Goal: Transaction & Acquisition: Purchase product/service

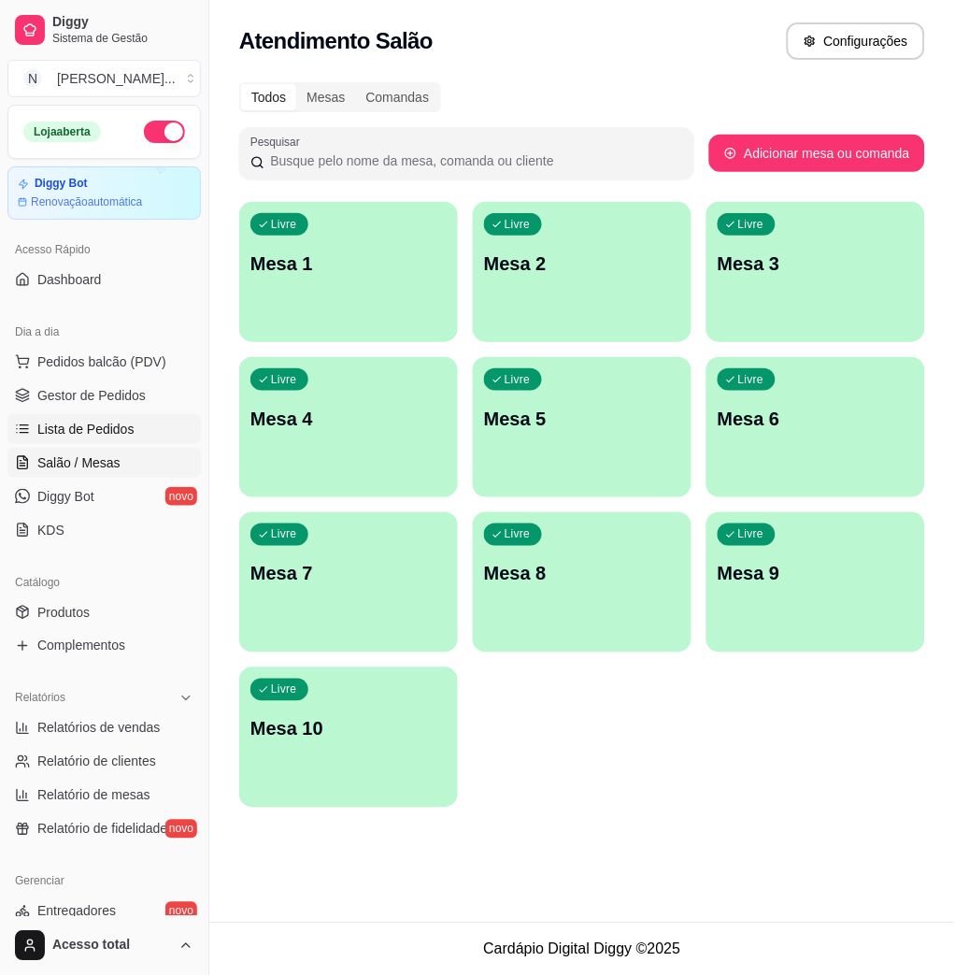
click at [140, 431] on link "Lista de Pedidos" at bounding box center [103, 429] width 193 height 30
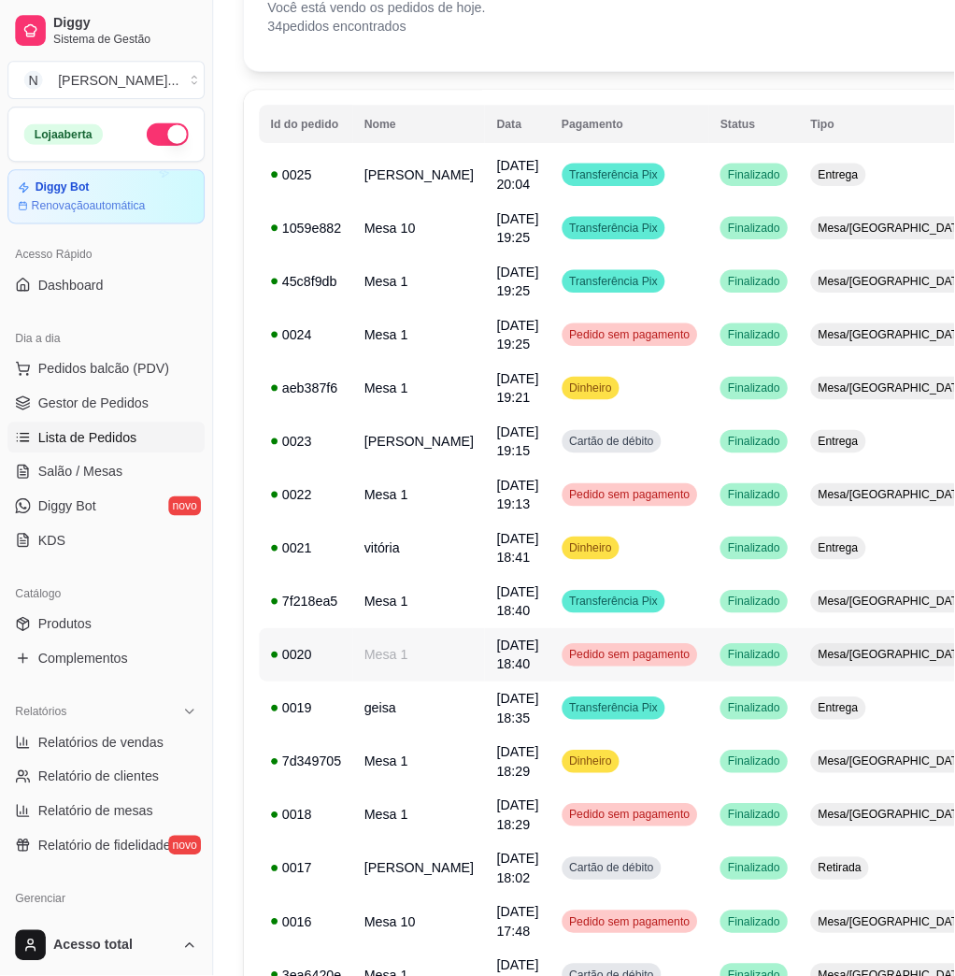
scroll to position [249, 0]
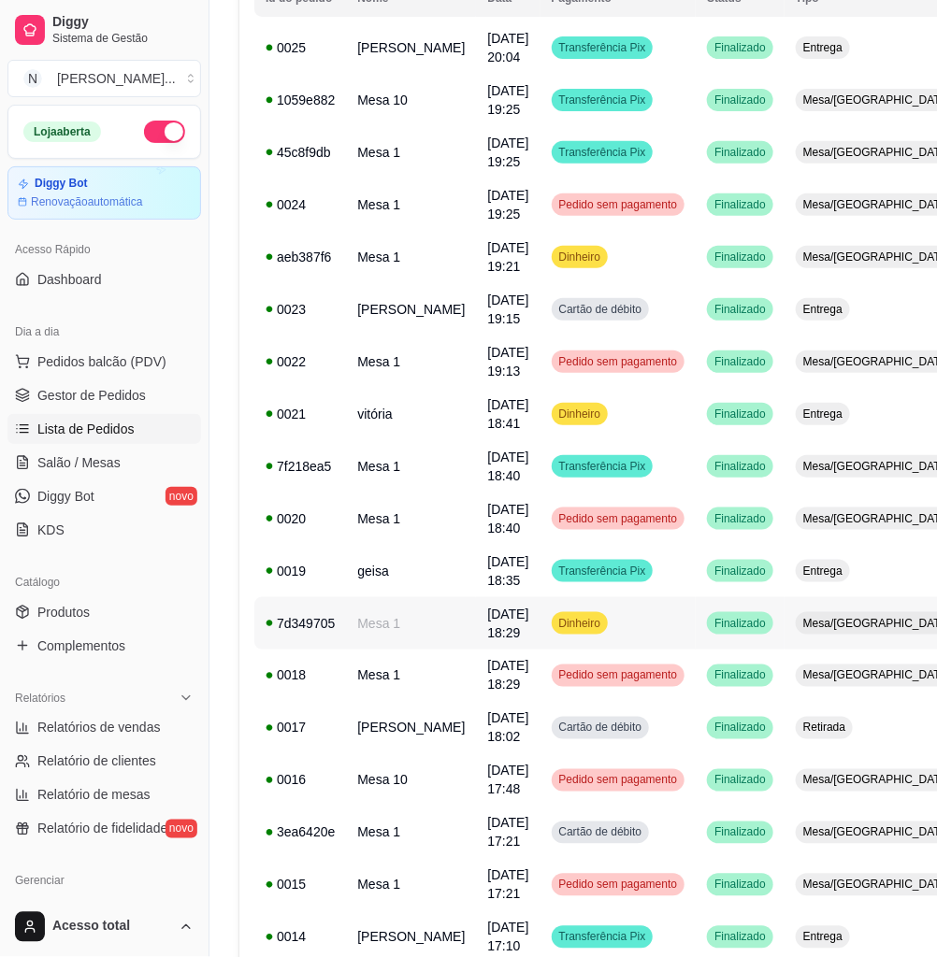
click at [636, 620] on td "Dinheiro" at bounding box center [618, 623] width 156 height 52
click at [843, 624] on span "Mesa/[GEOGRAPHIC_DATA]" at bounding box center [876, 623] width 155 height 15
click at [640, 622] on td "Dinheiro" at bounding box center [618, 623] width 156 height 52
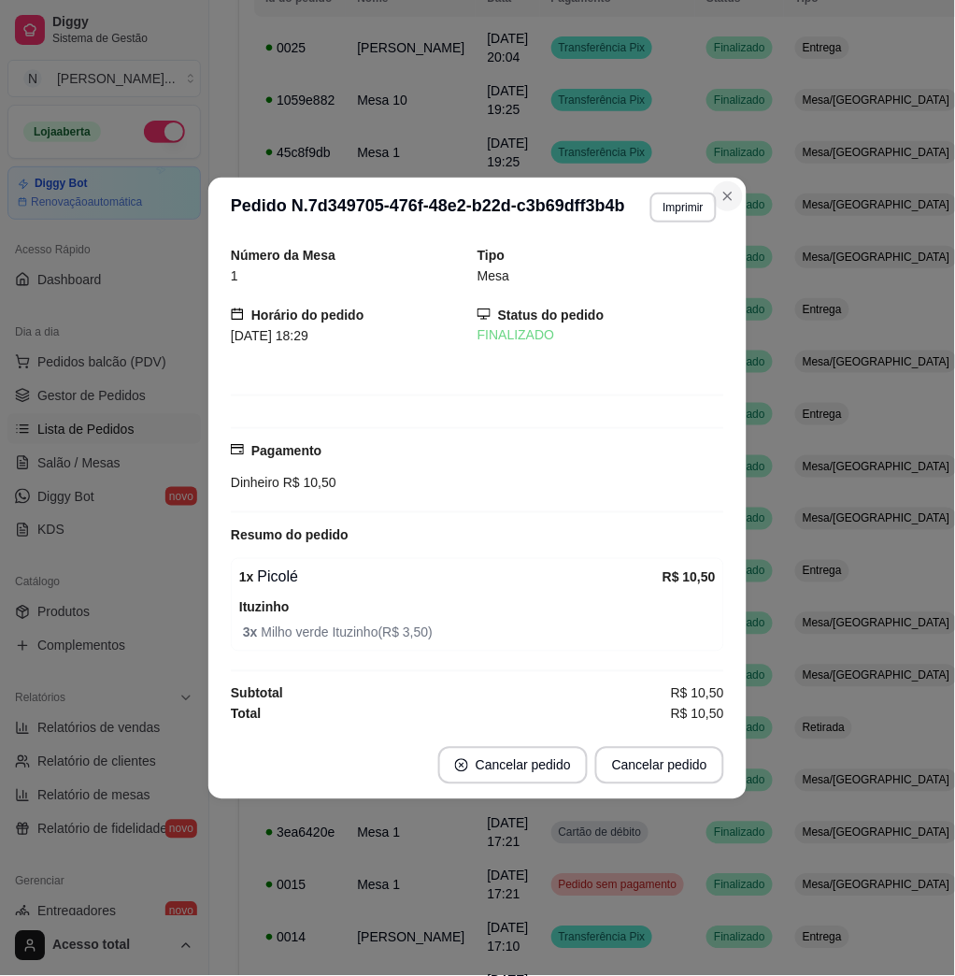
click at [740, 217] on section "**********" at bounding box center [477, 489] width 538 height 622
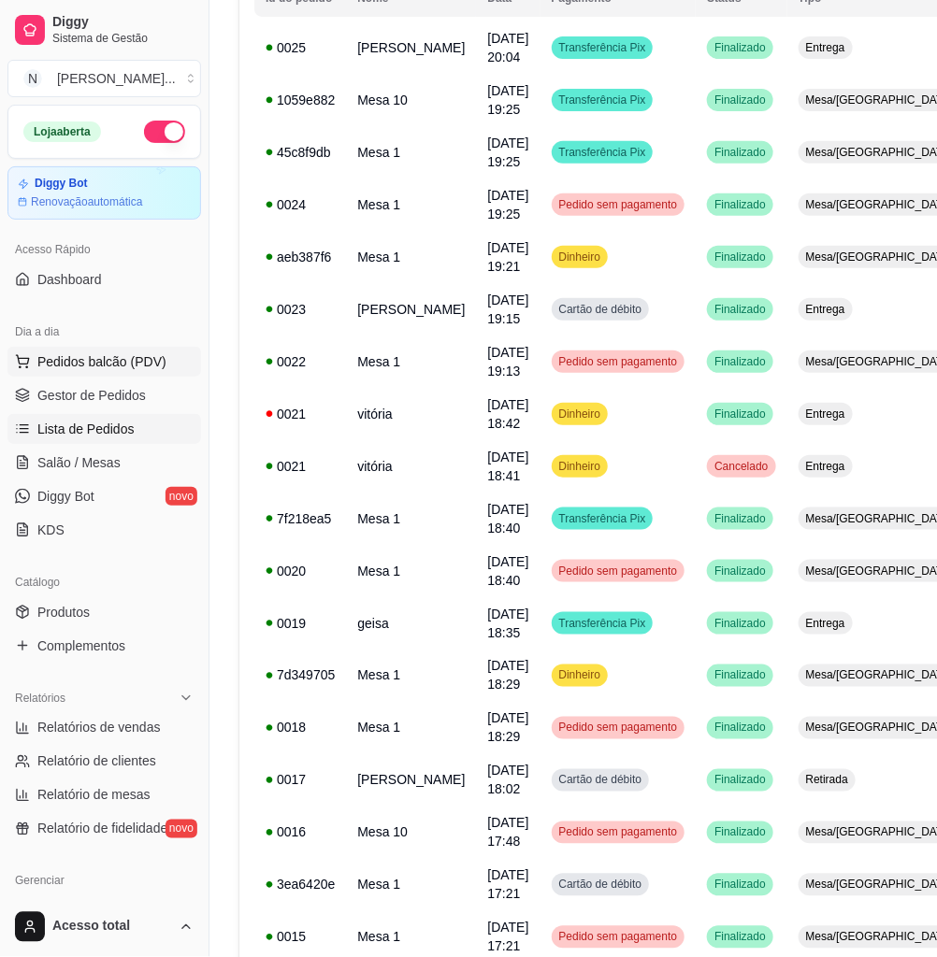
click at [70, 365] on span "Pedidos balcão (PDV)" at bounding box center [101, 361] width 129 height 19
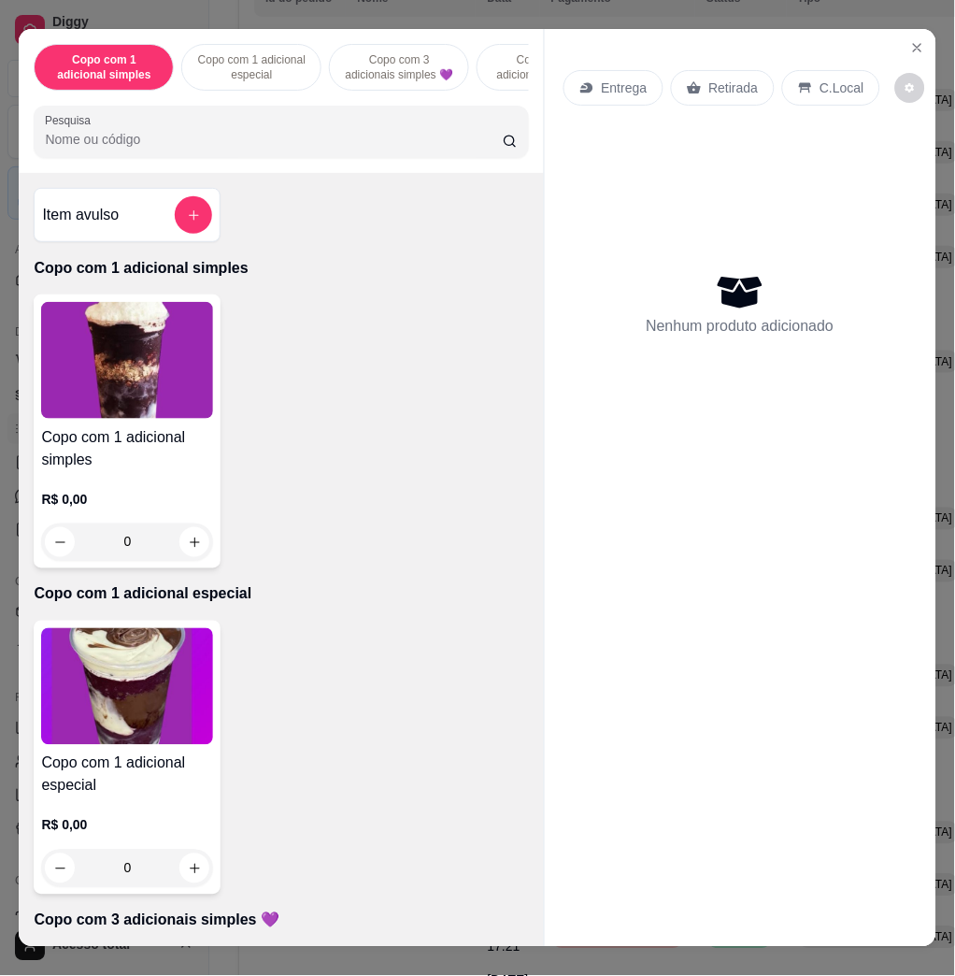
click at [94, 439] on h4 "Copo com 1 adicional simples" at bounding box center [127, 448] width 172 height 45
click at [107, 682] on img at bounding box center [127, 686] width 172 height 117
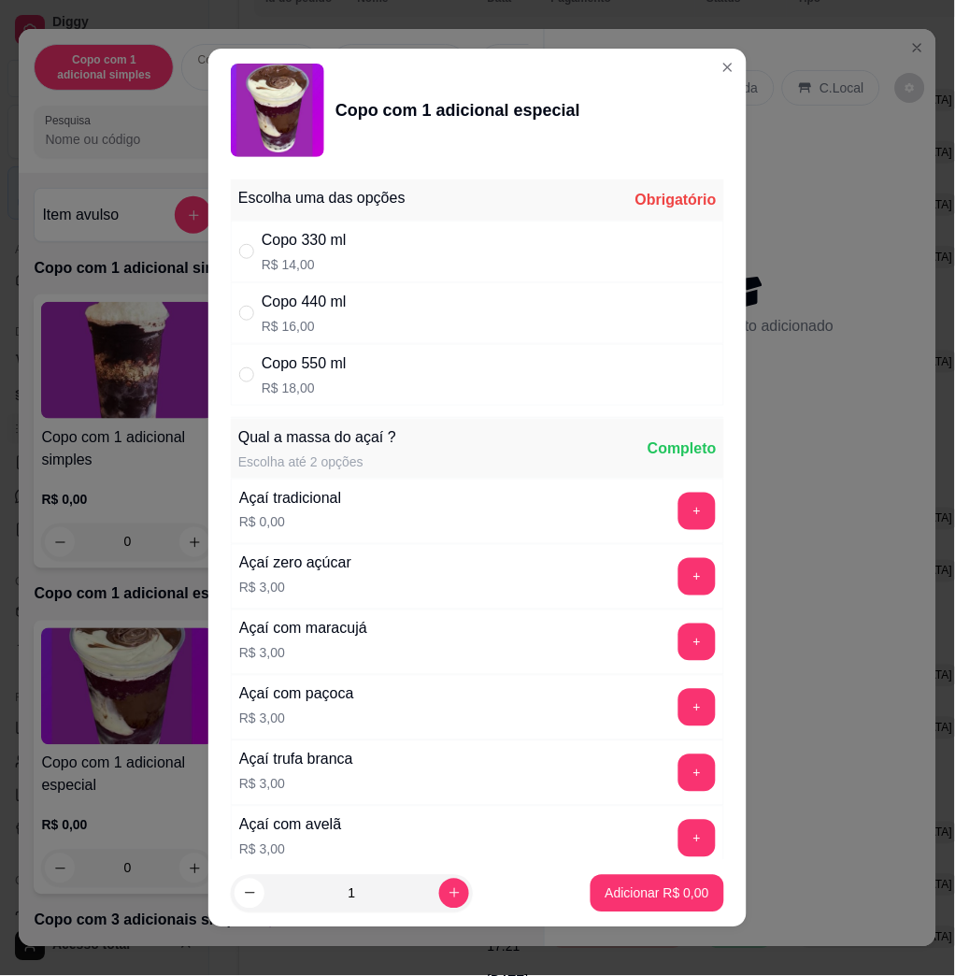
click at [348, 375] on div "Copo 550 ml R$ 18,00" at bounding box center [477, 375] width 493 height 62
radio input "true"
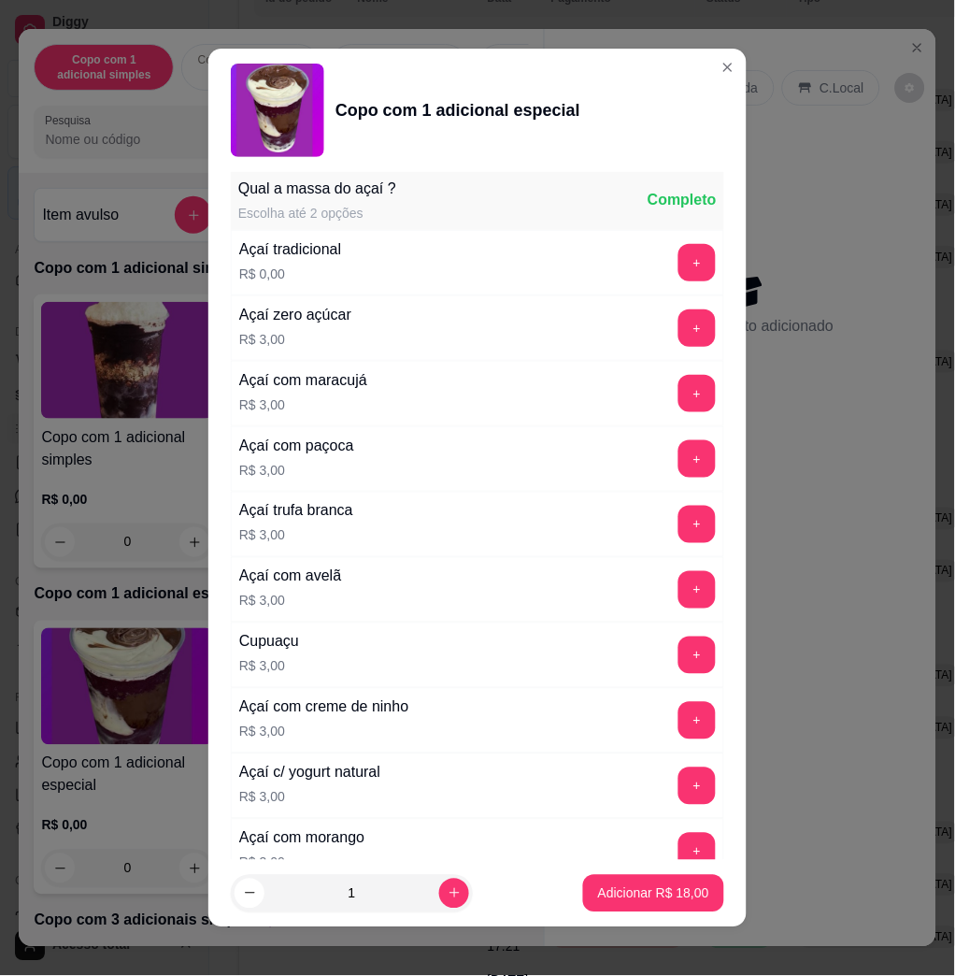
scroll to position [622, 0]
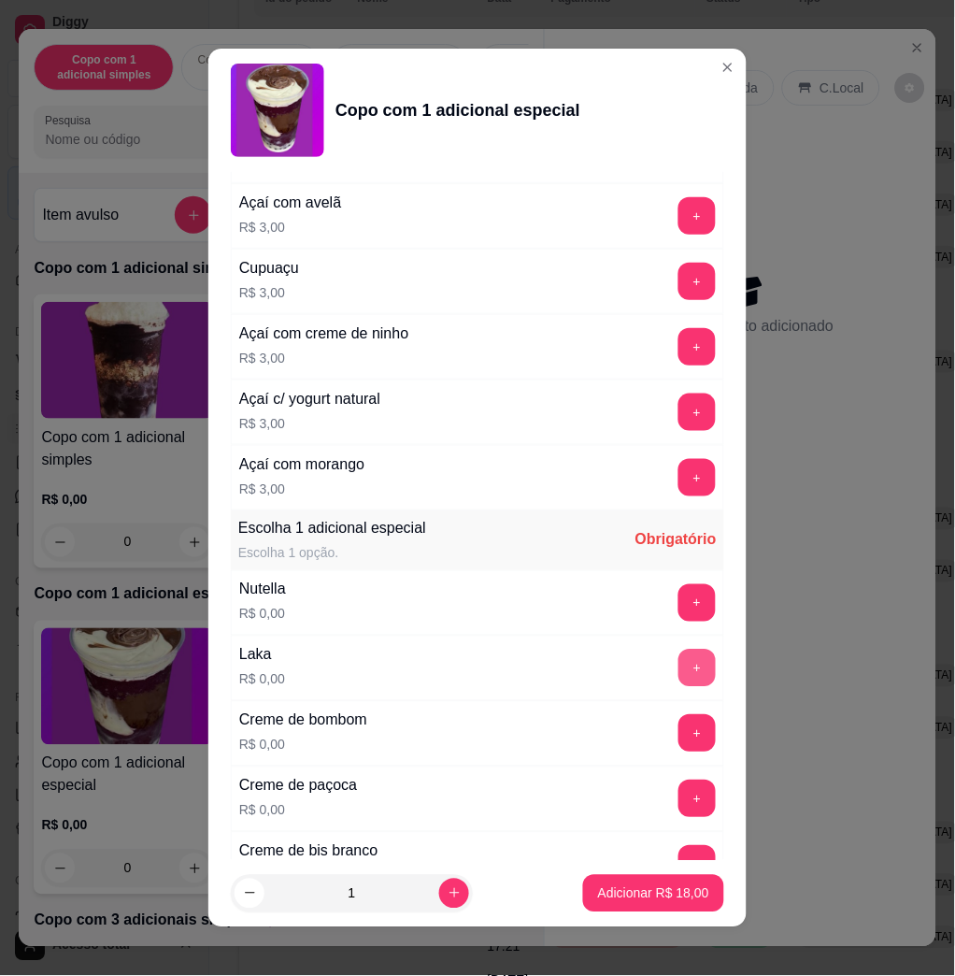
click at [679, 681] on button "+" at bounding box center [697, 668] width 37 height 37
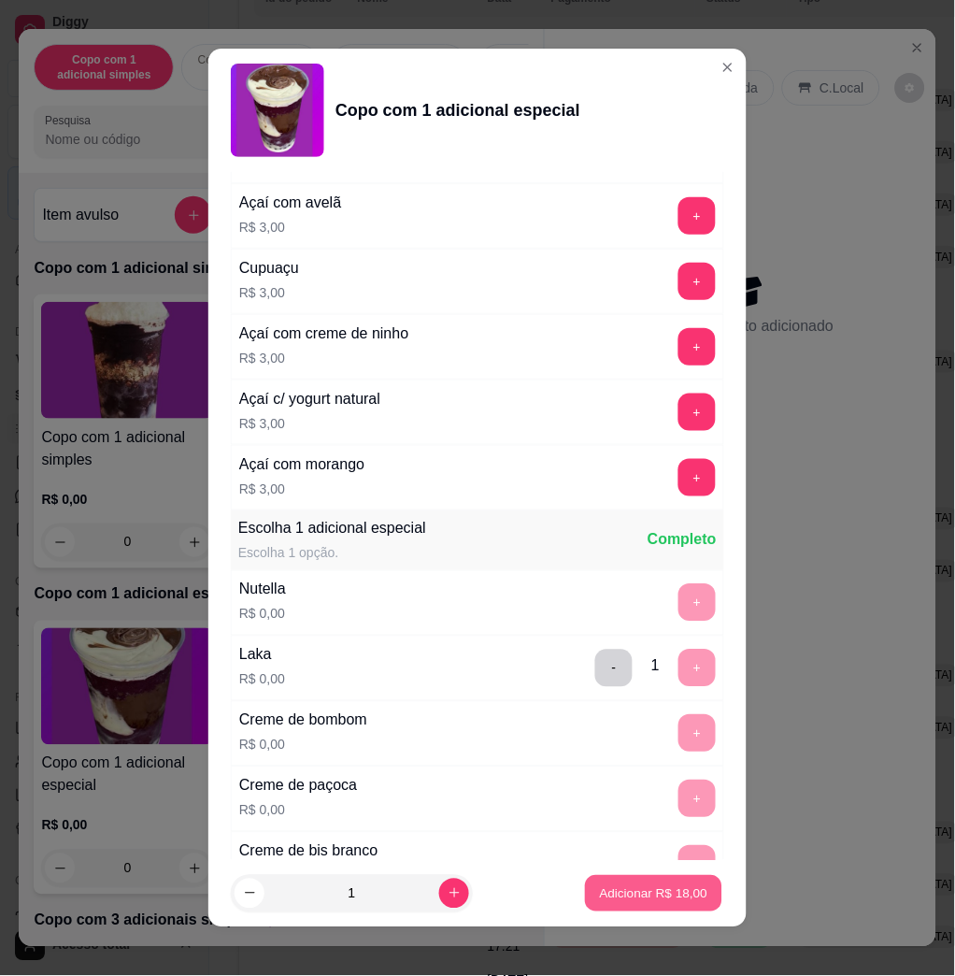
click at [680, 886] on button "Adicionar R$ 18,00" at bounding box center [653, 893] width 137 height 36
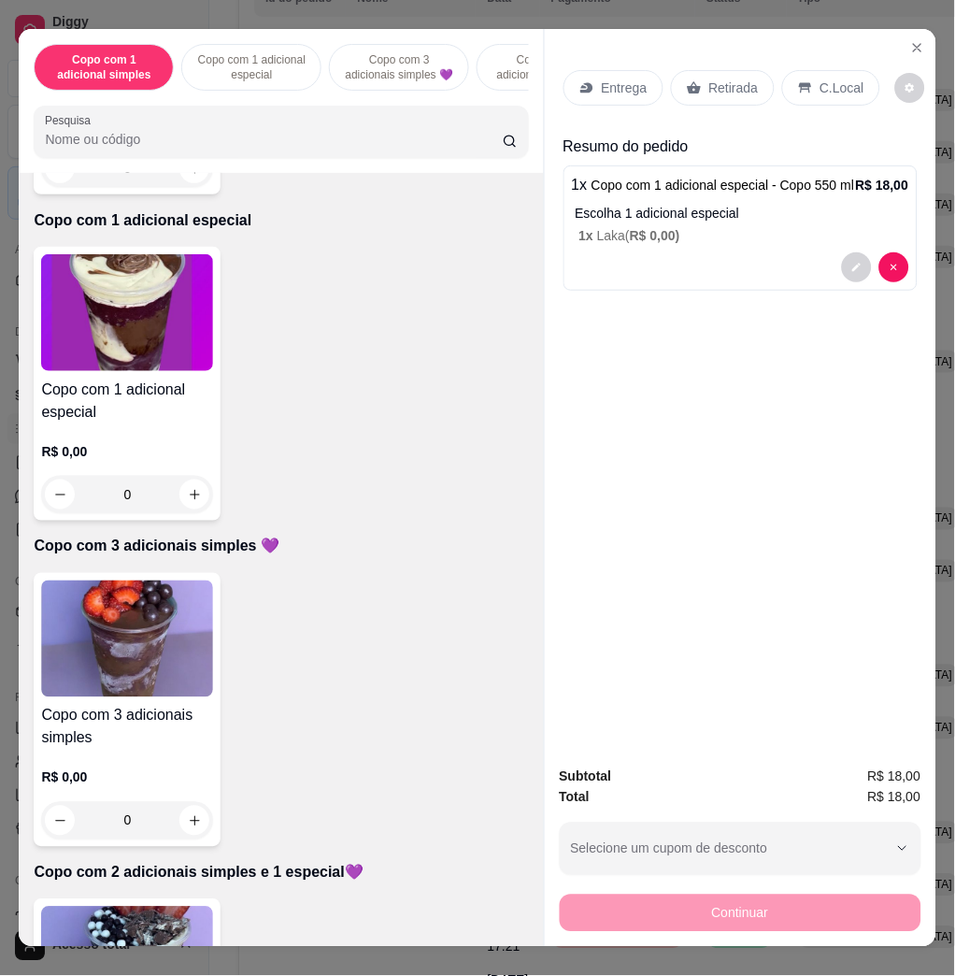
scroll to position [748, 0]
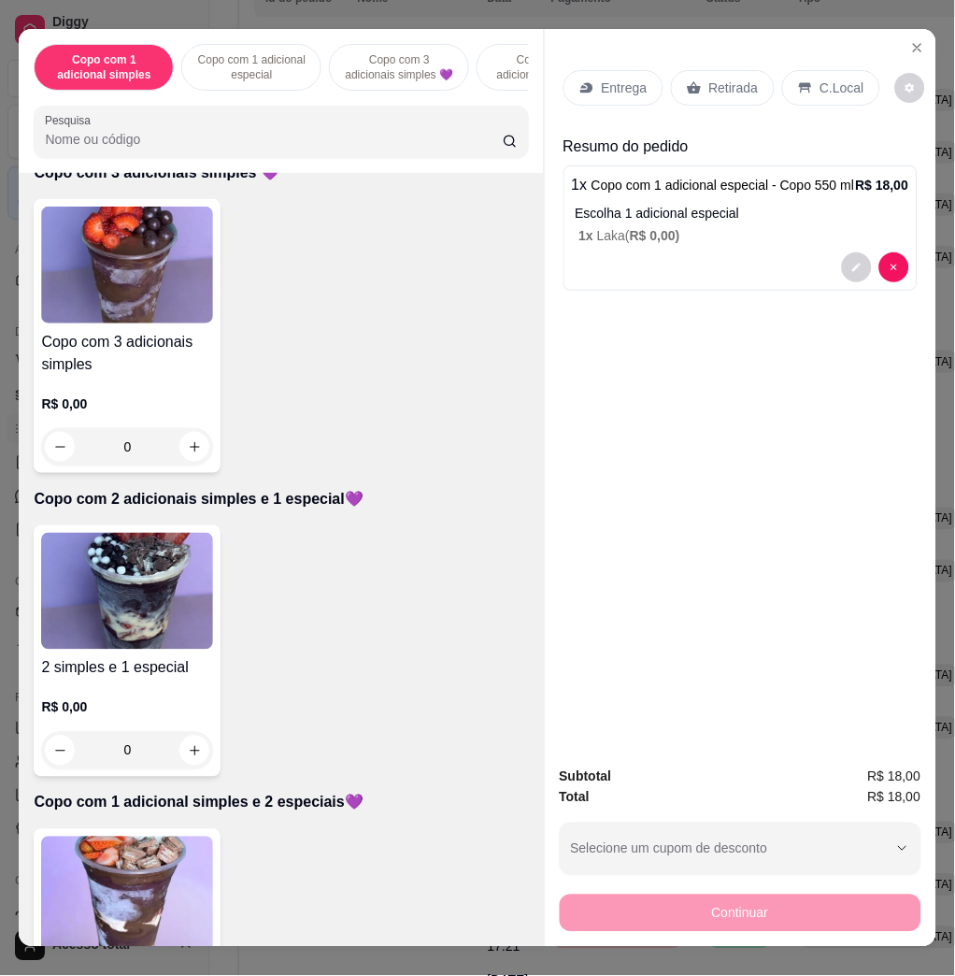
click at [151, 629] on img at bounding box center [127, 591] width 172 height 117
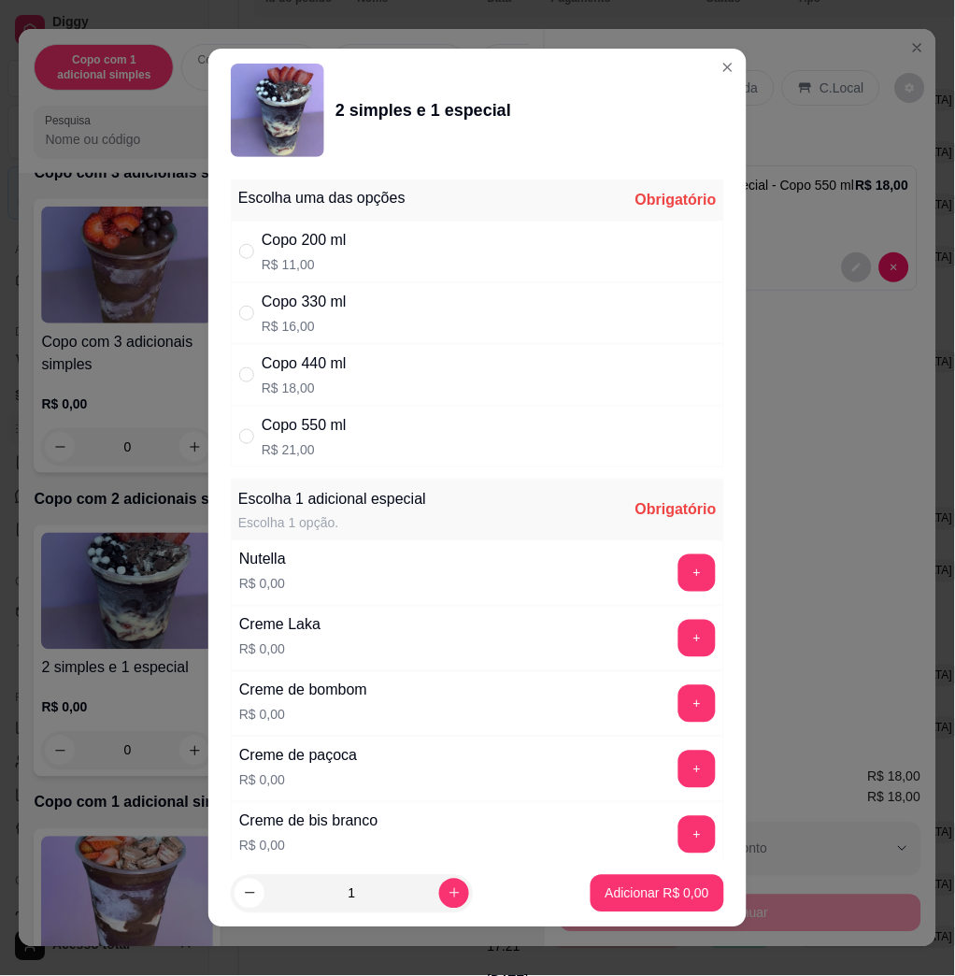
click at [422, 444] on div "Copo 550 ml R$ 21,00" at bounding box center [477, 437] width 493 height 62
radio input "true"
click at [679, 560] on button "+" at bounding box center [697, 572] width 37 height 37
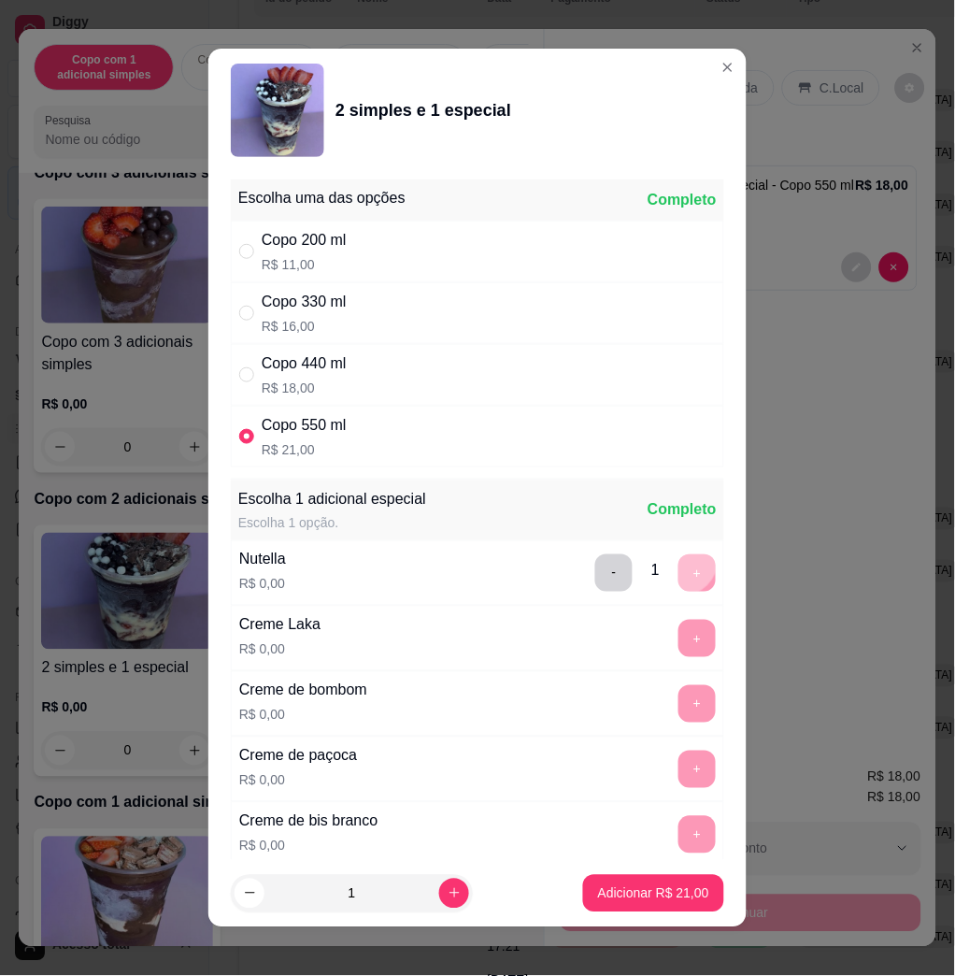
scroll to position [10, 0]
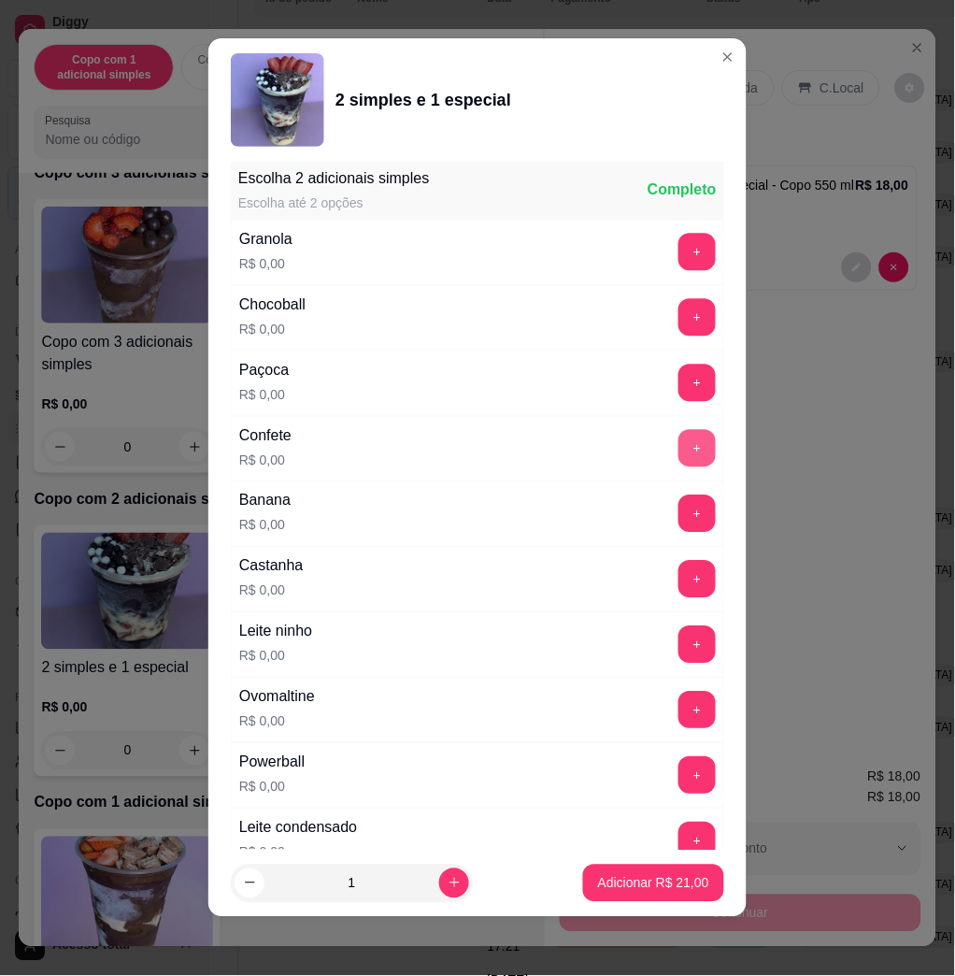
click at [679, 445] on button "+" at bounding box center [697, 448] width 37 height 37
click at [679, 716] on button "+" at bounding box center [697, 711] width 36 height 36
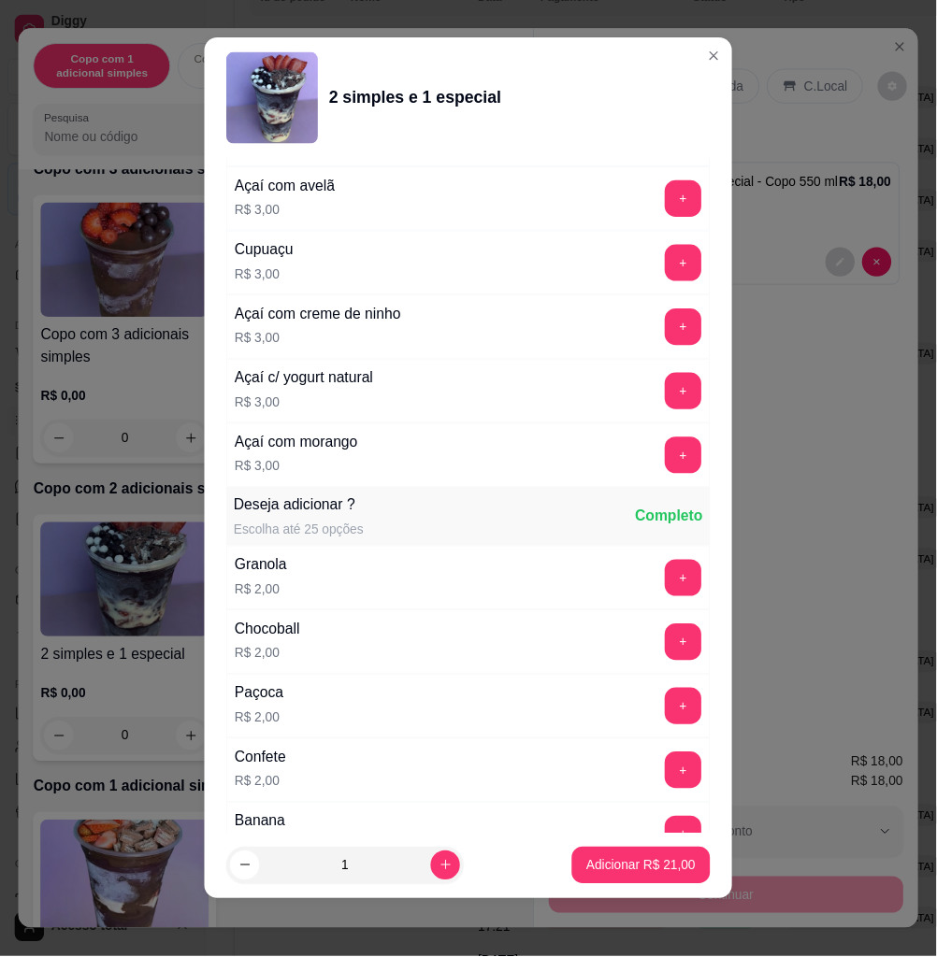
scroll to position [3143, 0]
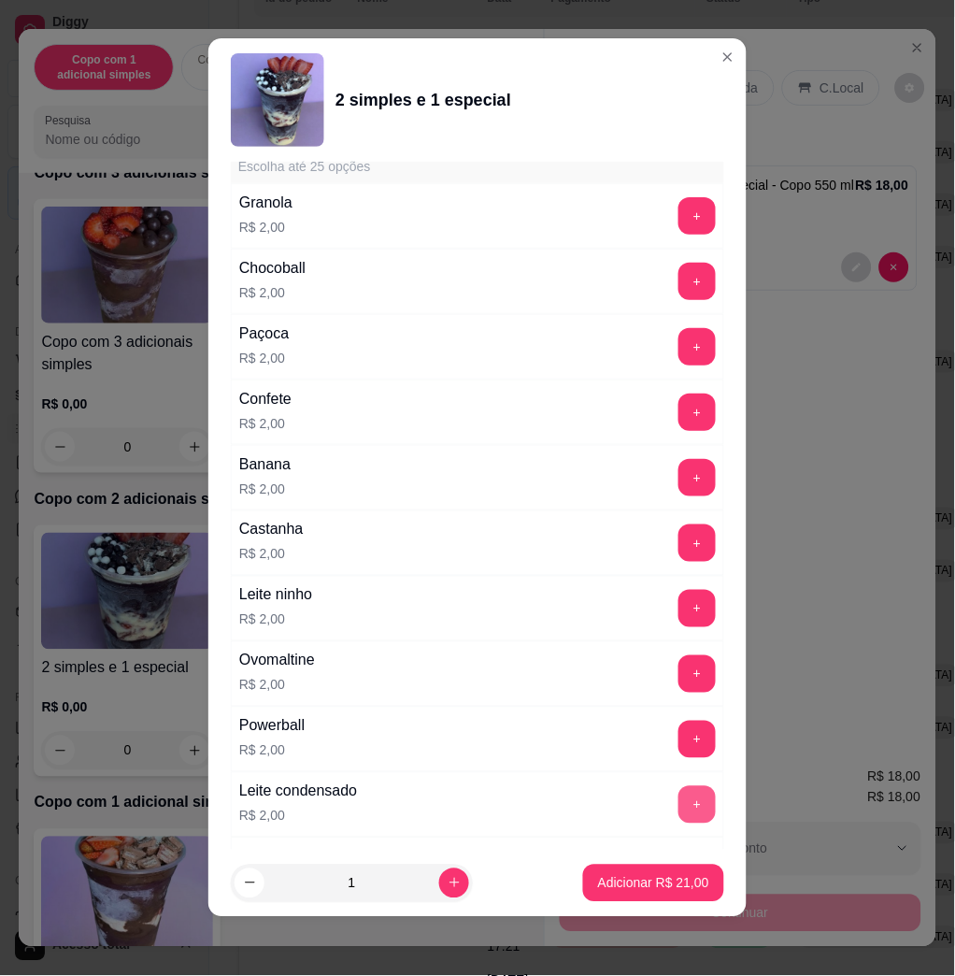
click at [671, 809] on div "+" at bounding box center [697, 804] width 52 height 37
click at [679, 814] on button "+" at bounding box center [697, 804] width 37 height 37
click at [674, 896] on button "Adicionar R$ 23,00" at bounding box center [653, 883] width 137 height 36
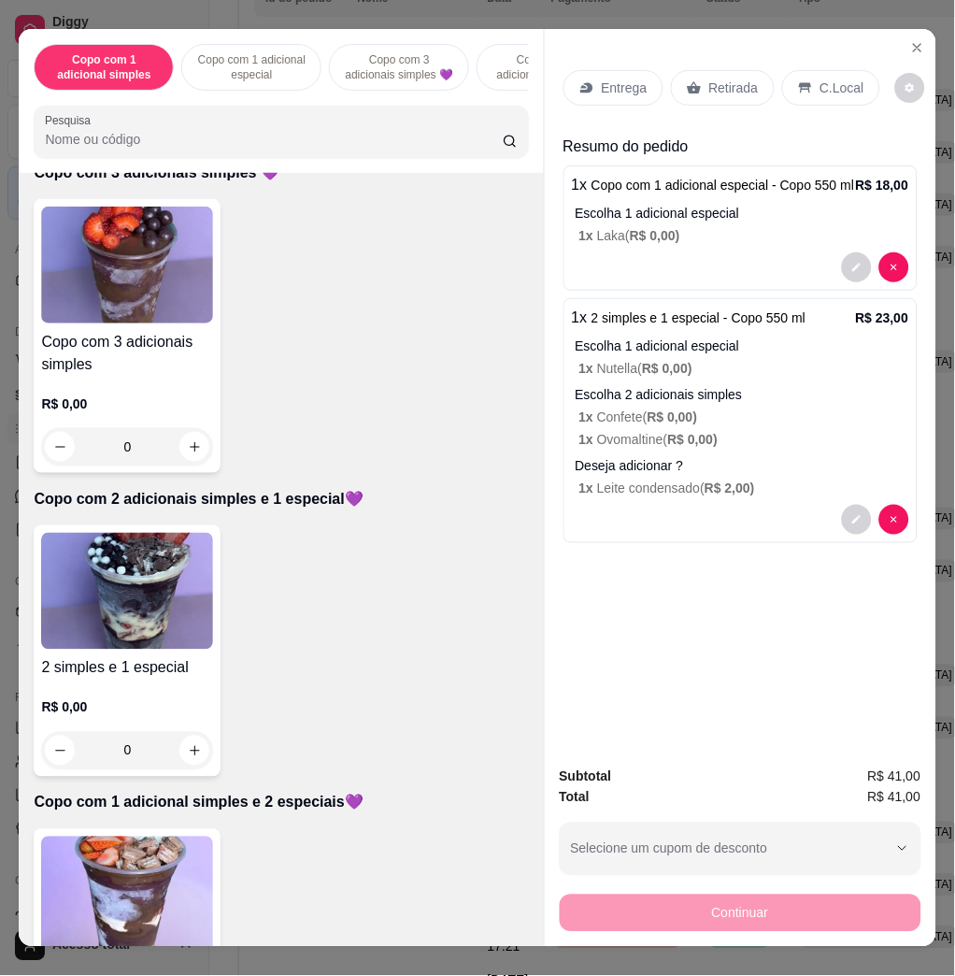
click at [655, 890] on div "Continuar" at bounding box center [741, 911] width 362 height 42
click at [639, 87] on div "Entrega" at bounding box center [614, 88] width 100 height 36
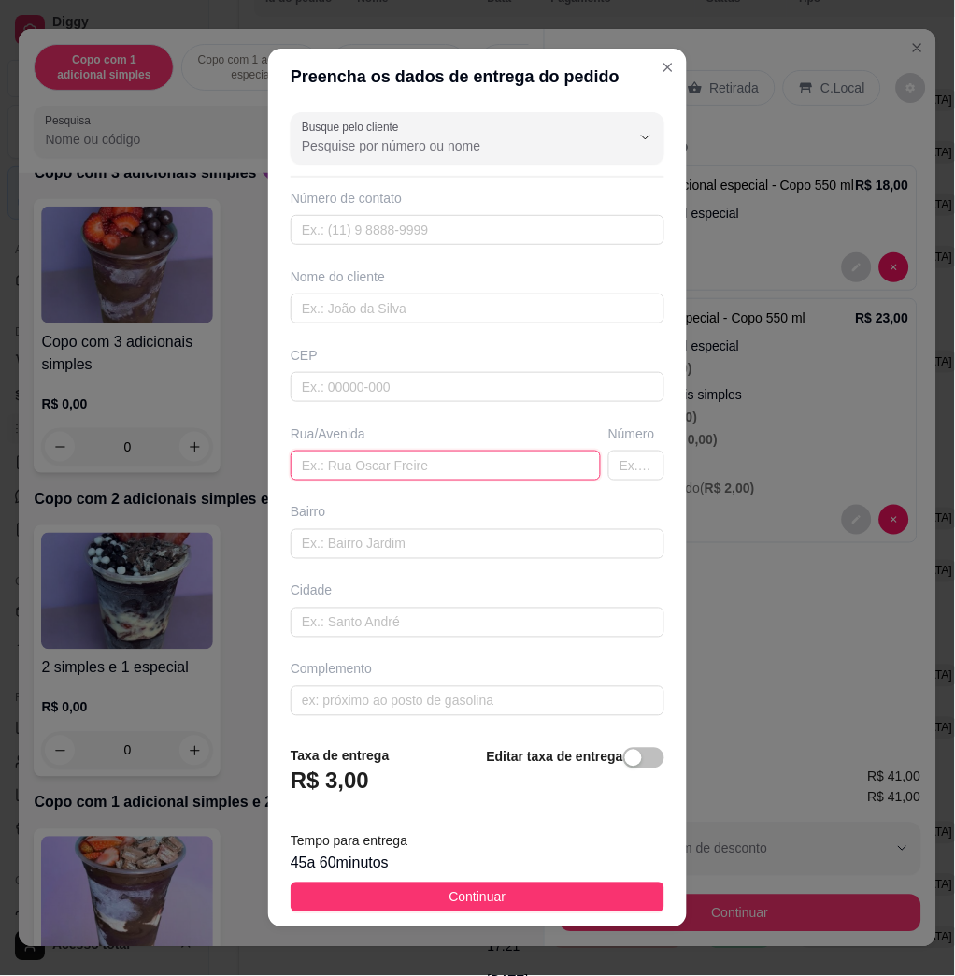
click at [453, 455] on input "text" at bounding box center [446, 465] width 310 height 30
type input "[PERSON_NAME], n285, casa 1"
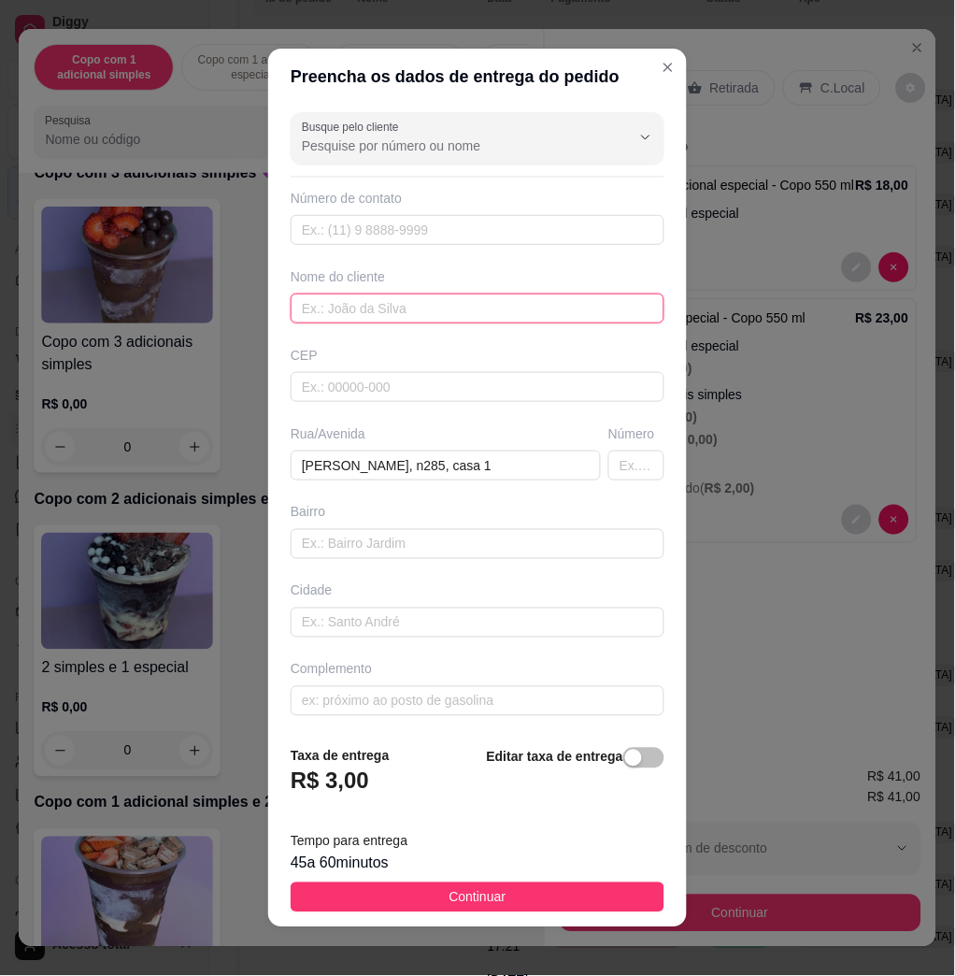
click at [379, 318] on input "text" at bounding box center [478, 308] width 374 height 30
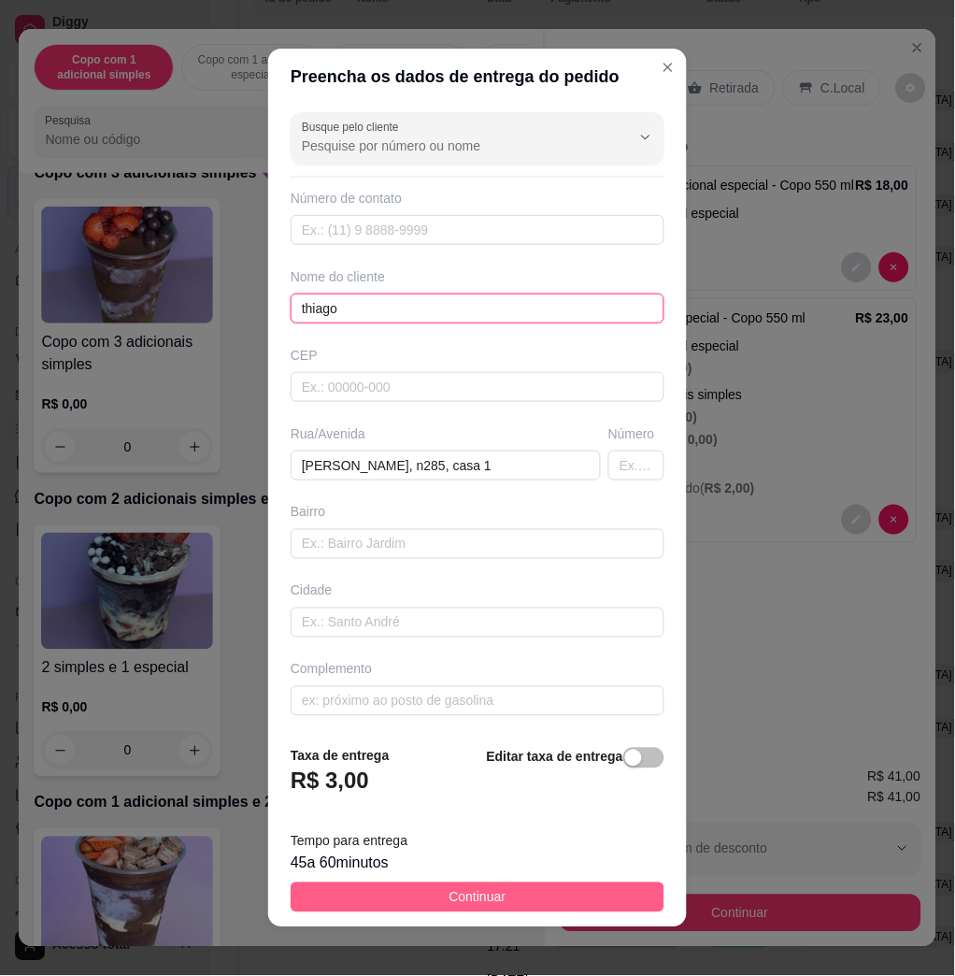
type input "thiago"
click at [593, 902] on button "Continuar" at bounding box center [478, 897] width 374 height 30
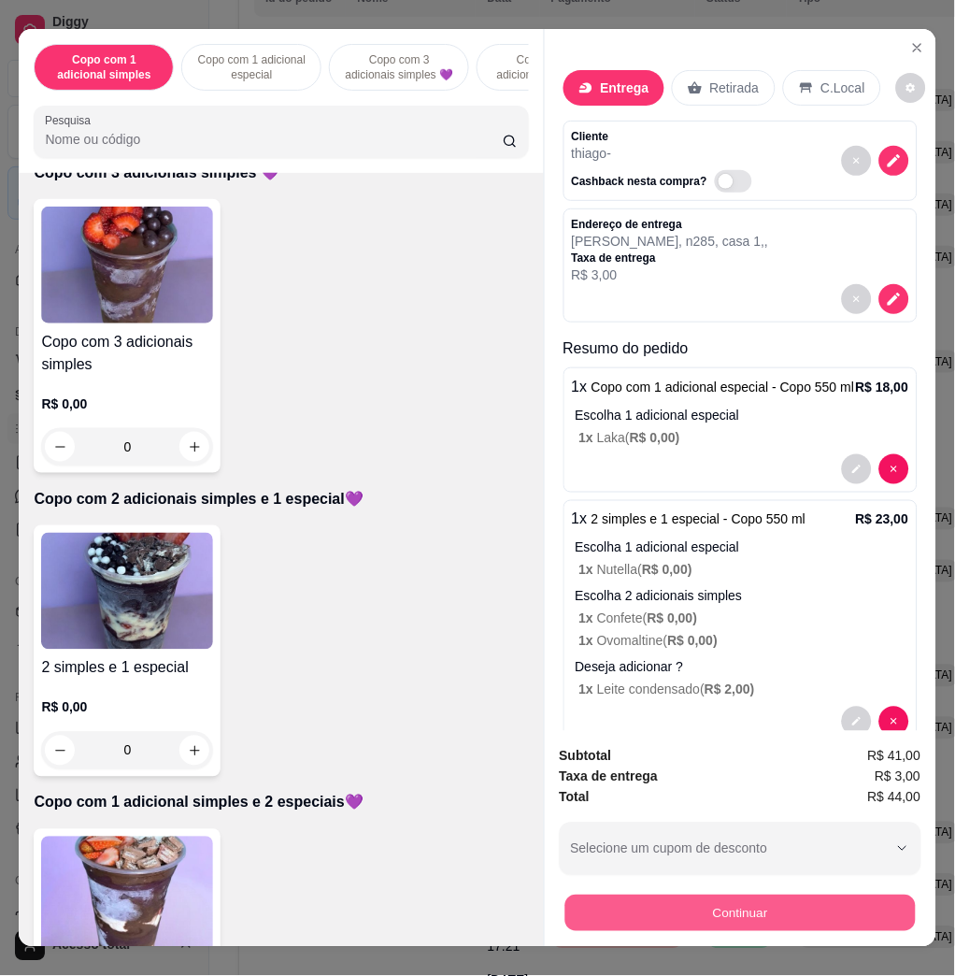
click at [871, 894] on button "Continuar" at bounding box center [740, 912] width 350 height 36
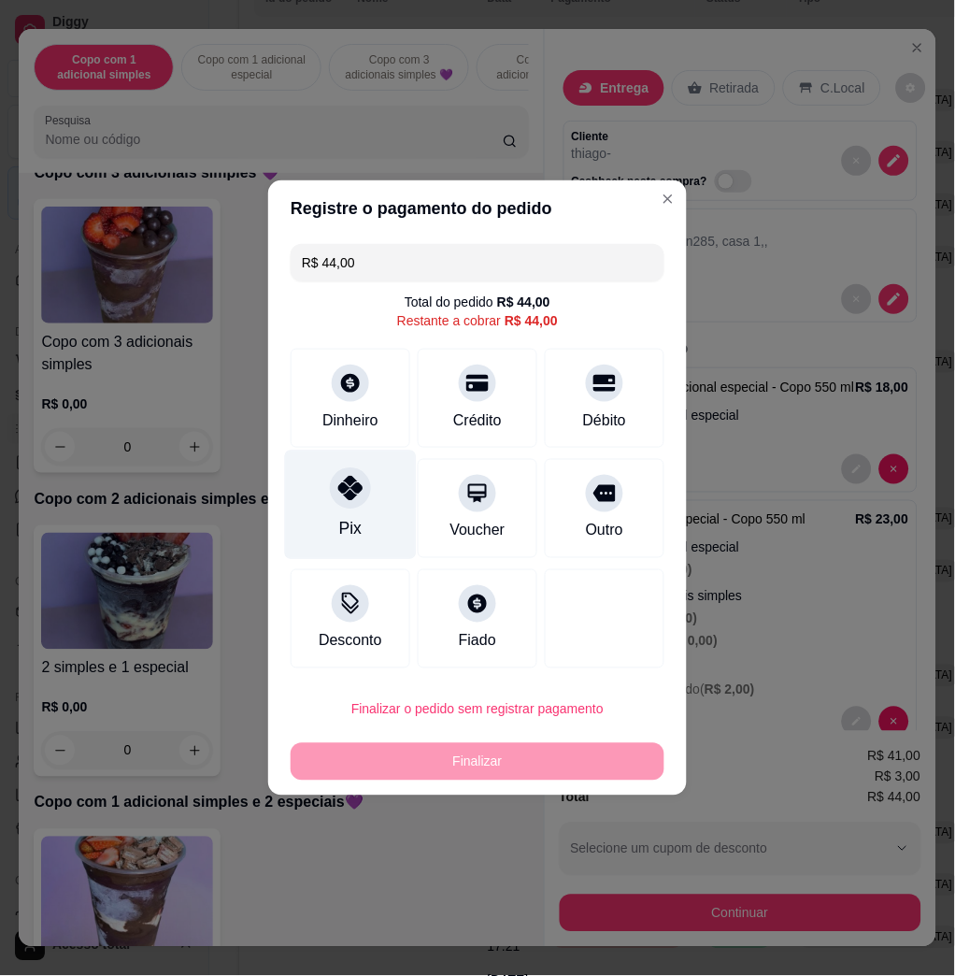
click at [342, 499] on icon at bounding box center [350, 488] width 24 height 24
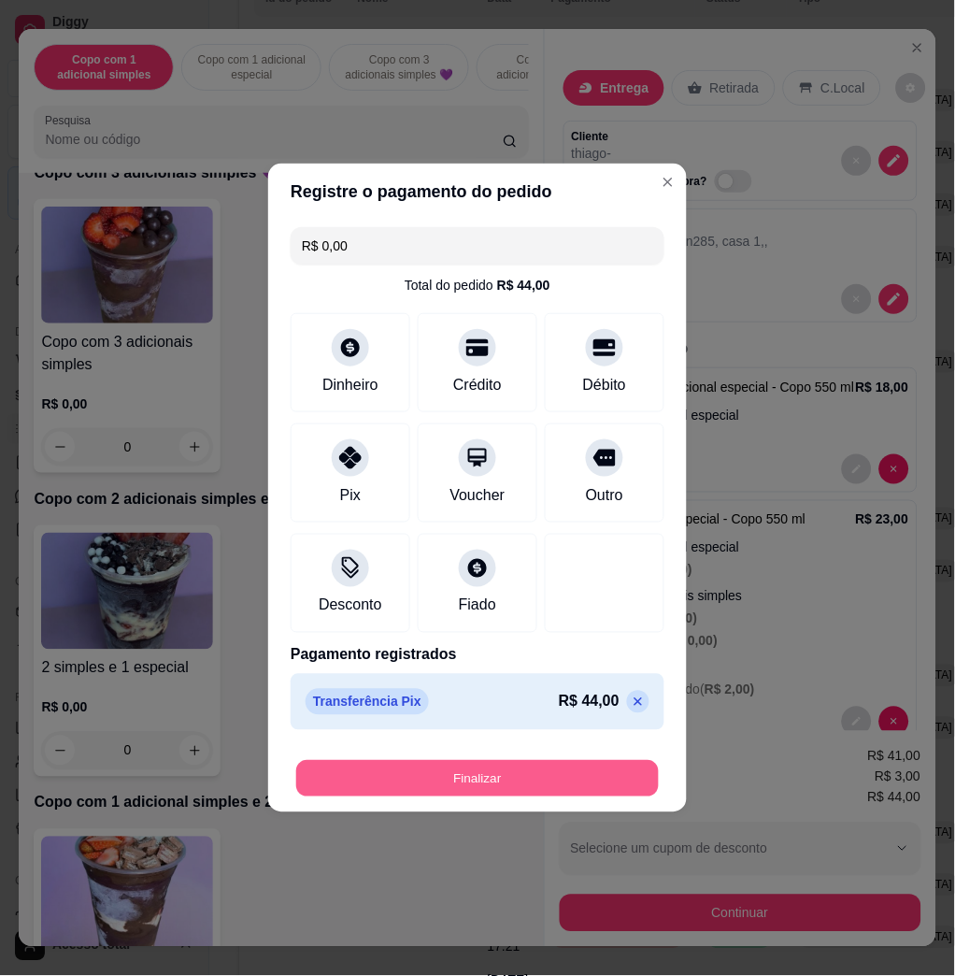
click at [581, 776] on button "Finalizar" at bounding box center [477, 779] width 363 height 36
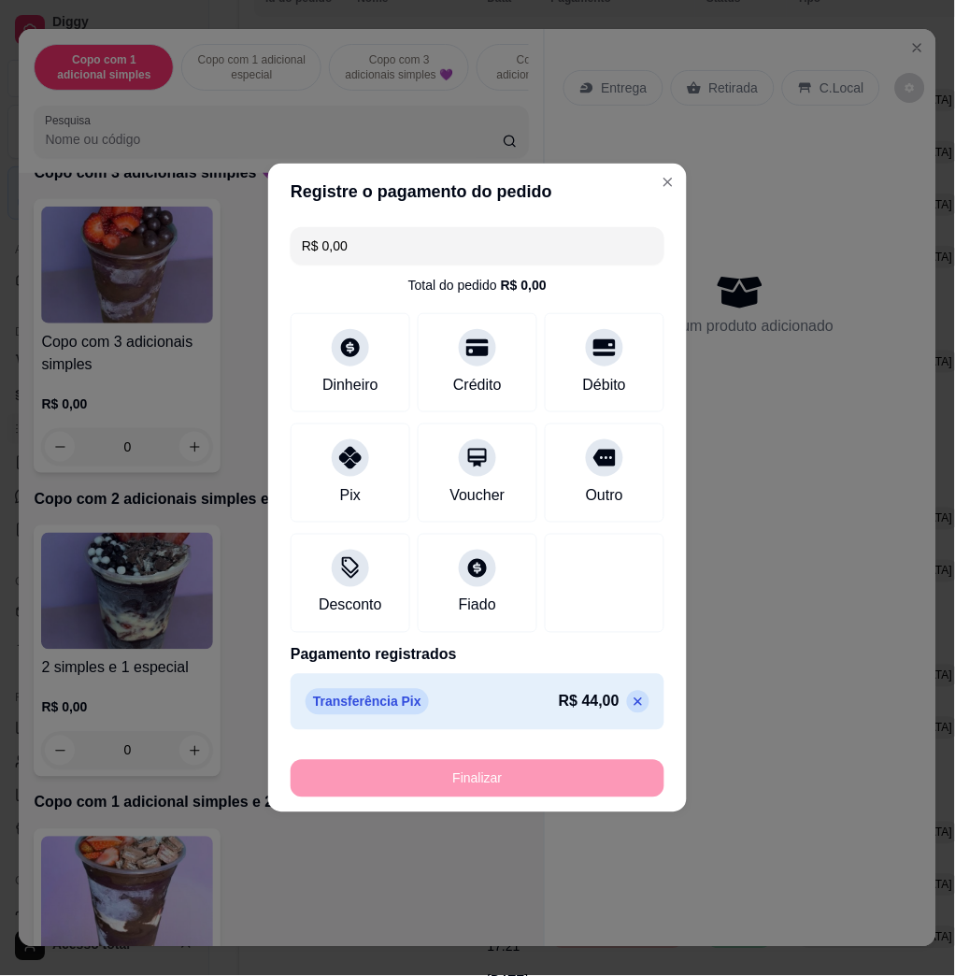
type input "-R$ 44,00"
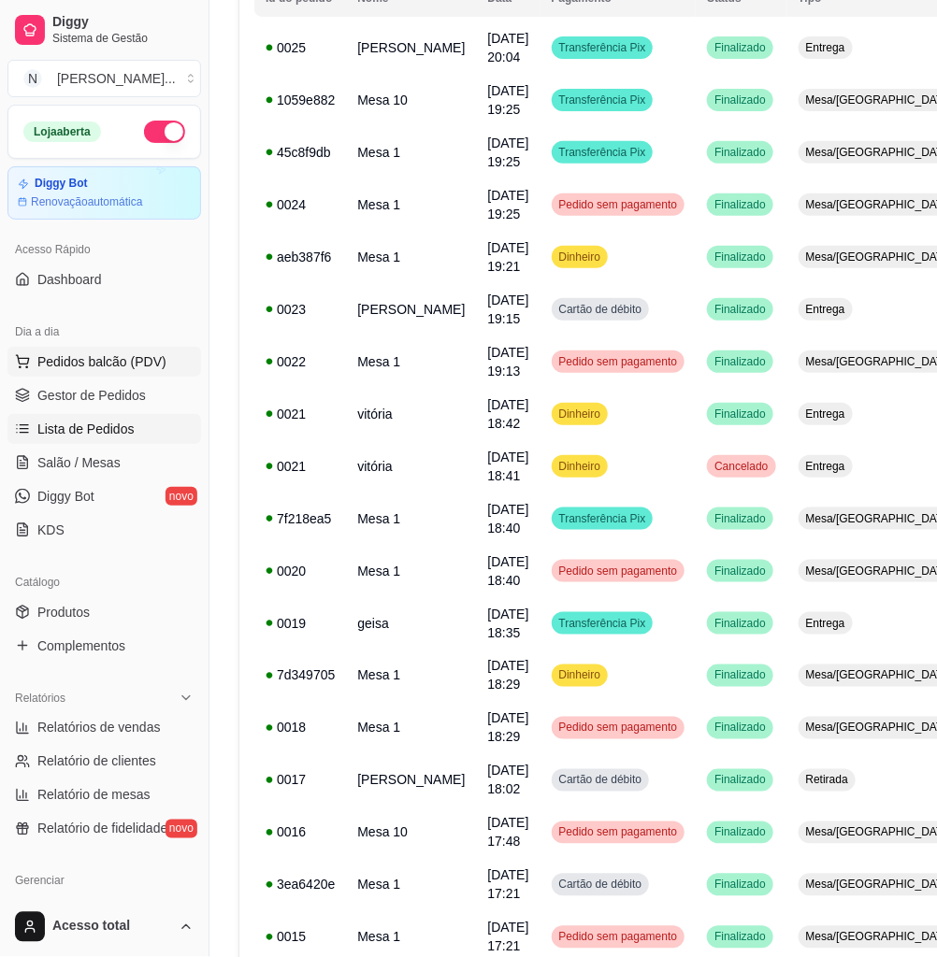
click at [131, 375] on button "Pedidos balcão (PDV)" at bounding box center [103, 362] width 193 height 30
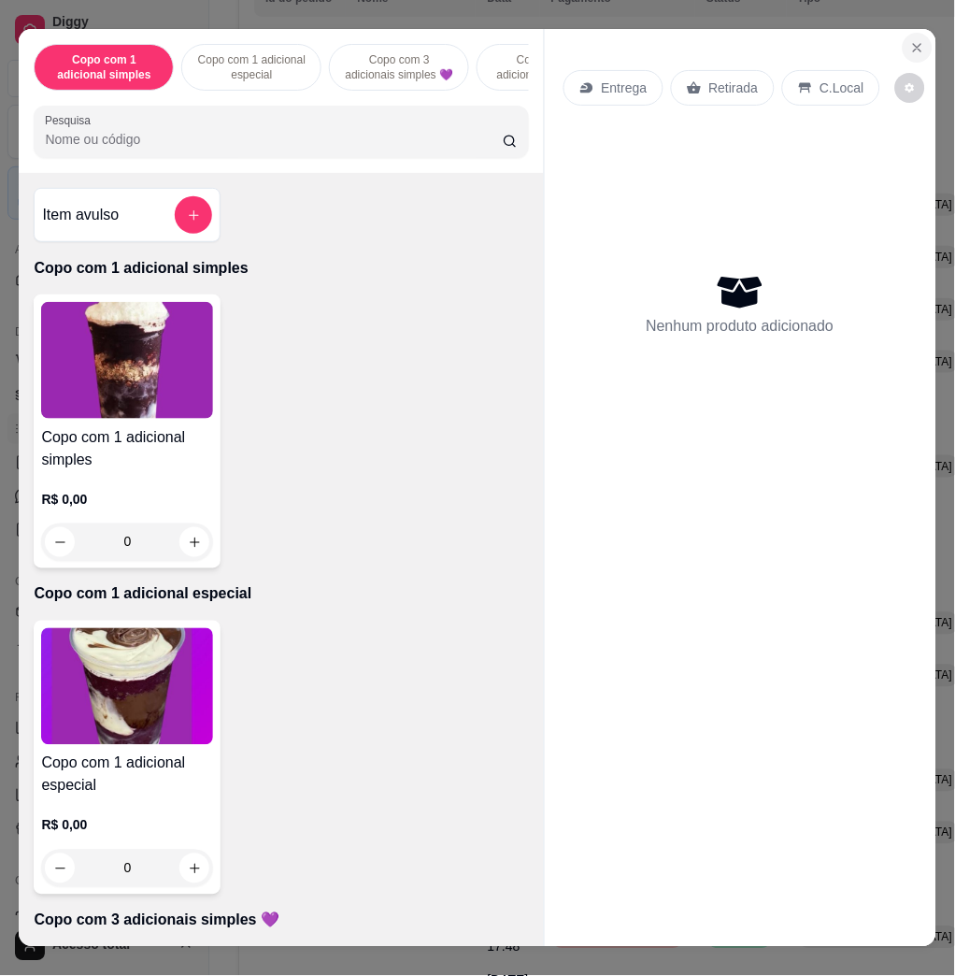
click at [910, 41] on icon "Close" at bounding box center [917, 47] width 15 height 15
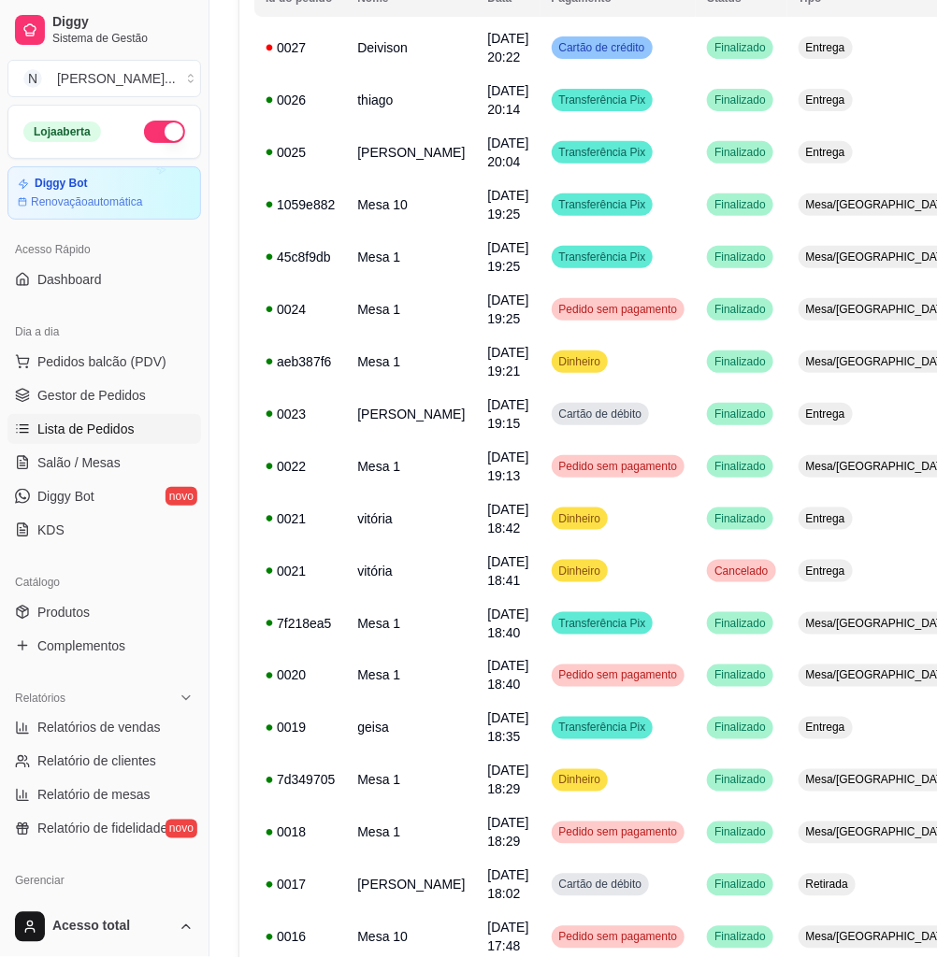
click at [117, 438] on span "Lista de Pedidos" at bounding box center [85, 429] width 97 height 19
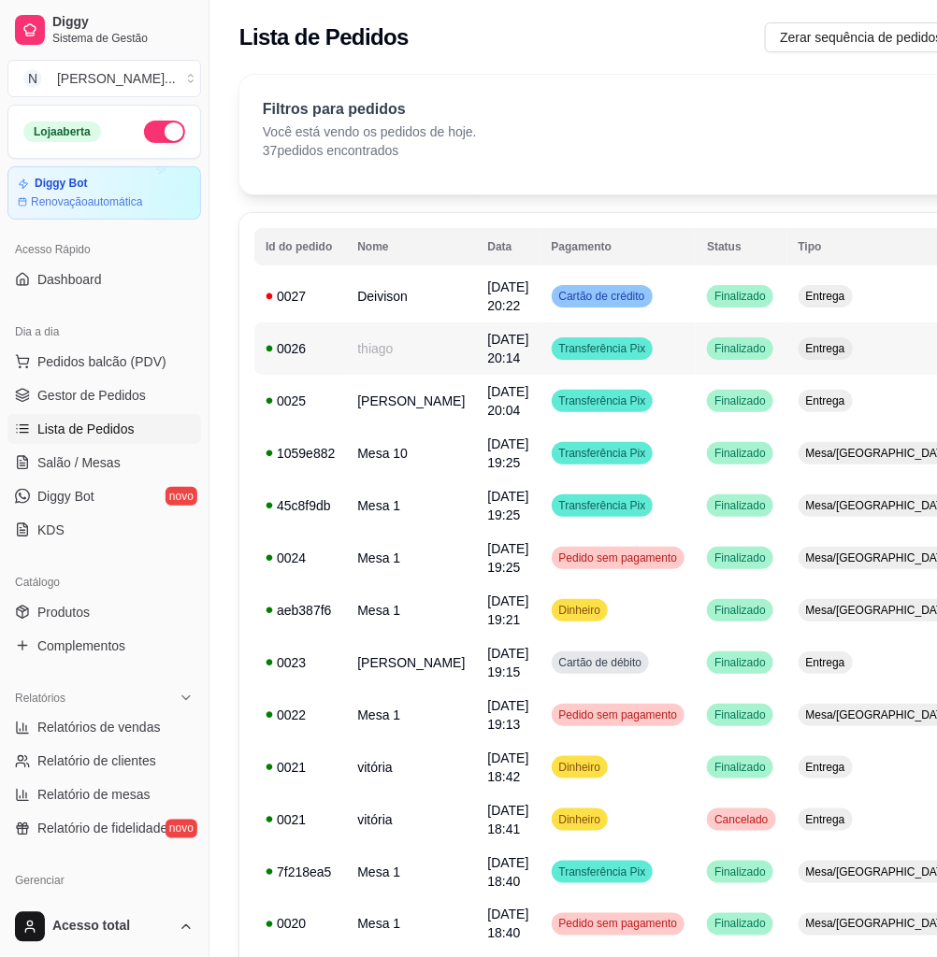
click at [626, 353] on td "Transferência Pix" at bounding box center [618, 348] width 156 height 52
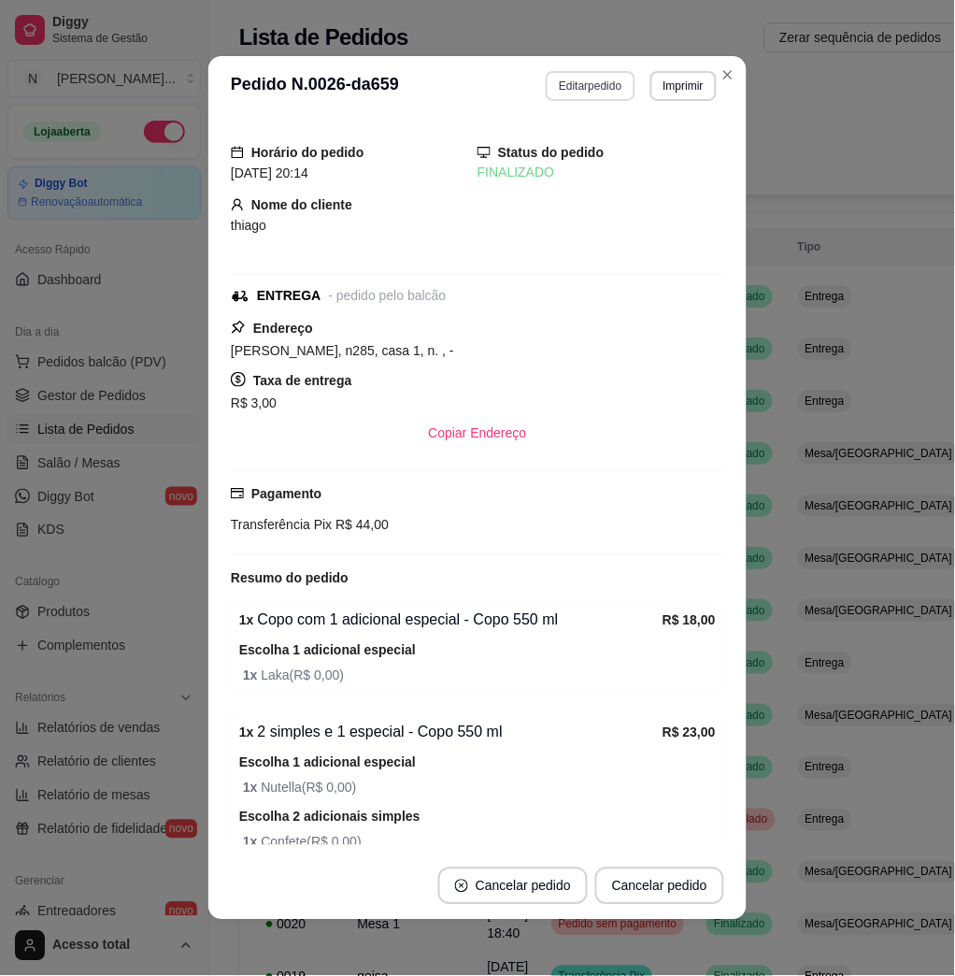
click at [590, 91] on button "Editar pedido" at bounding box center [590, 86] width 89 height 30
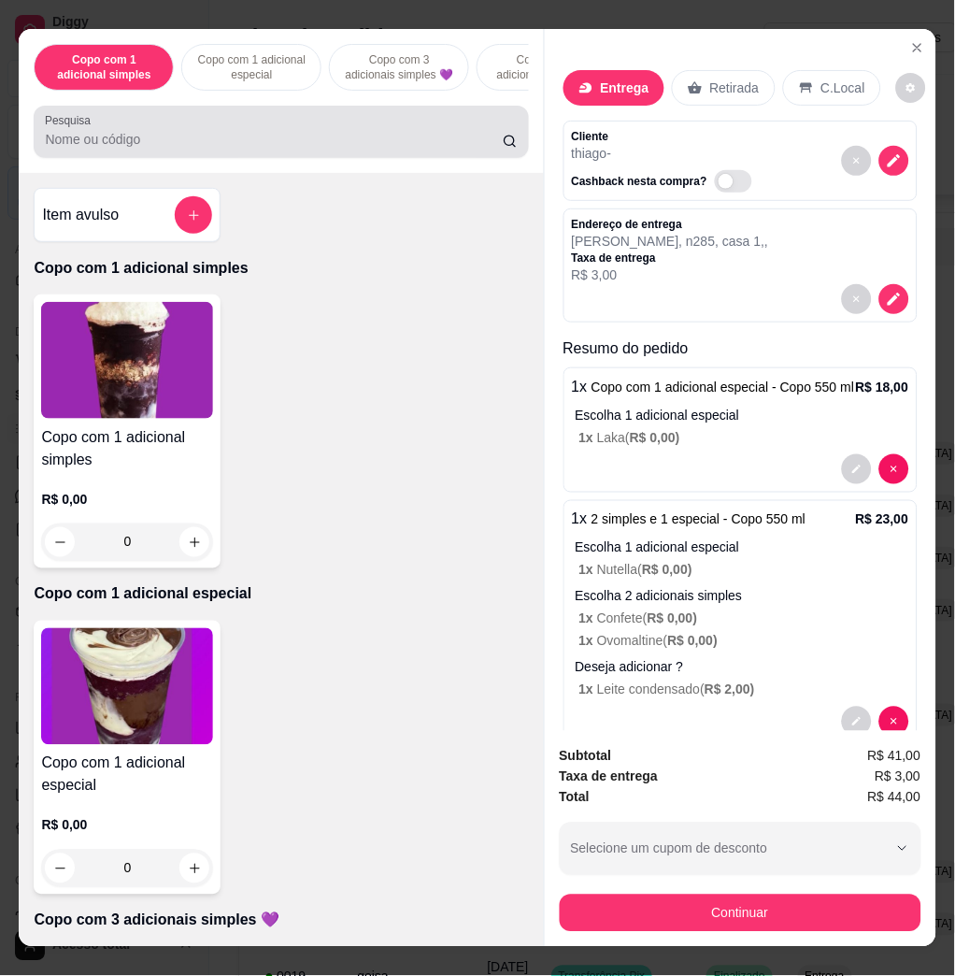
click at [279, 132] on div at bounding box center [281, 131] width 472 height 37
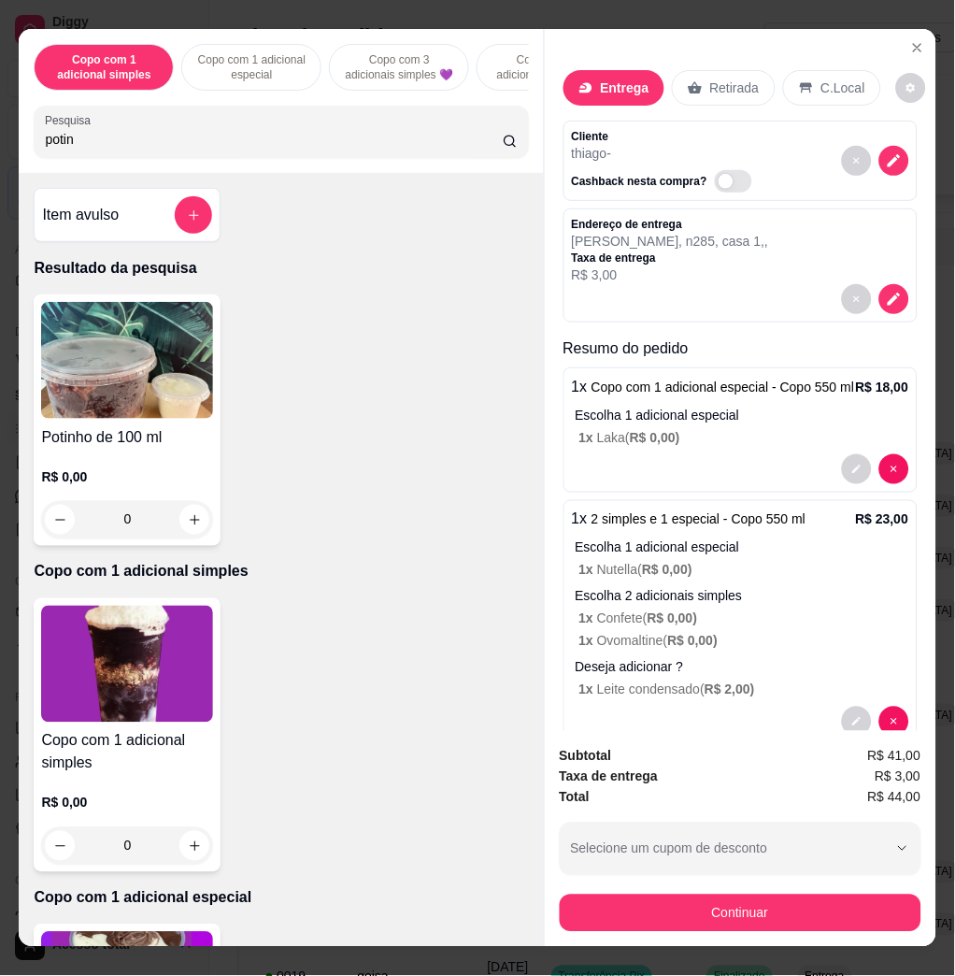
type input "potin"
click at [94, 374] on img at bounding box center [127, 360] width 172 height 117
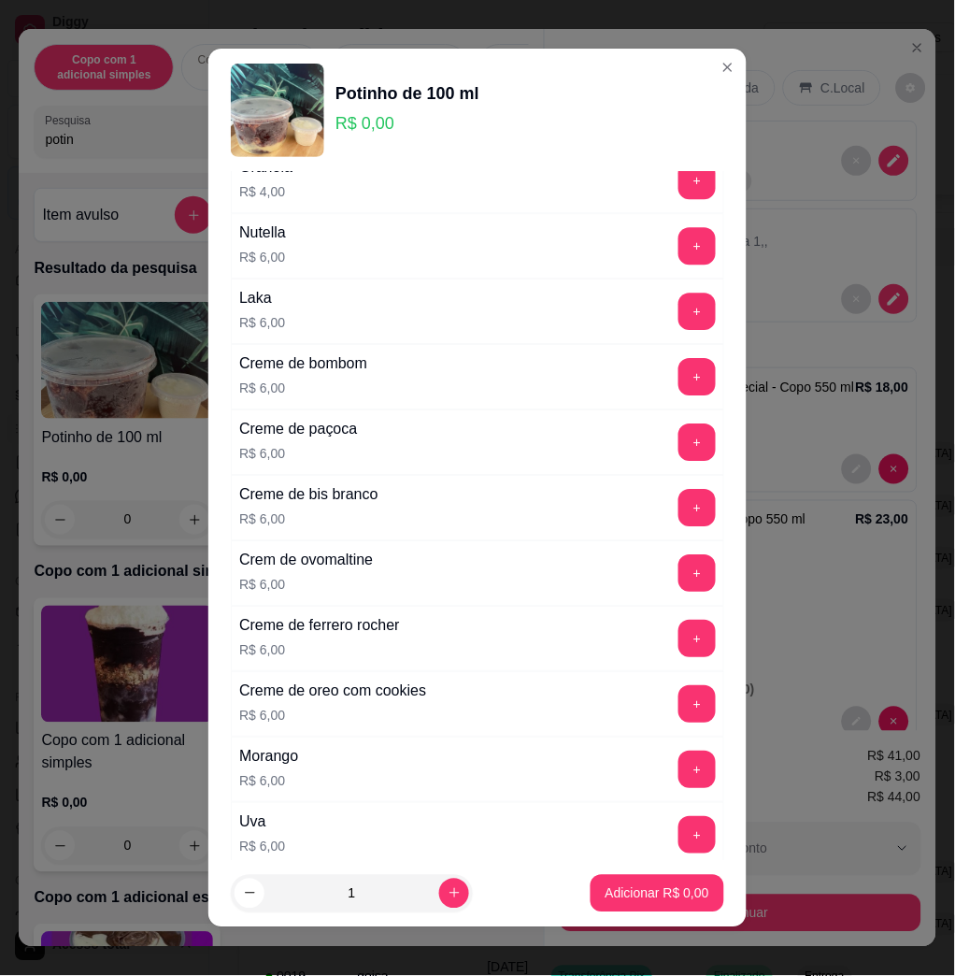
scroll to position [872, 0]
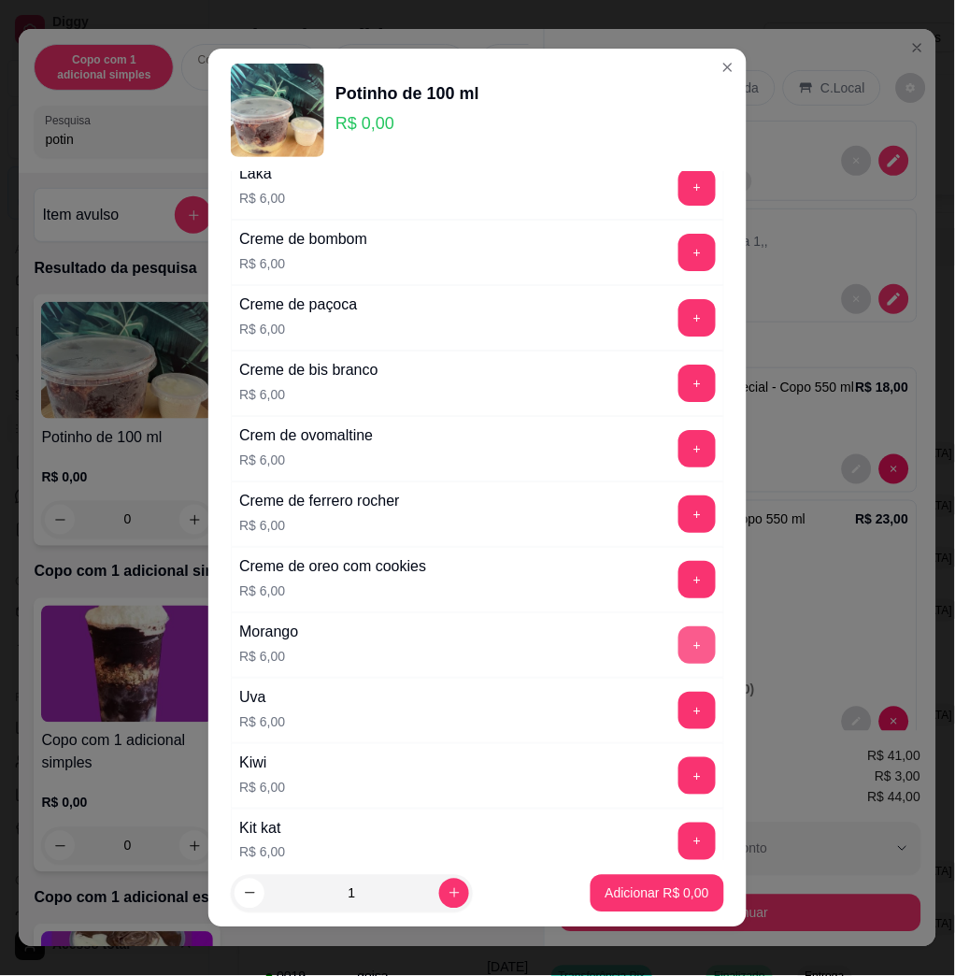
click at [679, 651] on button "+" at bounding box center [697, 644] width 37 height 37
click at [620, 891] on p "Adicionar R$ 6,00" at bounding box center [657, 893] width 101 height 18
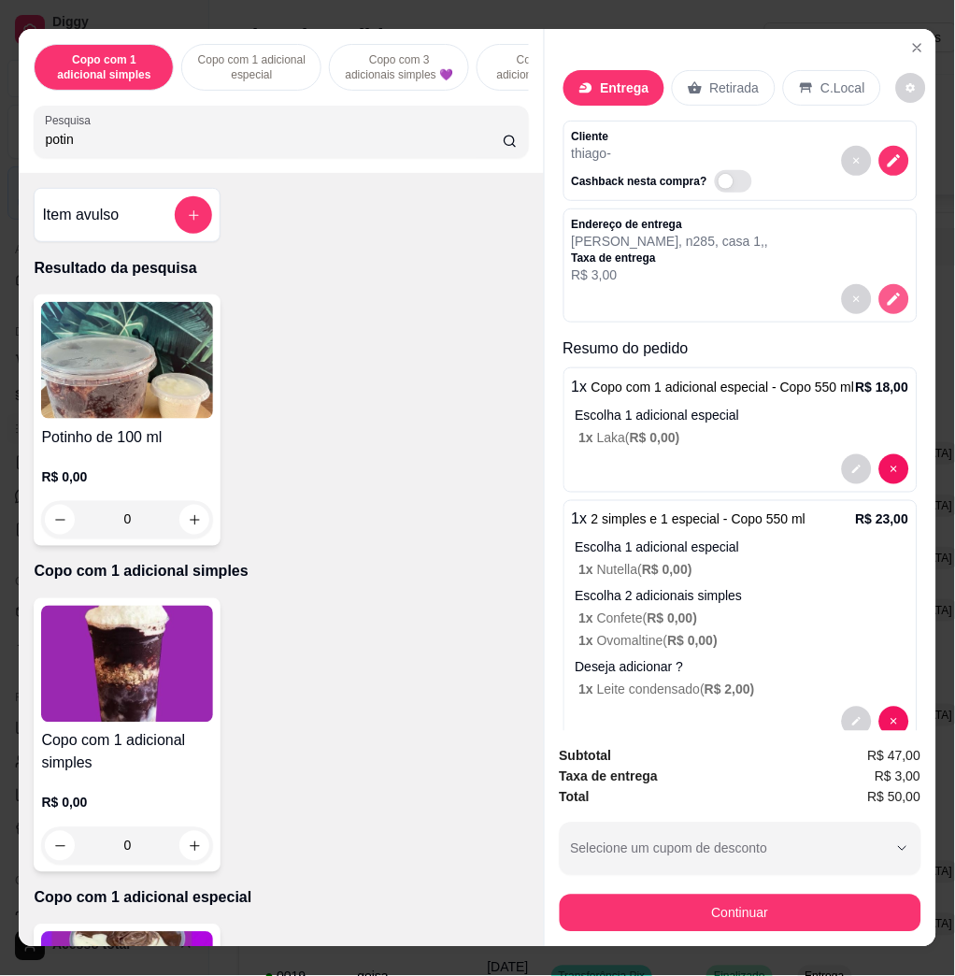
click at [879, 284] on button "decrease-product-quantity" at bounding box center [894, 299] width 30 height 30
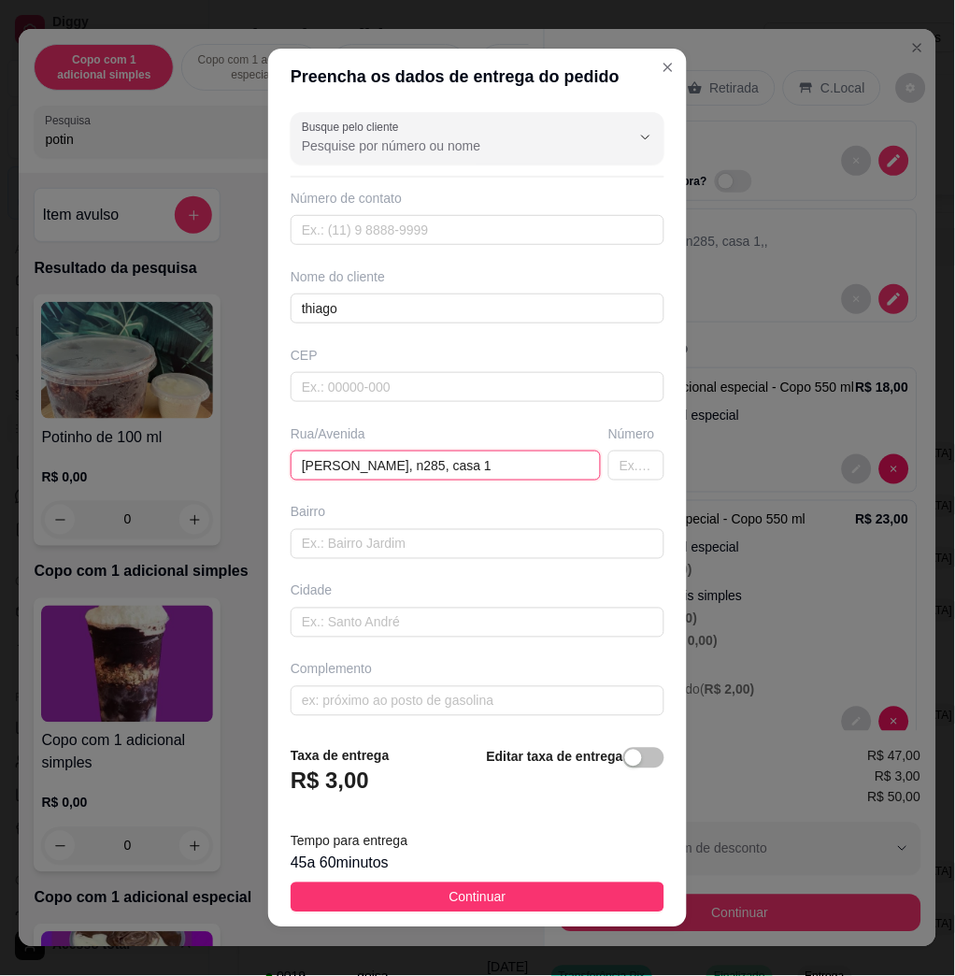
click at [508, 462] on input "[PERSON_NAME], n285, casa 1" at bounding box center [446, 465] width 310 height 30
type input "[PERSON_NAME], [STREET_ADDRESS]"
click at [457, 872] on div "45 a 60 minutos" at bounding box center [478, 863] width 374 height 22
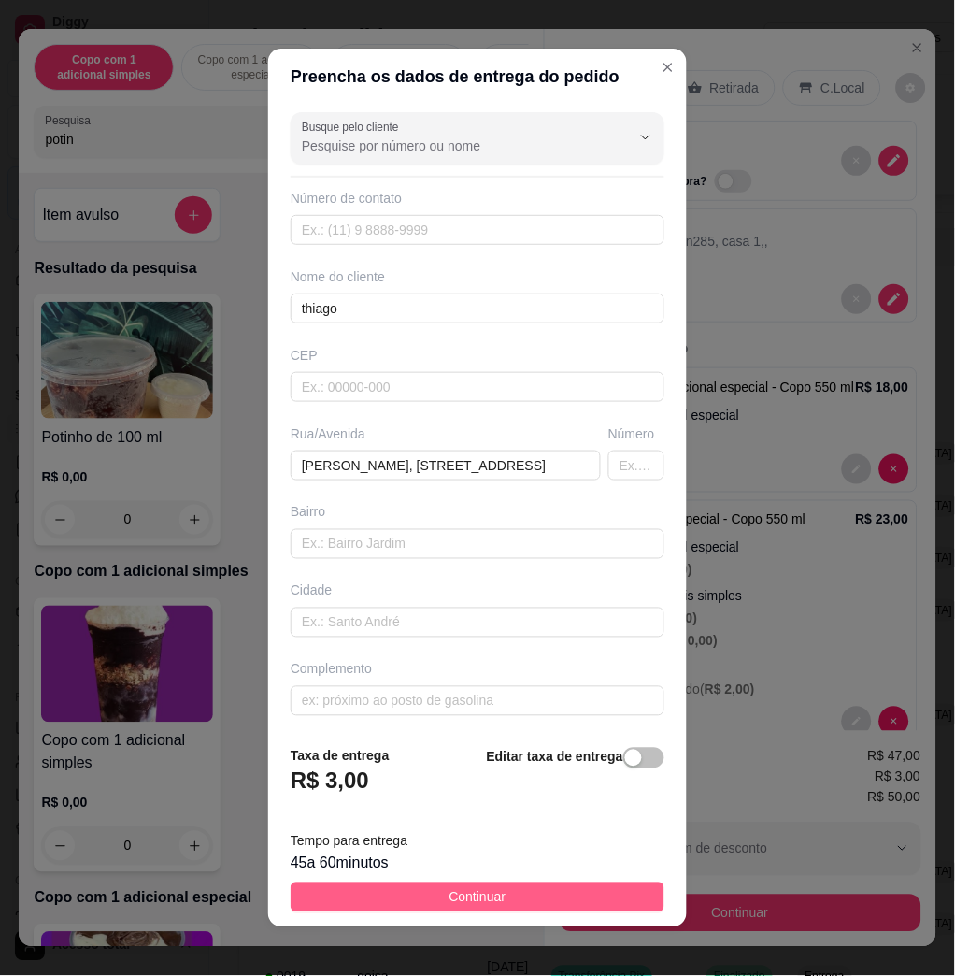
drag, startPoint x: 468, startPoint y: 886, endPoint x: 579, endPoint y: 891, distance: 110.4
click at [470, 889] on span "Continuar" at bounding box center [478, 897] width 57 height 21
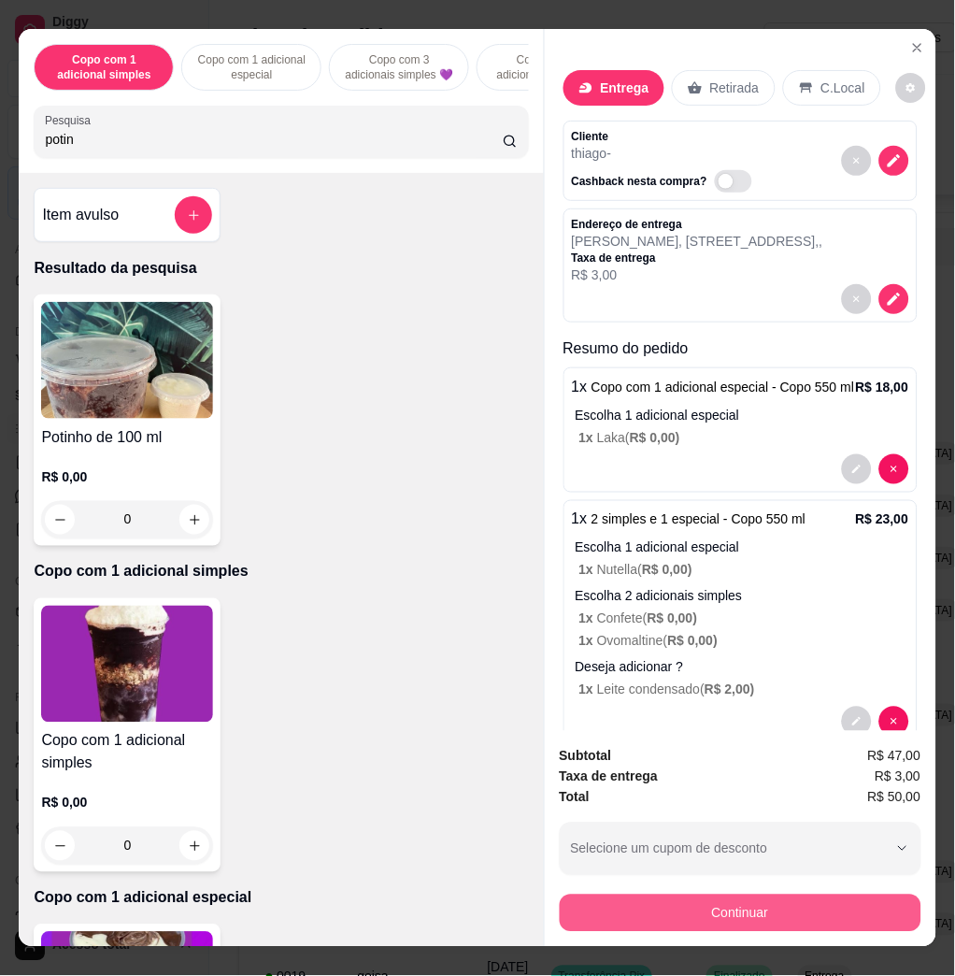
click at [680, 899] on button "Continuar" at bounding box center [741, 912] width 362 height 37
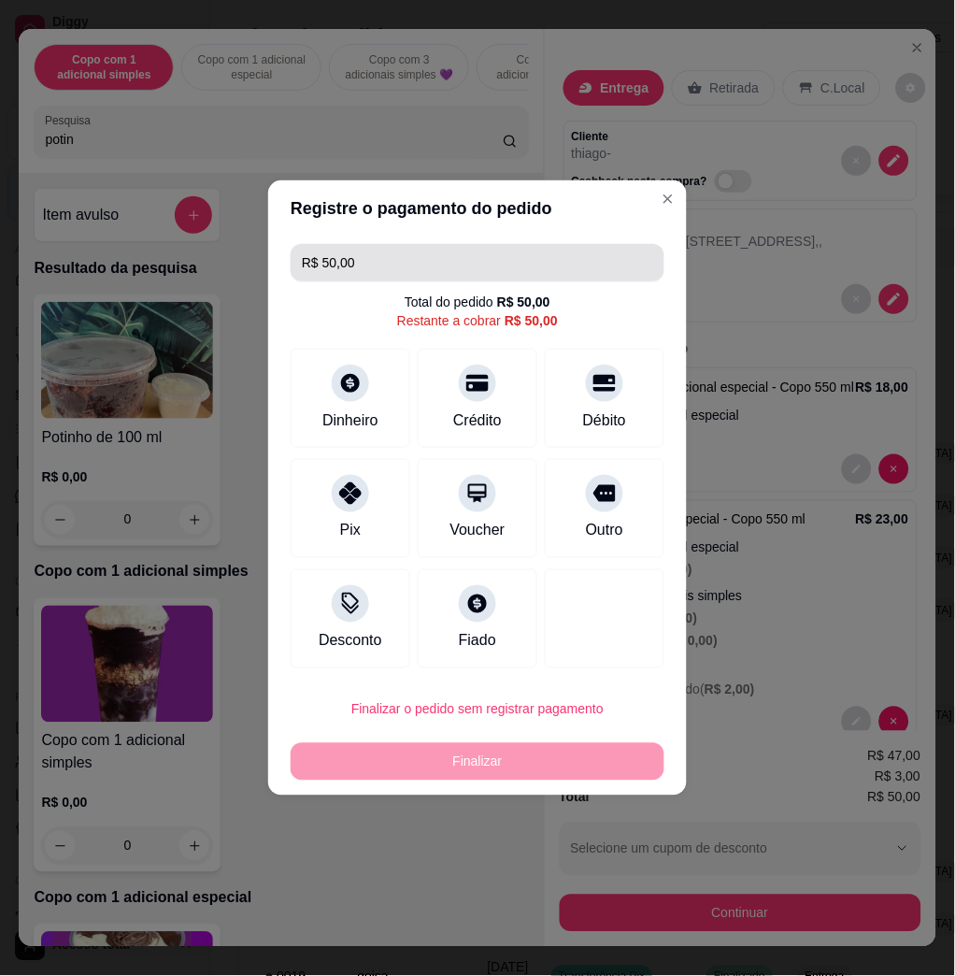
click at [468, 279] on input "R$ 50,00" at bounding box center [477, 262] width 351 height 37
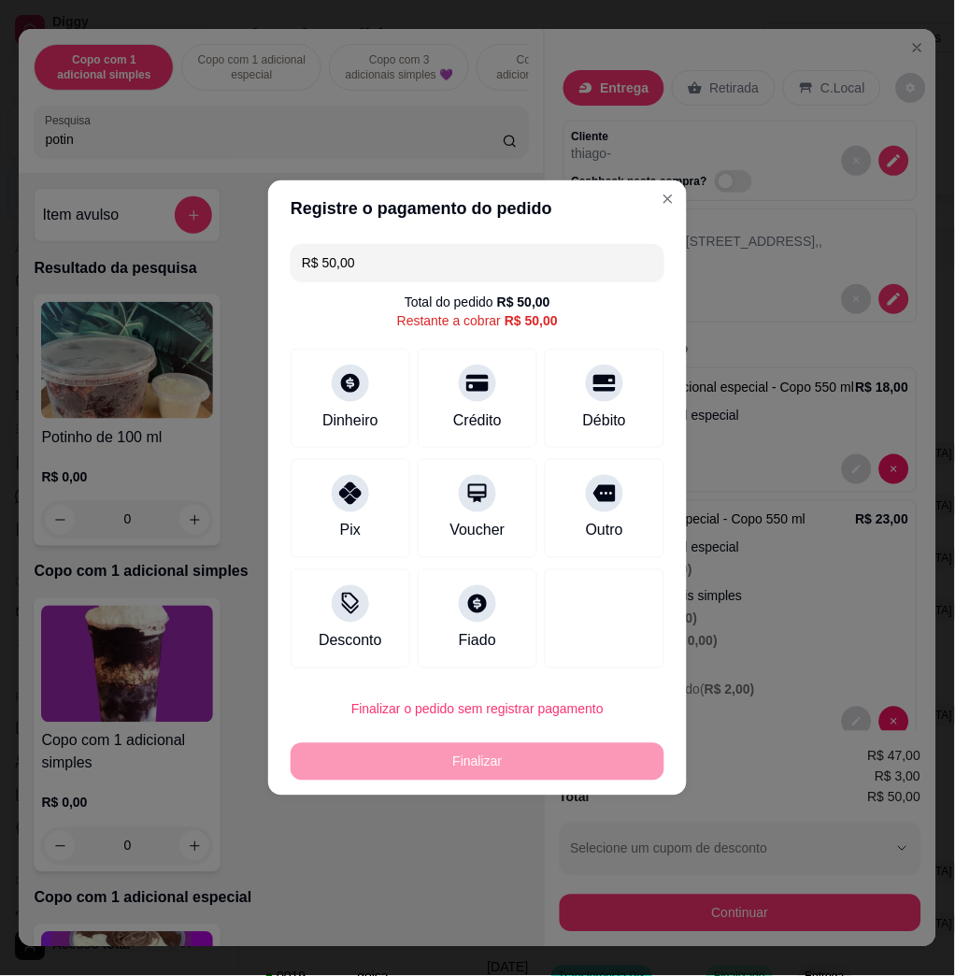
click at [468, 279] on input "R$ 50,00" at bounding box center [477, 262] width 351 height 37
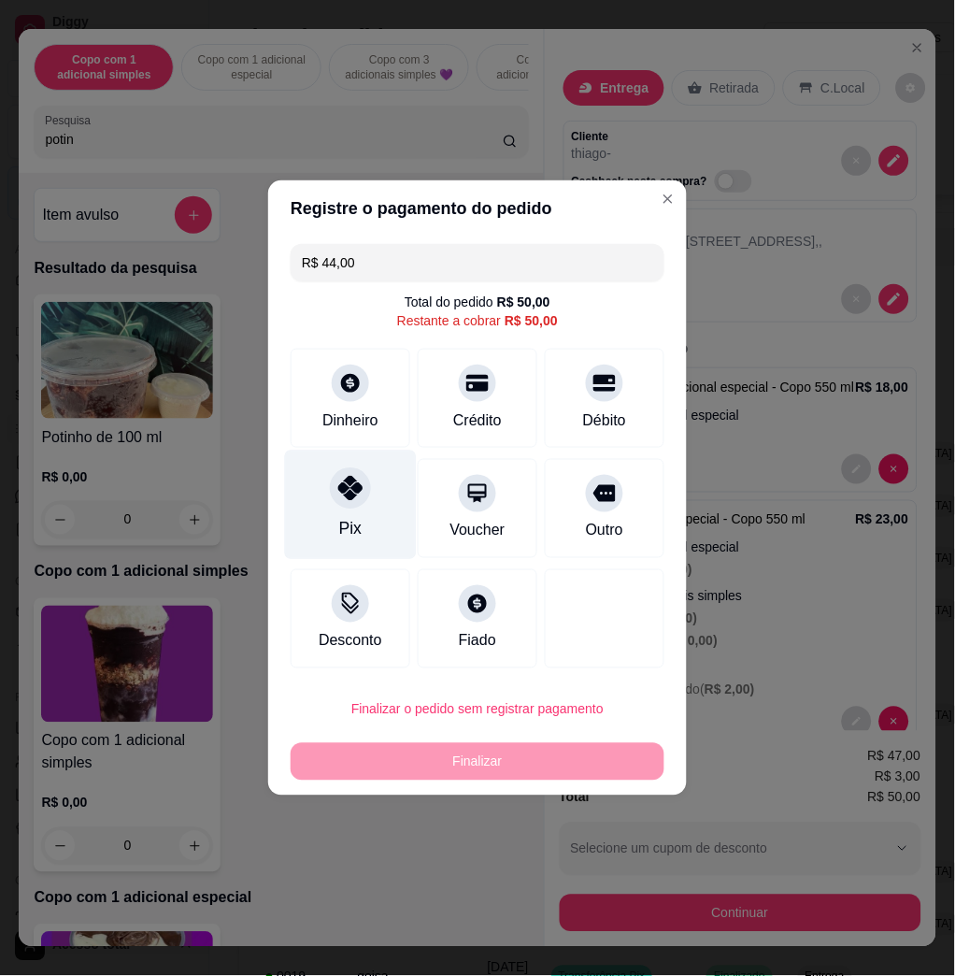
click at [354, 498] on icon at bounding box center [350, 488] width 24 height 24
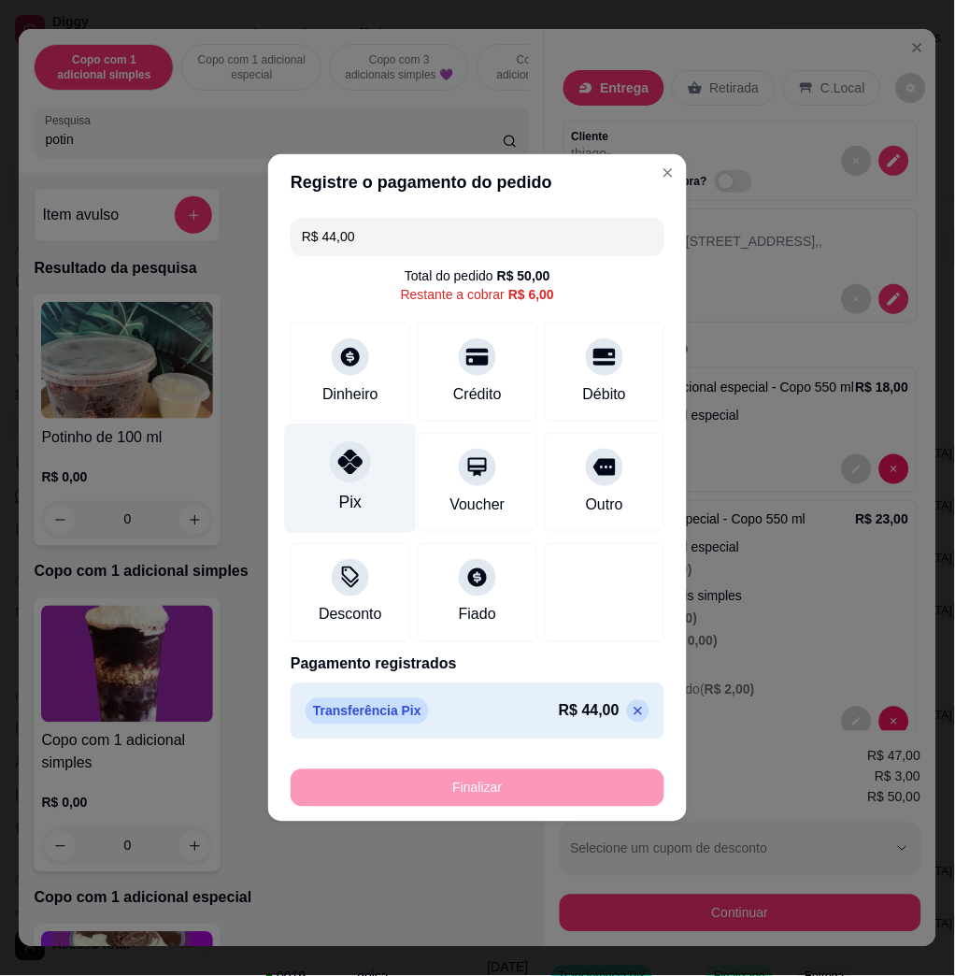
type input "R$ 6,00"
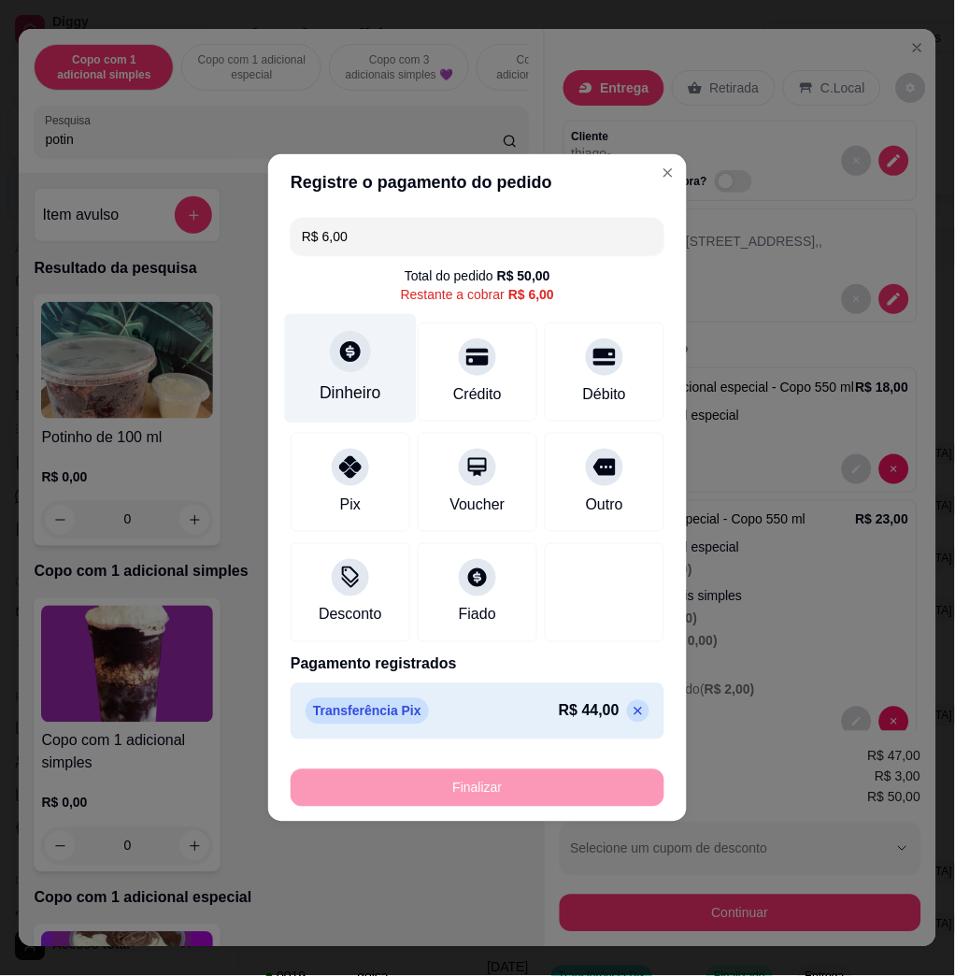
click at [352, 361] on icon at bounding box center [350, 351] width 24 height 24
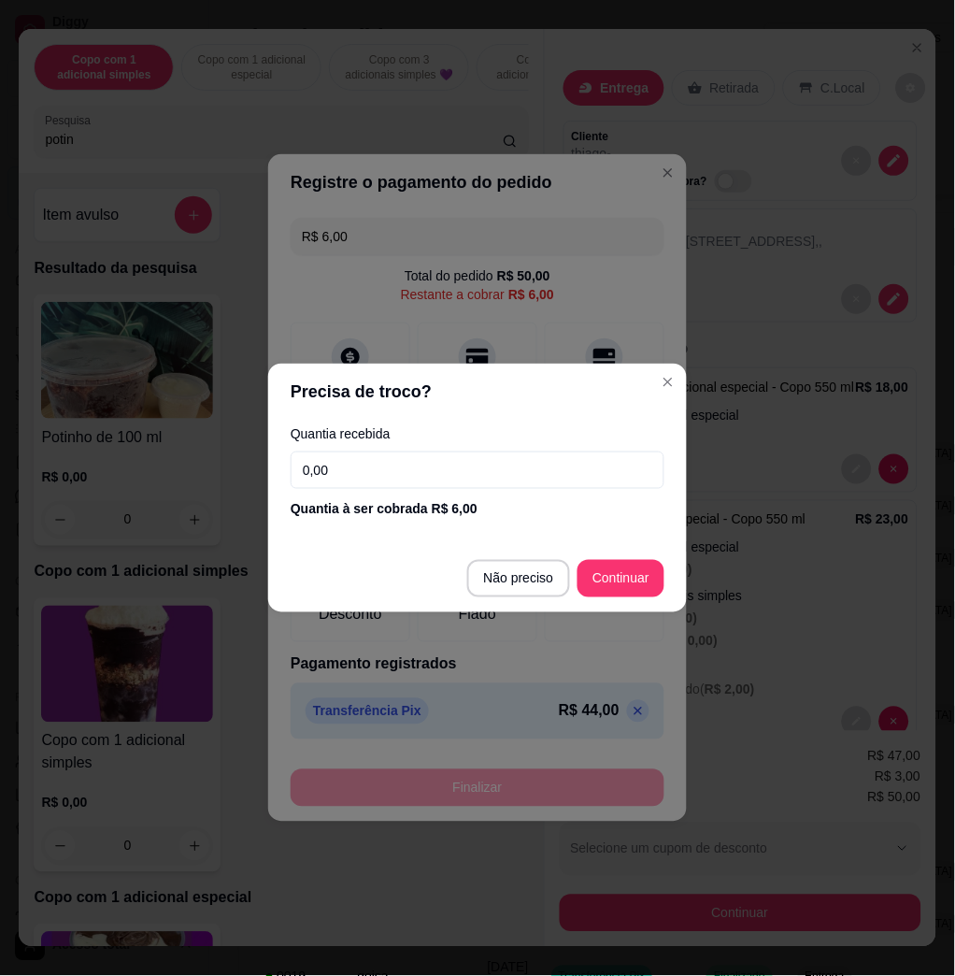
click at [393, 469] on input "0,00" at bounding box center [478, 469] width 374 height 37
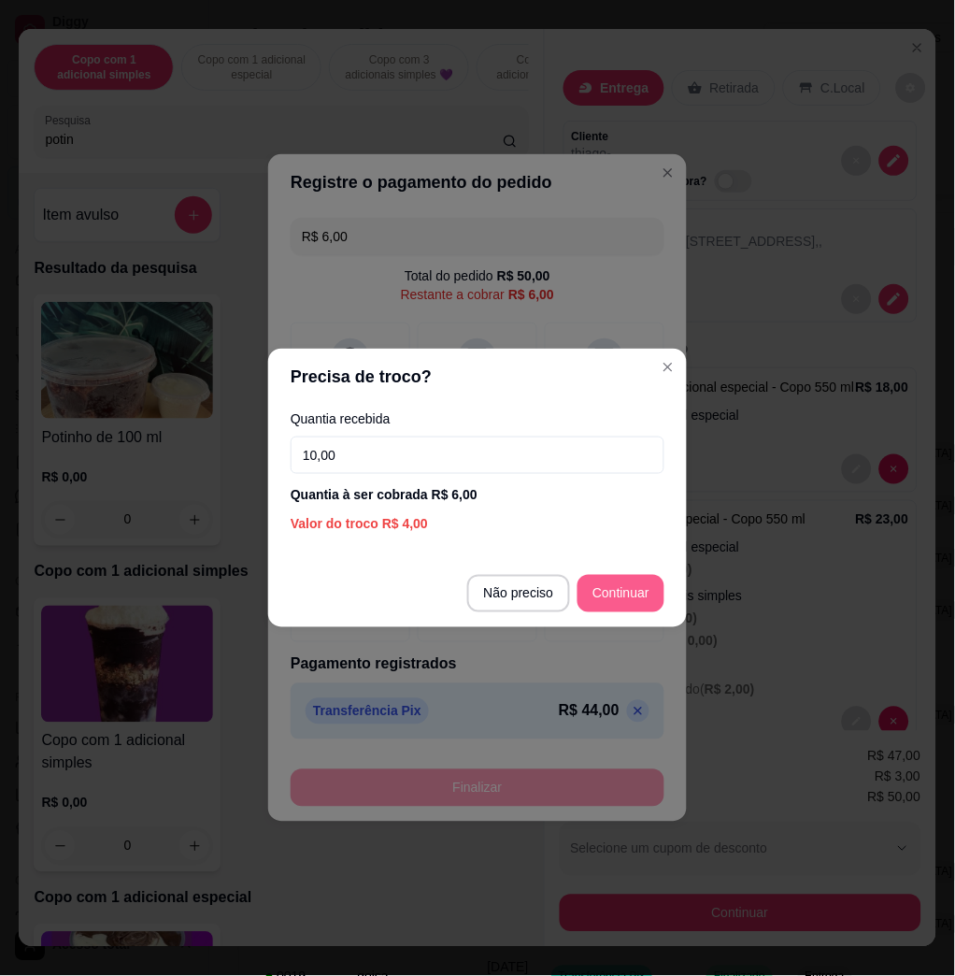
type input "10,00"
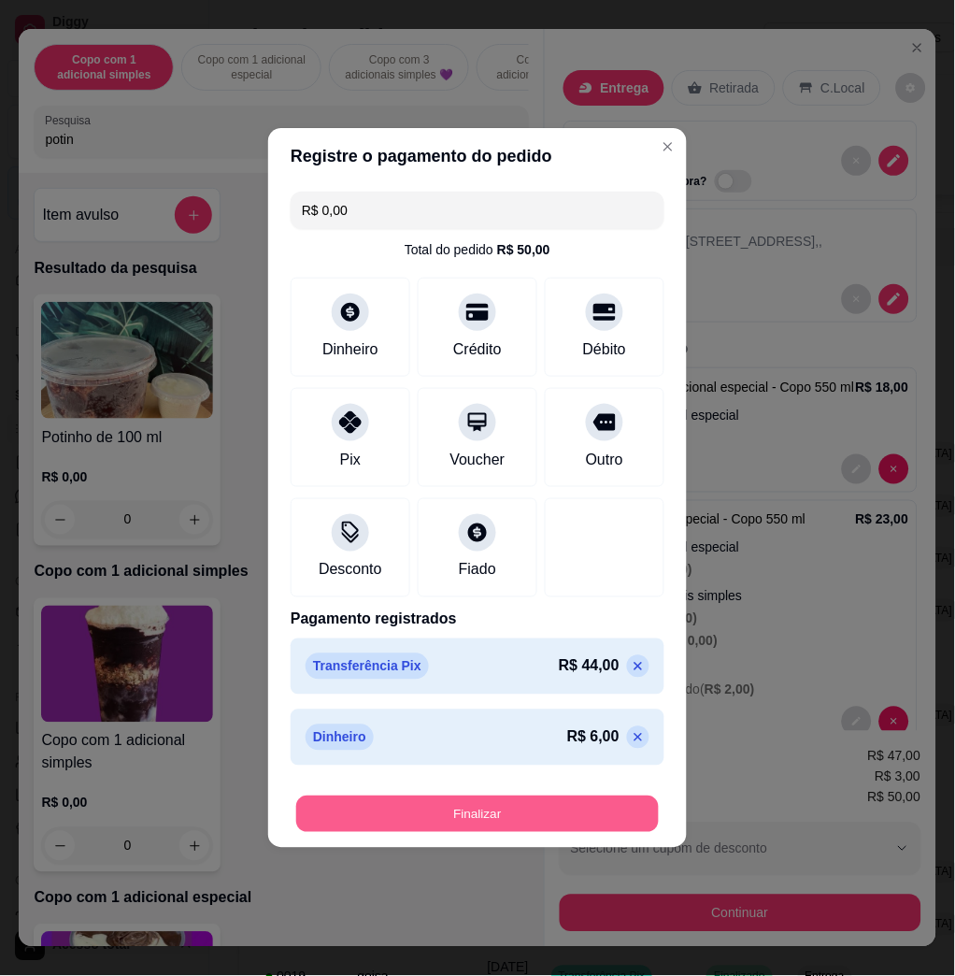
click at [584, 803] on button "Finalizar" at bounding box center [477, 814] width 363 height 36
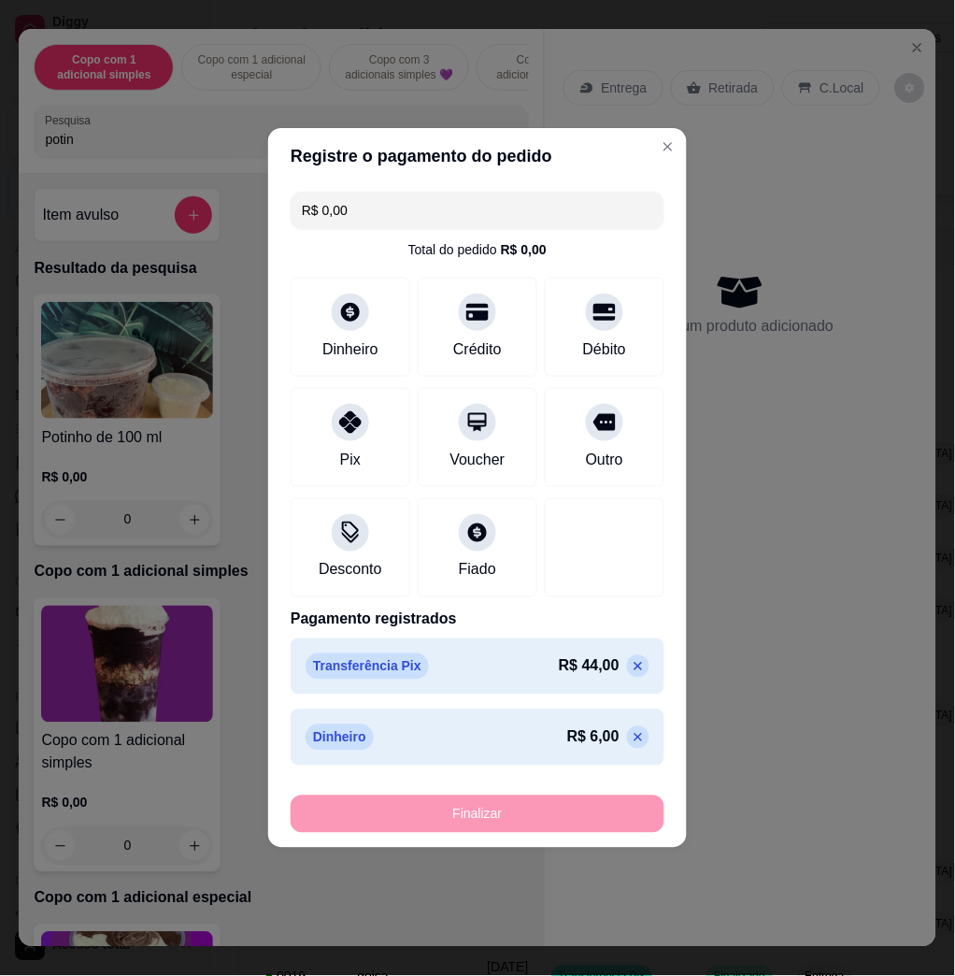
type input "-R$ 50,00"
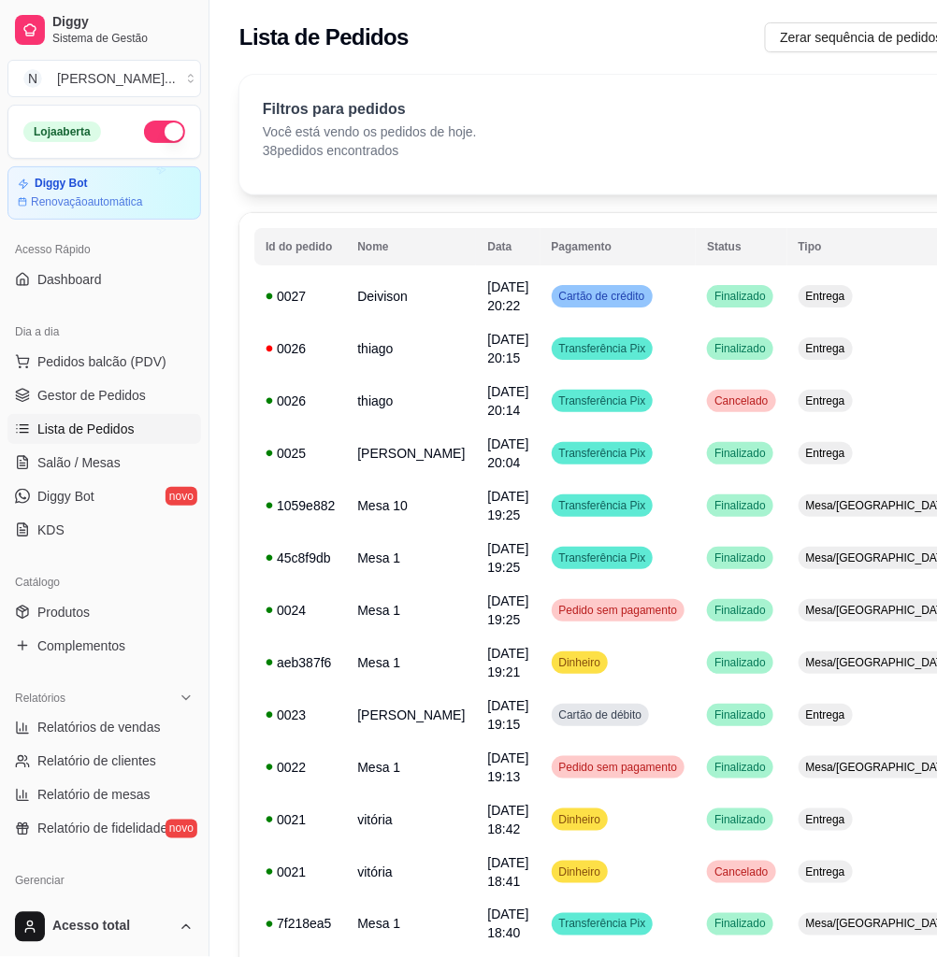
click at [140, 378] on ul "Pedidos balcão (PDV) Gestor de Pedidos Lista de Pedidos Salão / Mesas Diggy Bot…" at bounding box center [103, 446] width 193 height 198
click at [138, 369] on span "Pedidos balcão (PDV)" at bounding box center [101, 361] width 129 height 19
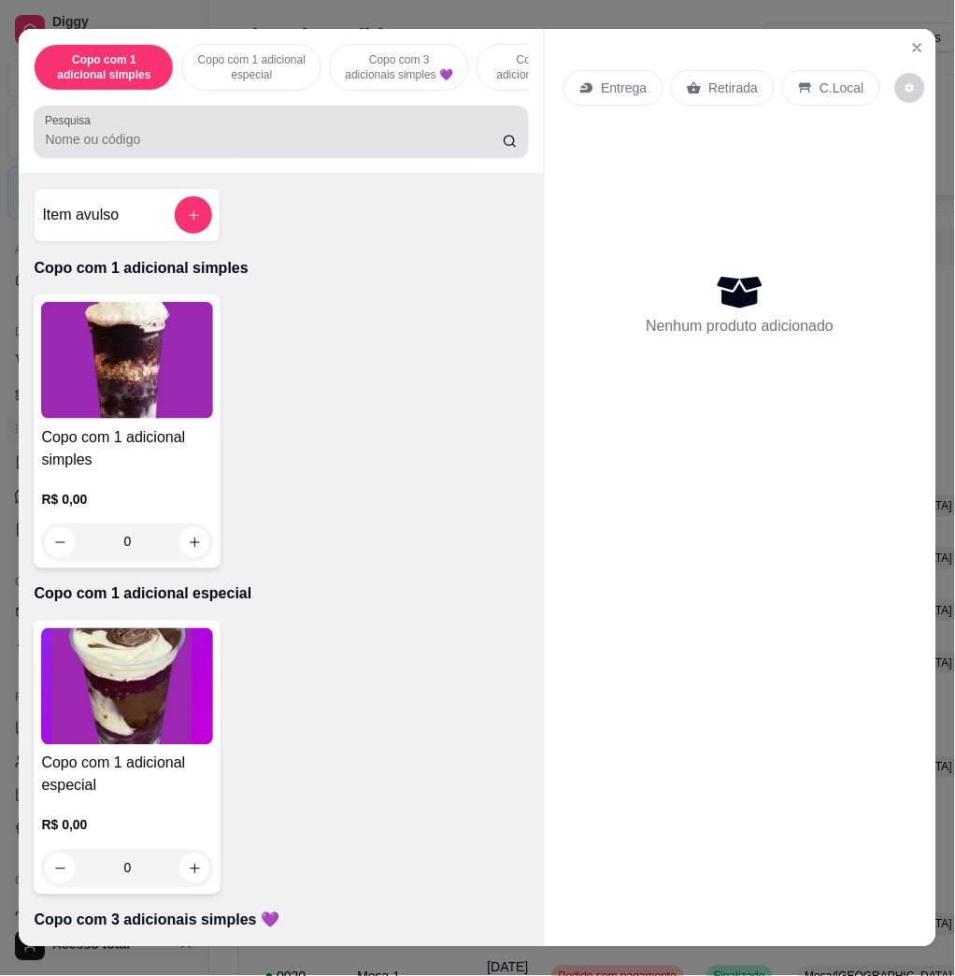
click at [263, 149] on input "Pesquisa" at bounding box center [274, 139] width 458 height 19
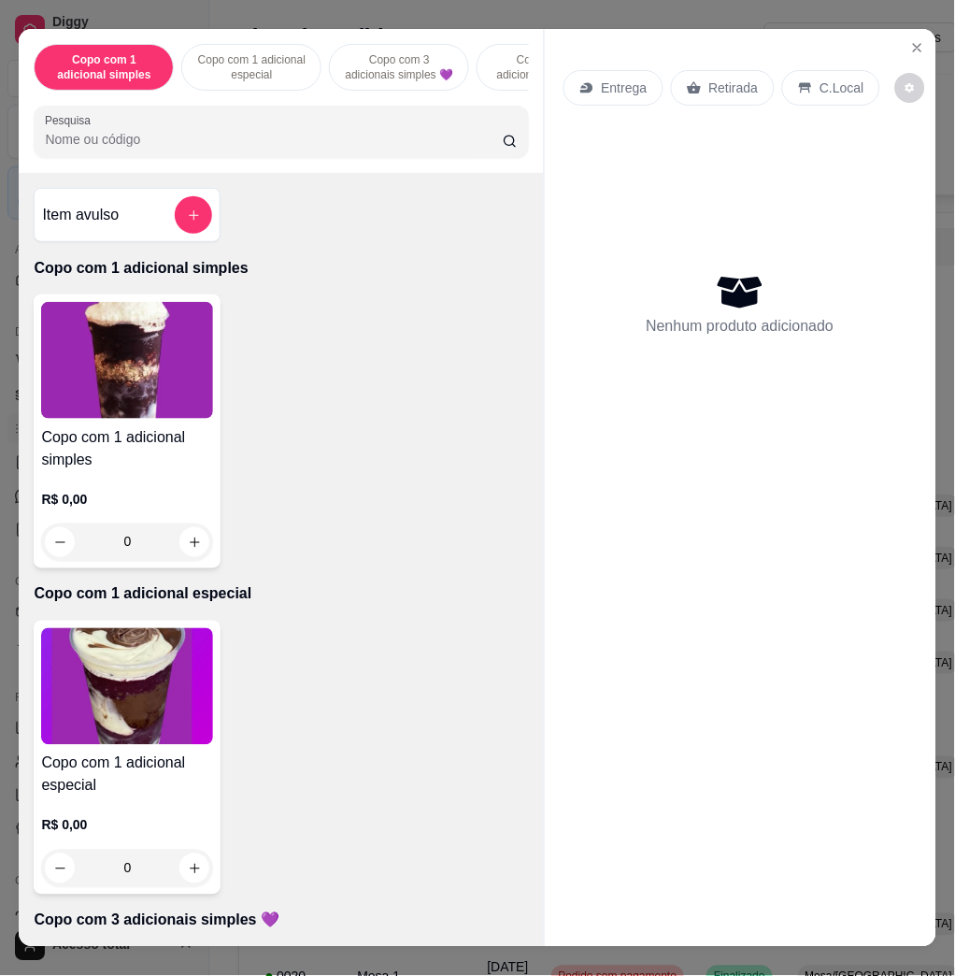
type input "m"
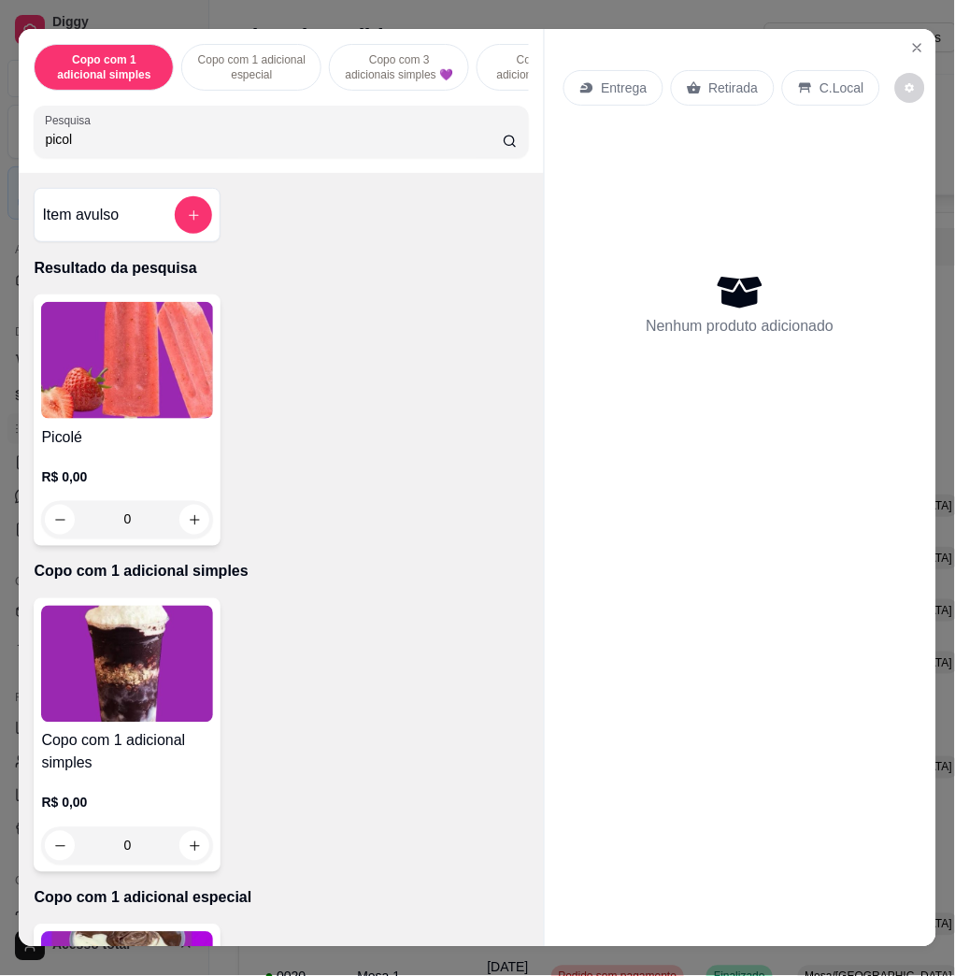
type input "picol"
click at [133, 444] on h4 "Picolé" at bounding box center [127, 437] width 172 height 22
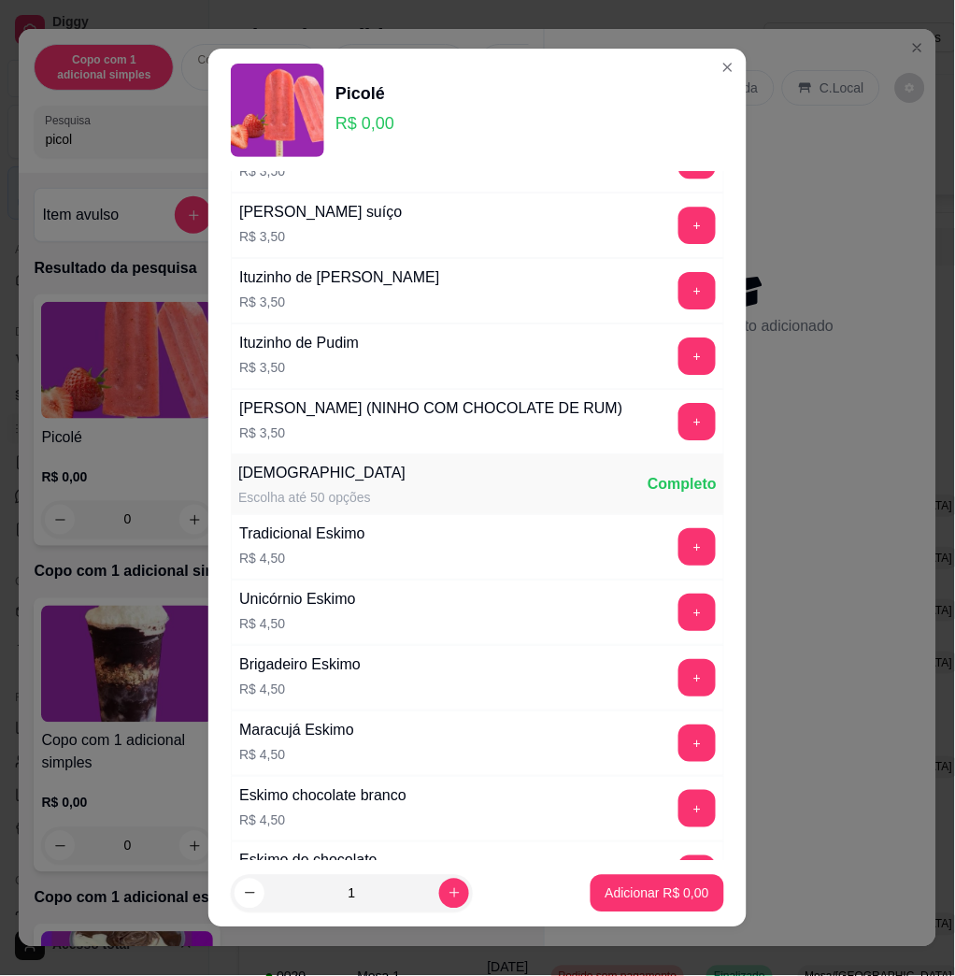
scroll to position [2243, 0]
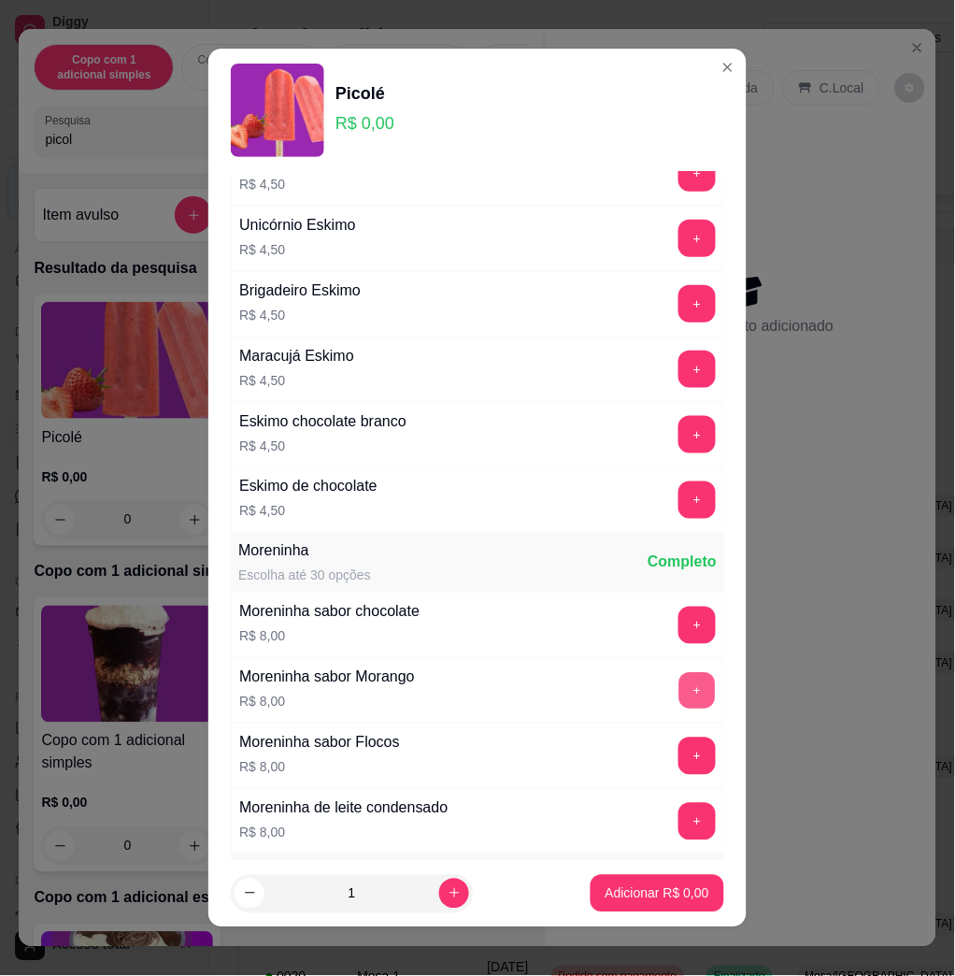
click at [679, 709] on button "+" at bounding box center [697, 691] width 36 height 36
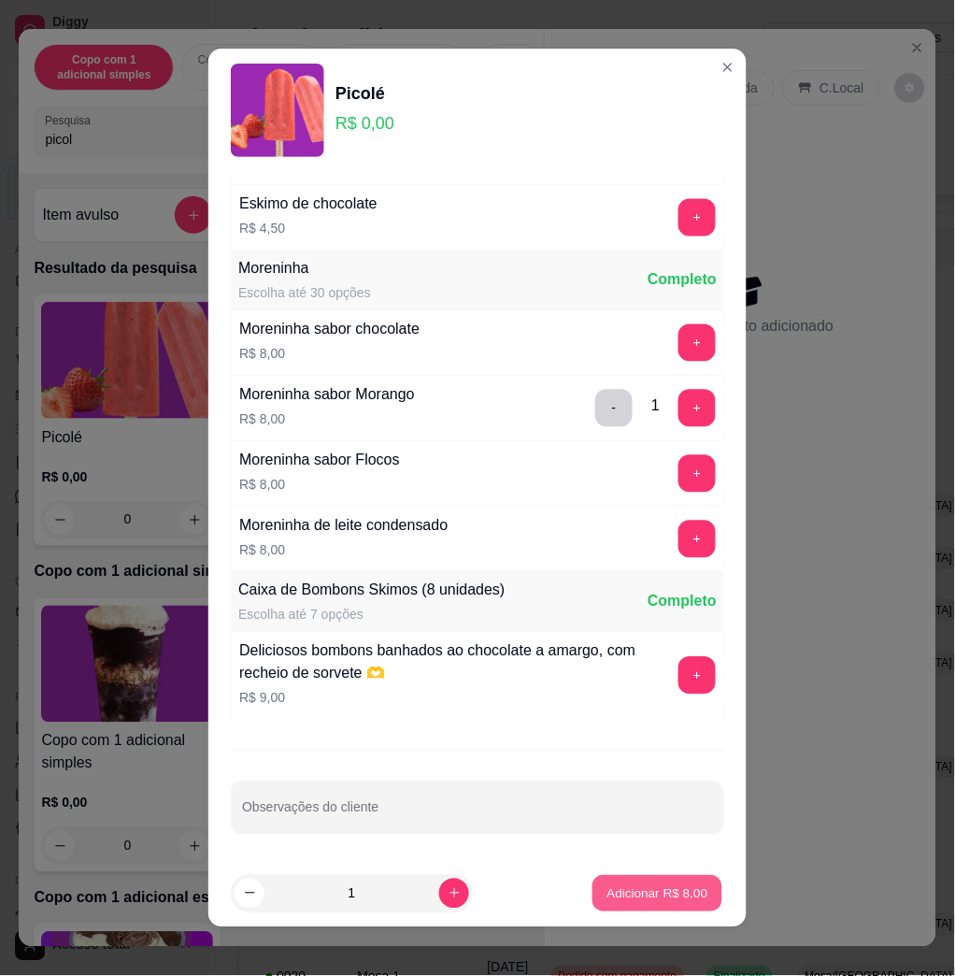
click at [636, 905] on button "Adicionar R$ 8,00" at bounding box center [658, 893] width 130 height 36
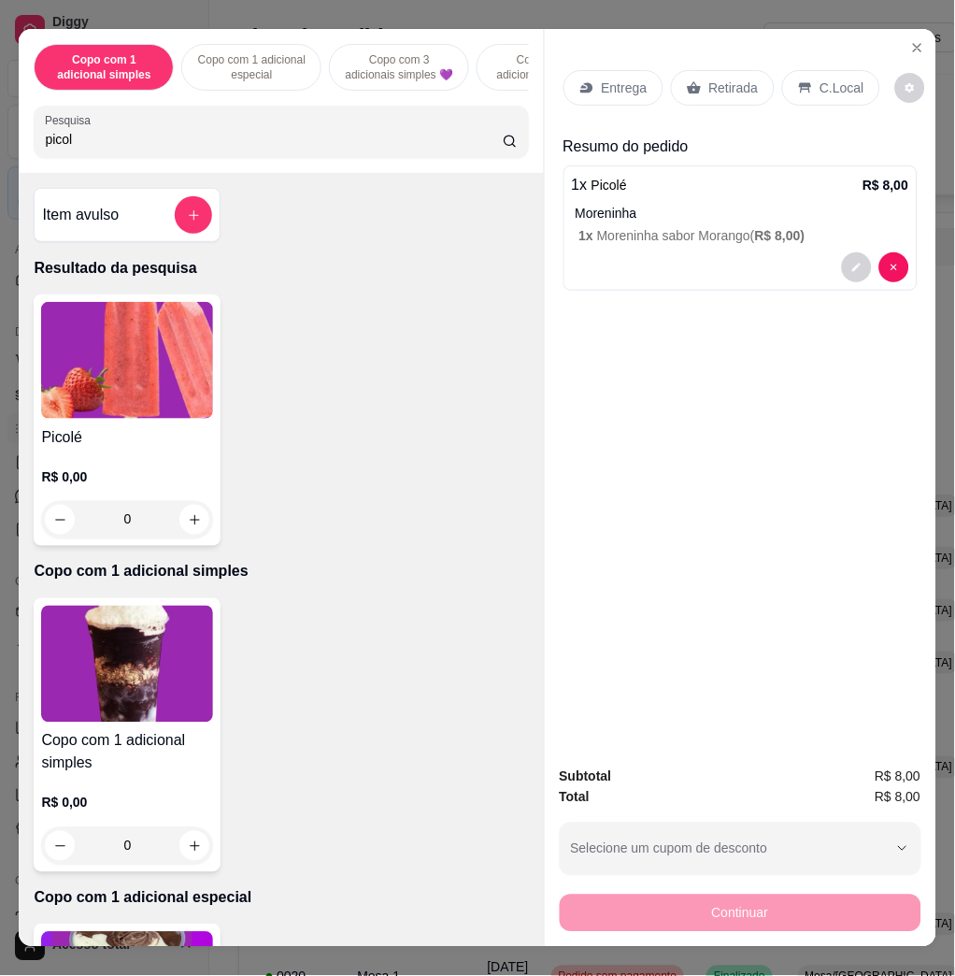
click at [602, 79] on p "Entrega" at bounding box center [625, 88] width 46 height 19
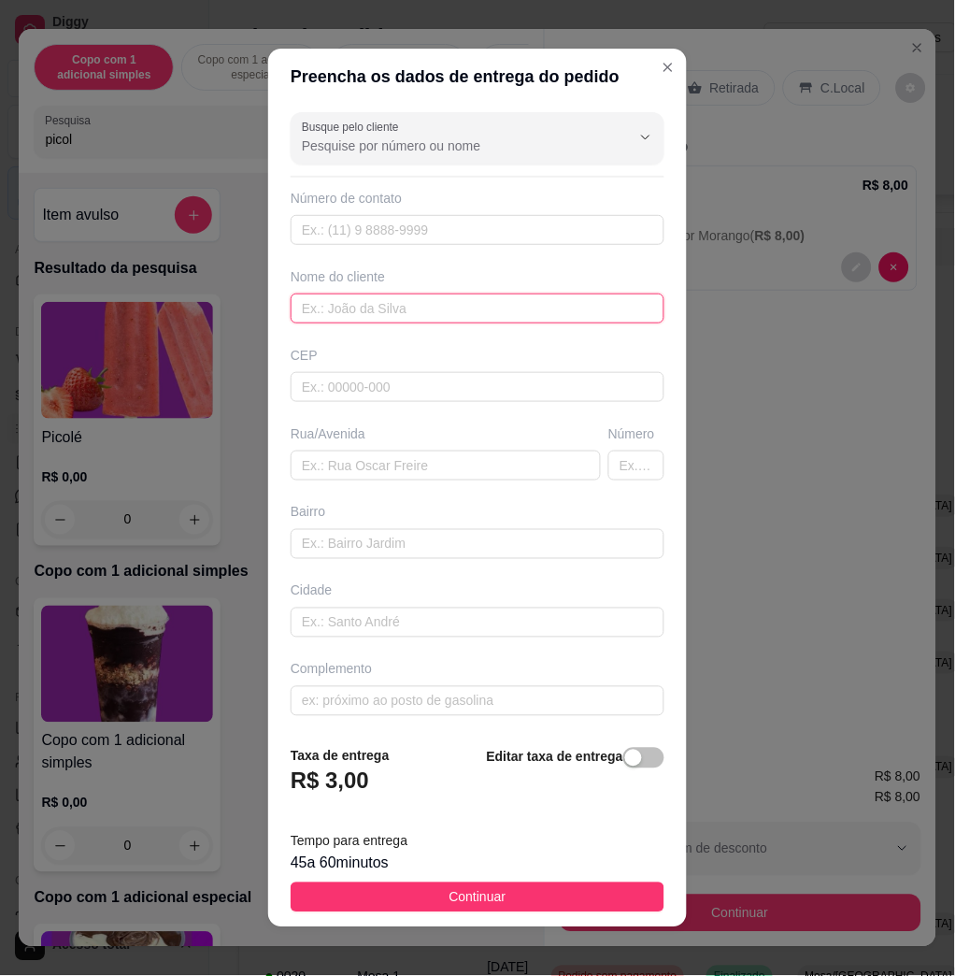
click at [337, 320] on input "text" at bounding box center [478, 308] width 374 height 30
type input "irys"
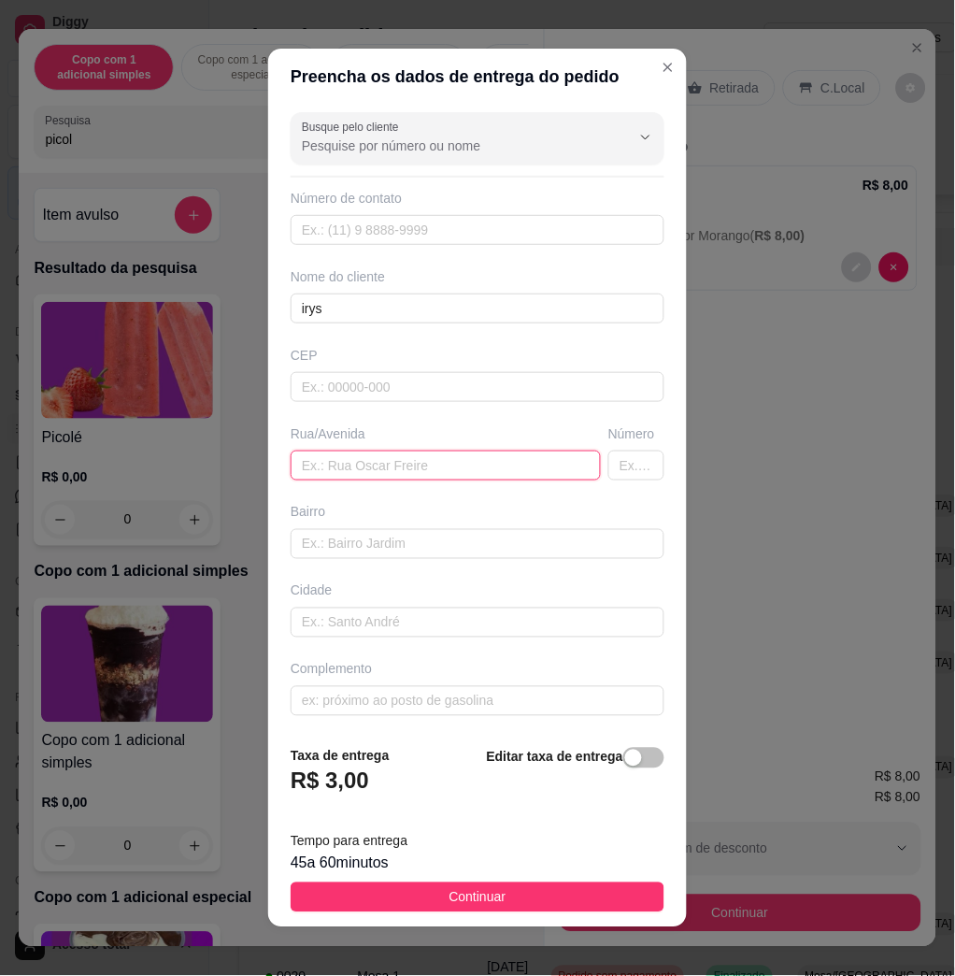
click at [399, 462] on input "text" at bounding box center [446, 465] width 310 height 30
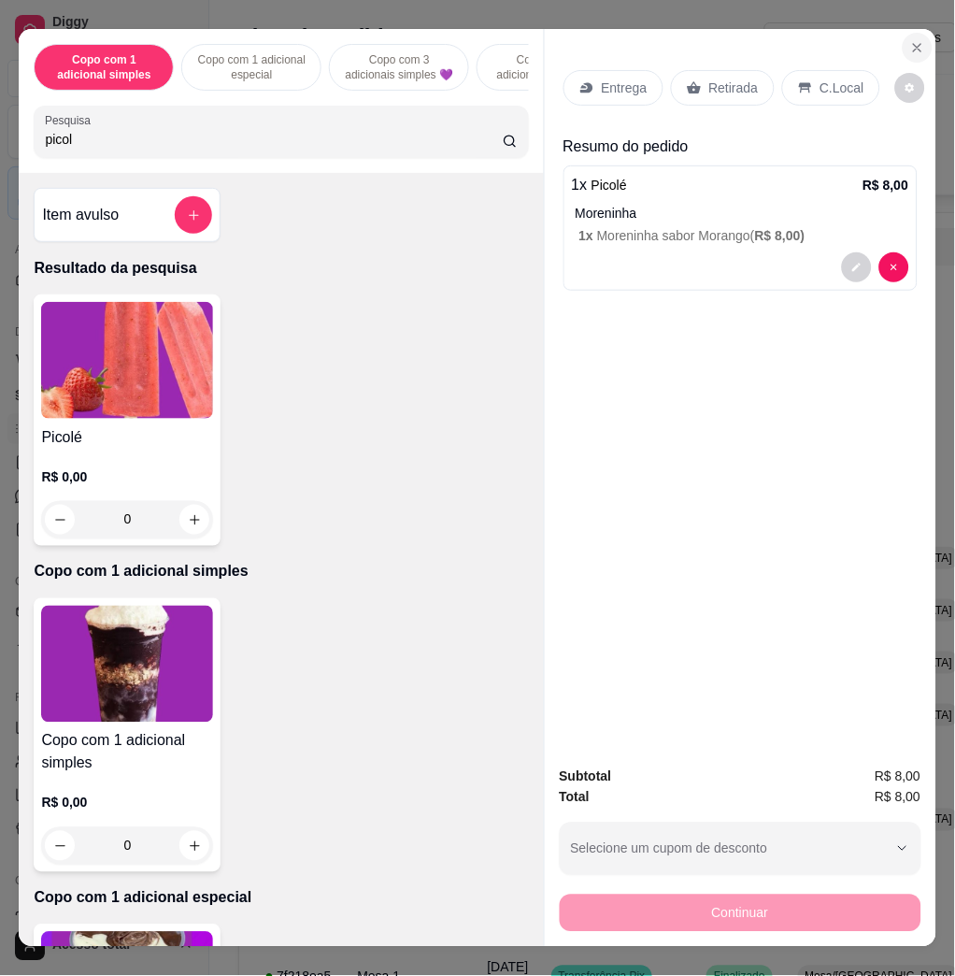
click at [910, 44] on icon "Close" at bounding box center [917, 47] width 15 height 15
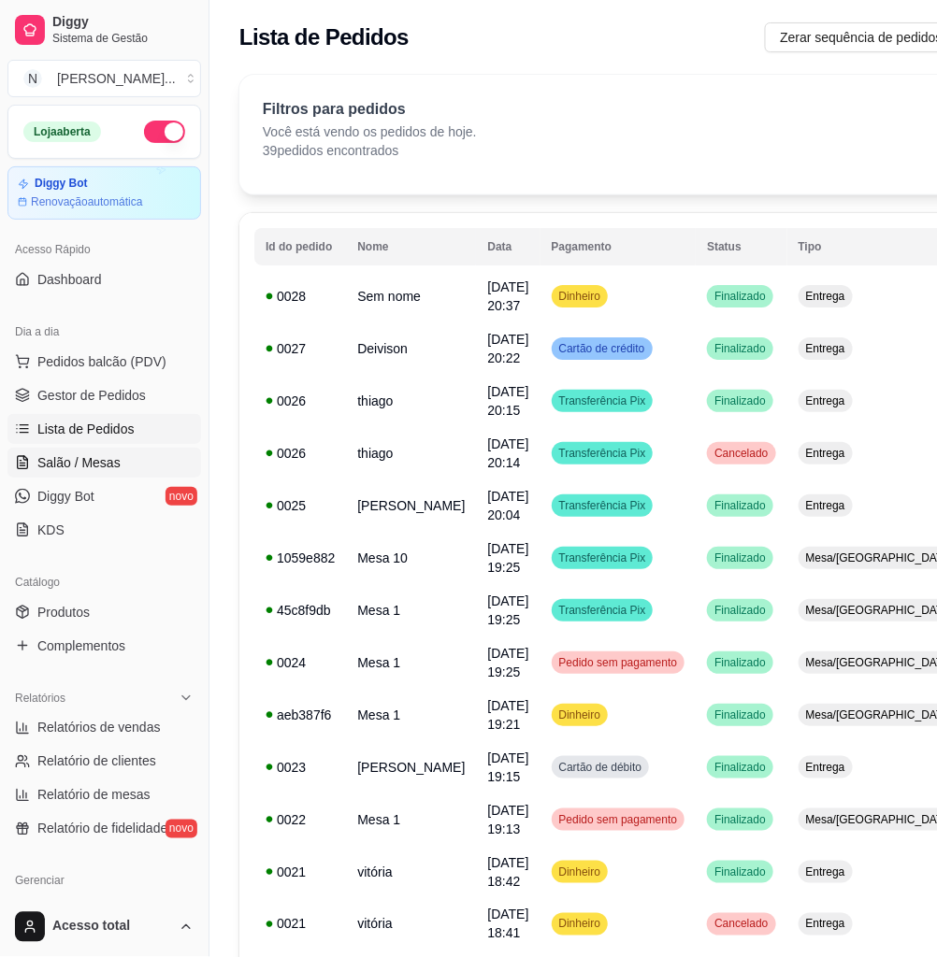
click at [86, 450] on link "Salão / Mesas" at bounding box center [103, 463] width 193 height 30
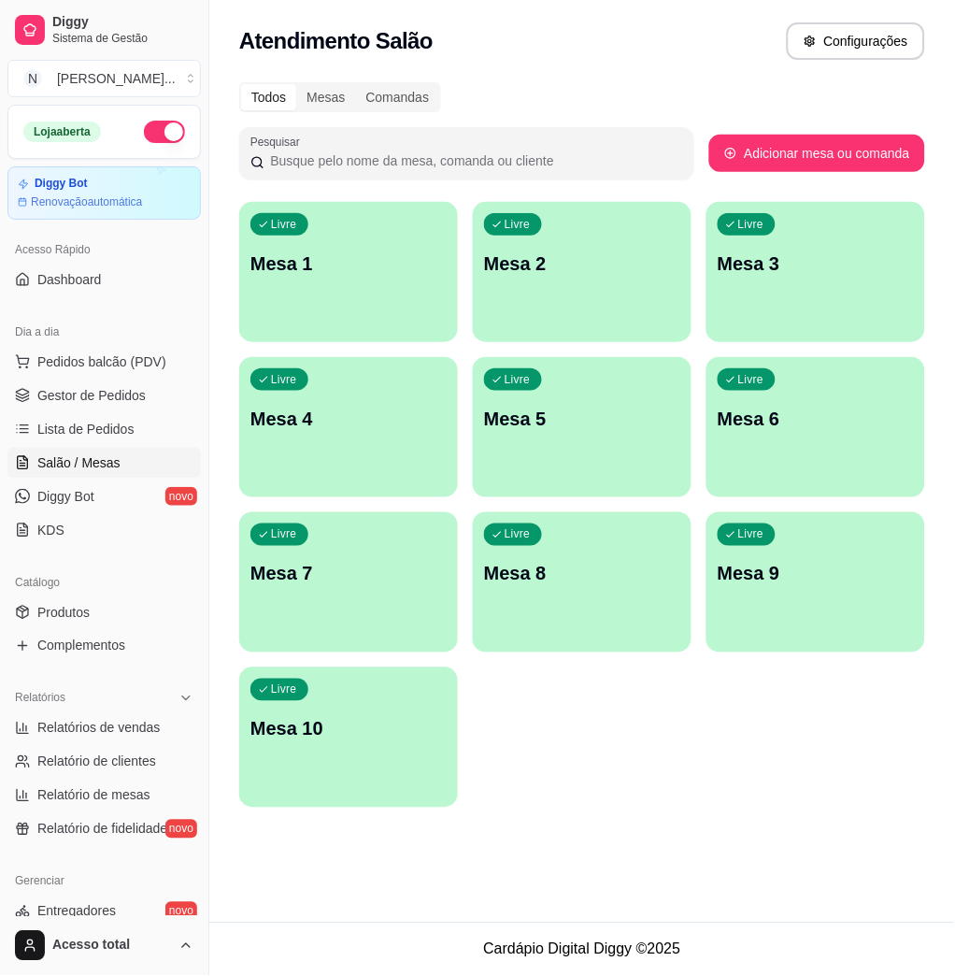
click at [366, 306] on div "Livre Mesa 1" at bounding box center [348, 261] width 219 height 118
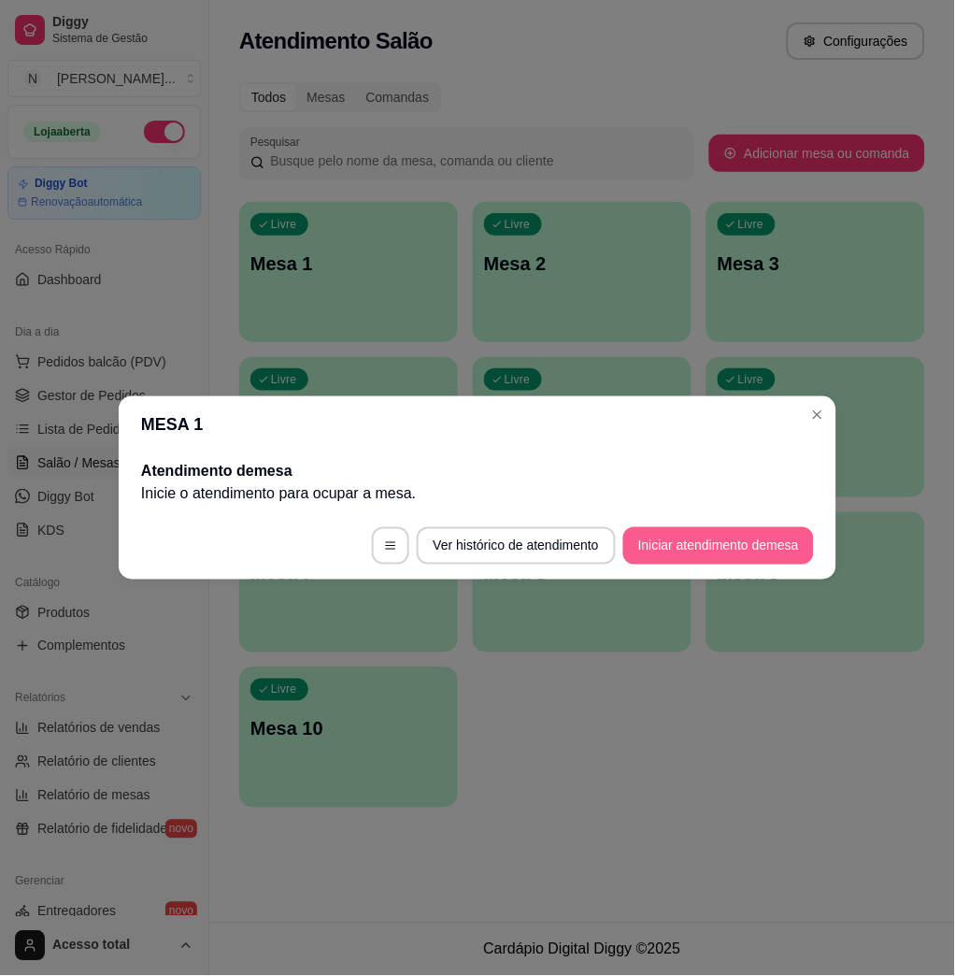
click at [651, 545] on button "Iniciar atendimento de mesa" at bounding box center [718, 545] width 191 height 37
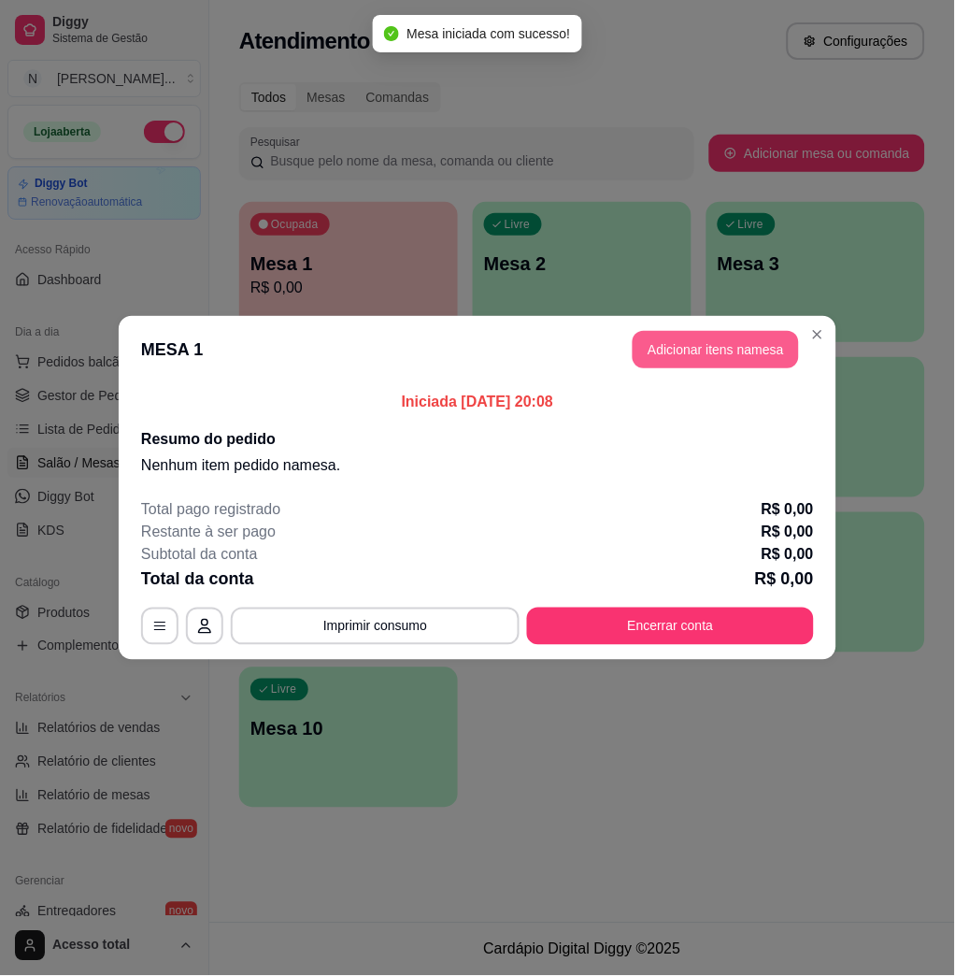
click at [695, 357] on button "Adicionar itens na mesa" at bounding box center [716, 349] width 166 height 37
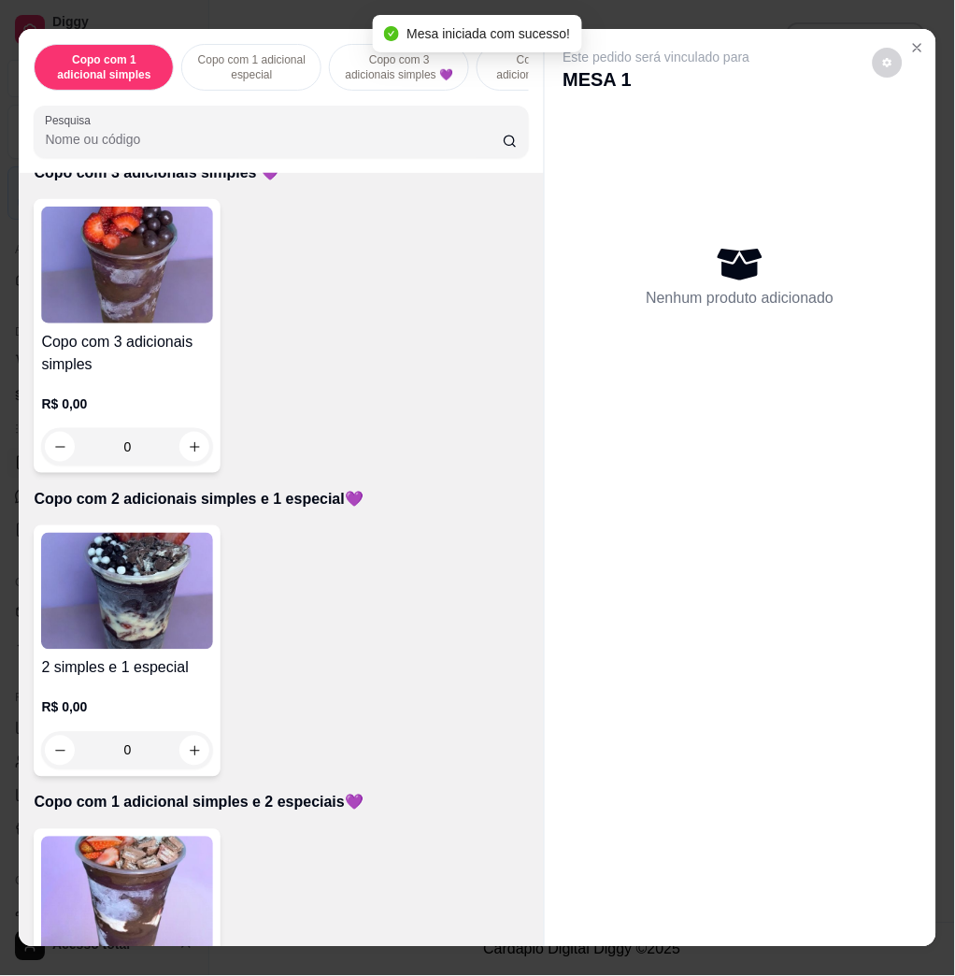
scroll to position [1122, 0]
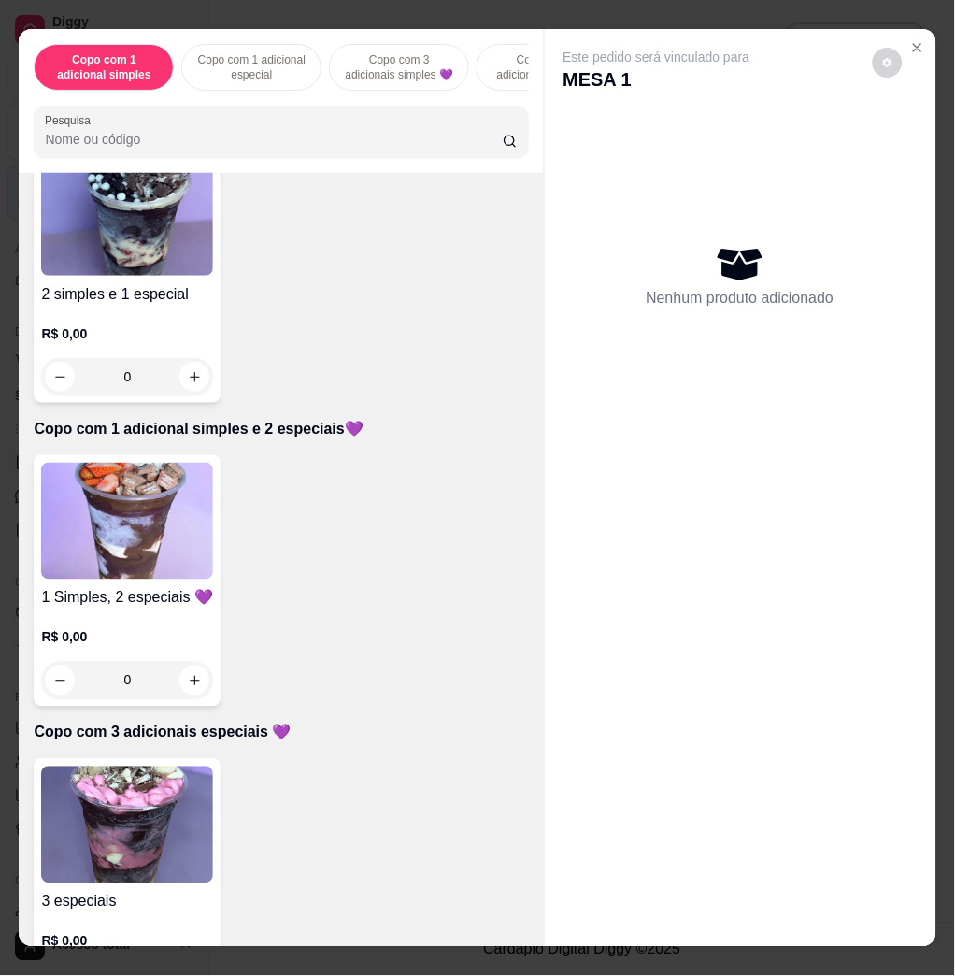
click at [135, 293] on h4 "2 simples e 1 especial" at bounding box center [127, 294] width 172 height 22
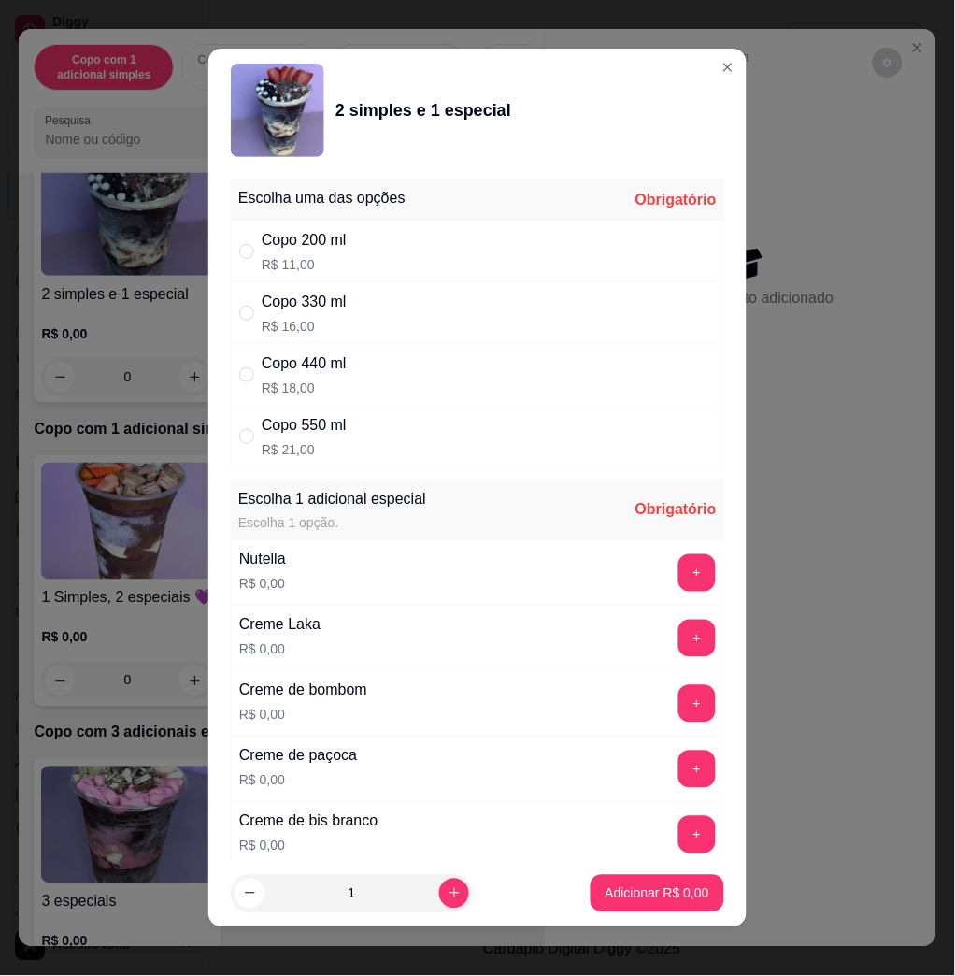
click at [414, 432] on div "Copo 550 ml R$ 21,00" at bounding box center [477, 437] width 493 height 62
radio input "true"
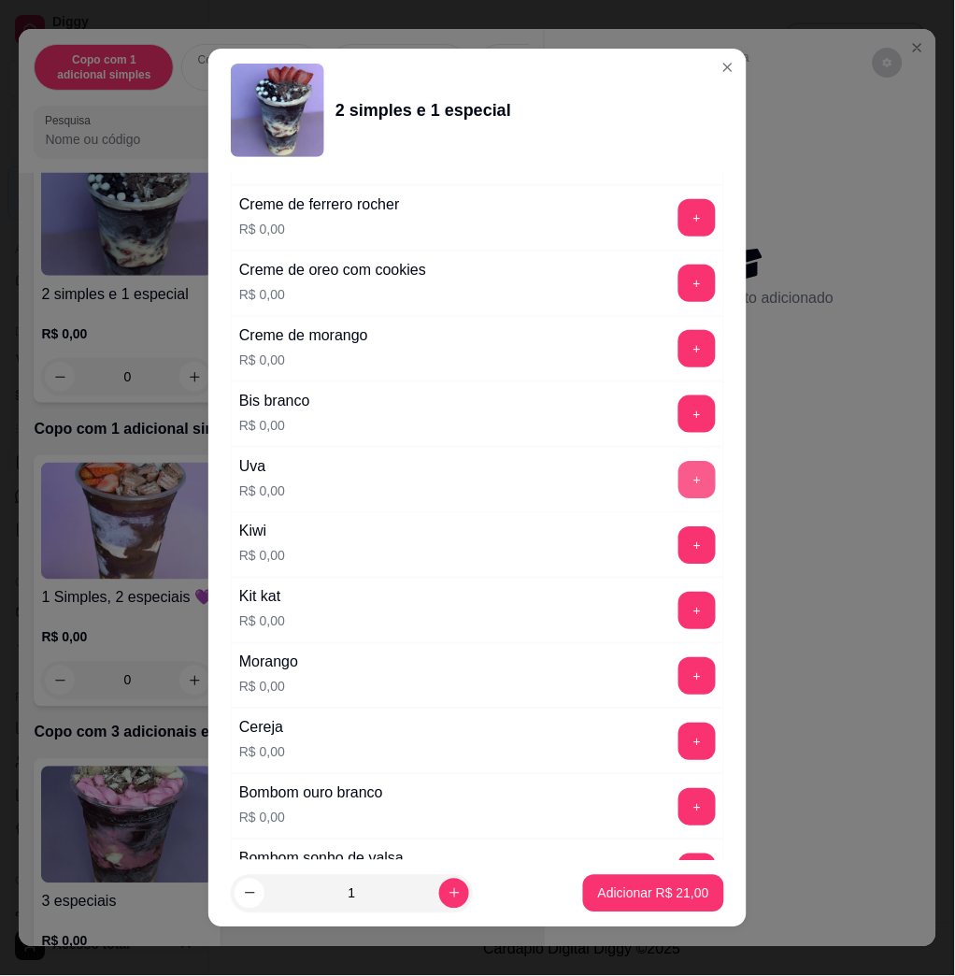
click at [679, 488] on button "+" at bounding box center [697, 479] width 37 height 37
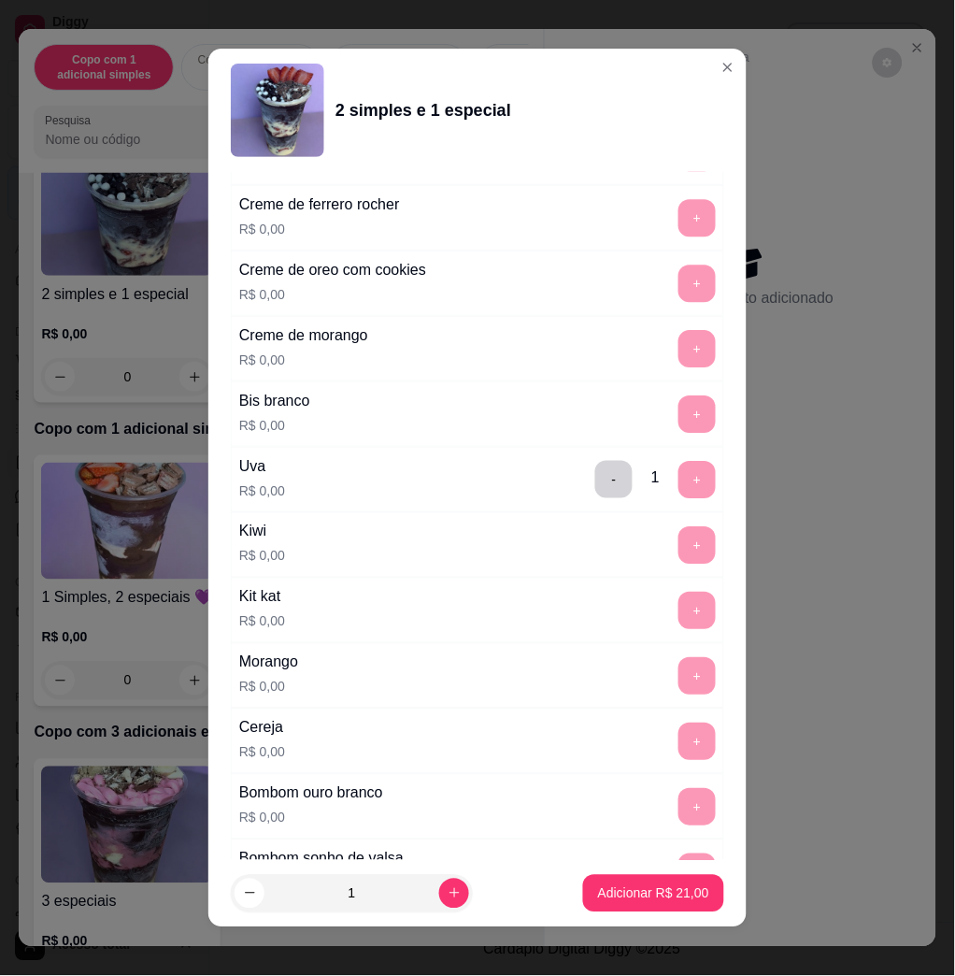
scroll to position [10, 0]
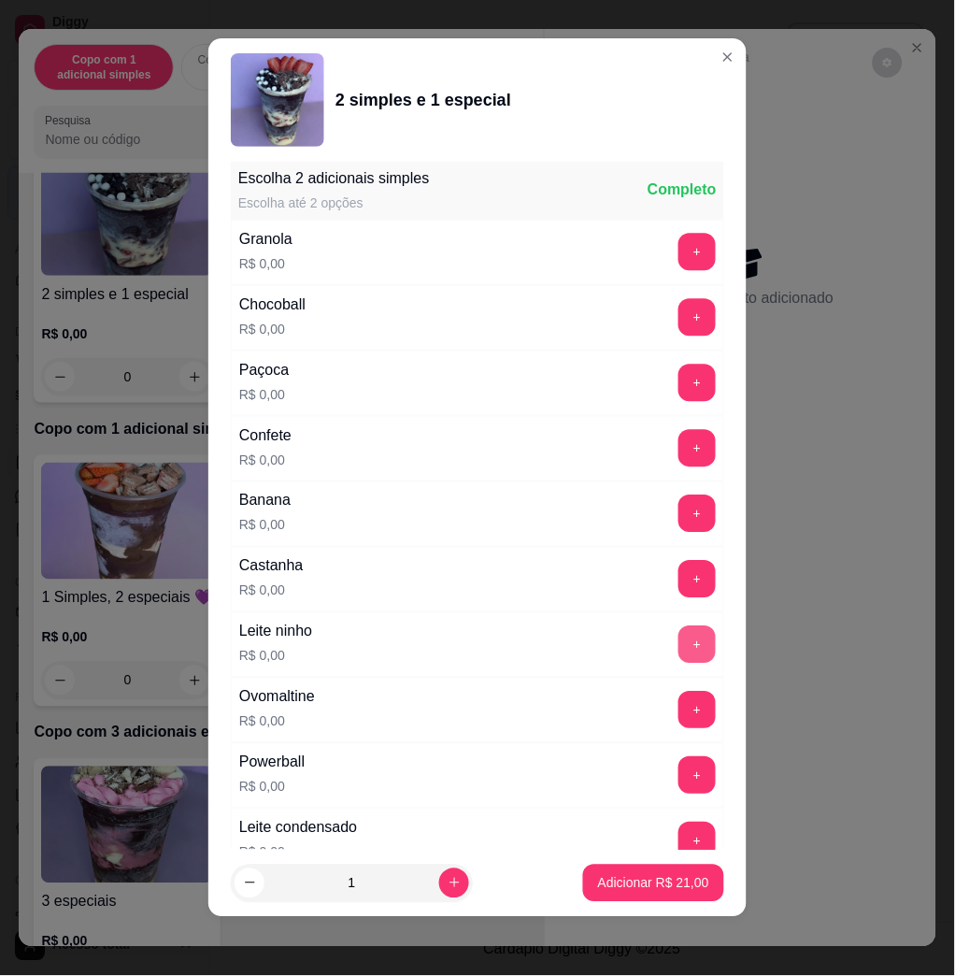
click at [679, 642] on button "+" at bounding box center [697, 644] width 37 height 37
click at [679, 715] on button "+" at bounding box center [697, 710] width 37 height 37
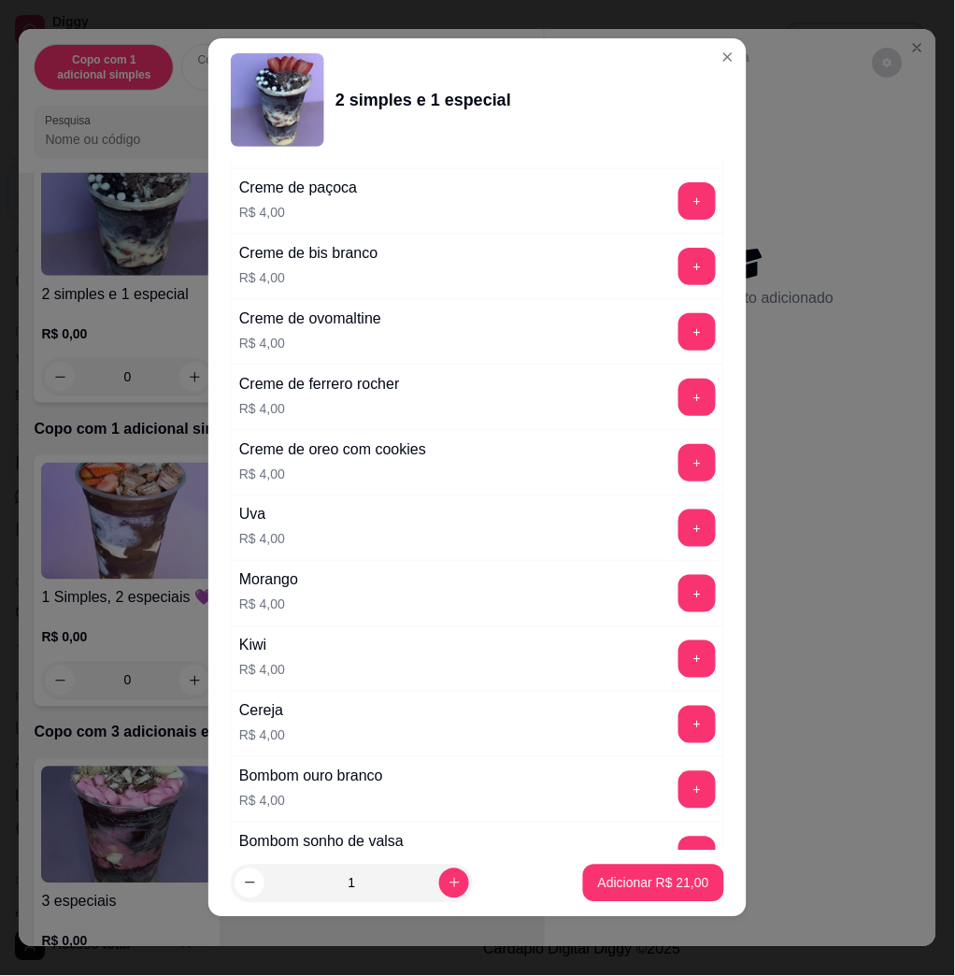
scroll to position [4588, 0]
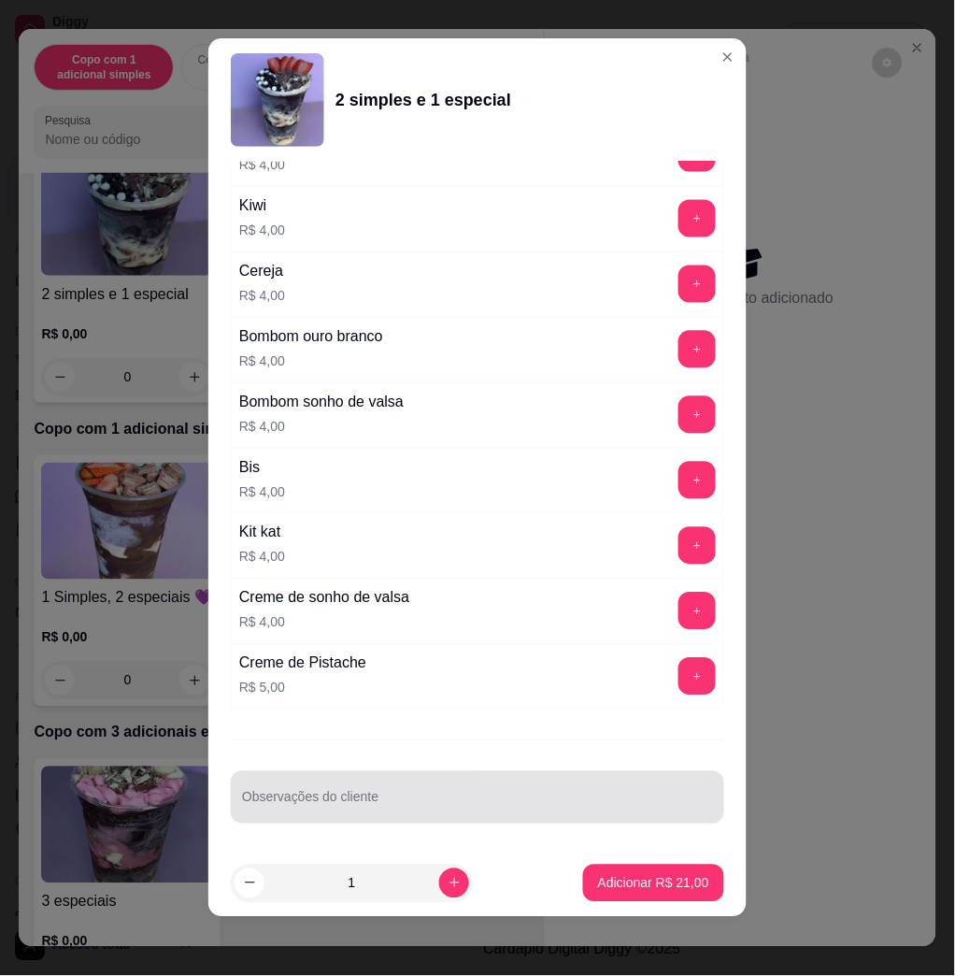
drag, startPoint x: 439, startPoint y: 783, endPoint x: 361, endPoint y: 754, distance: 83.7
click at [426, 794] on div at bounding box center [477, 797] width 471 height 37
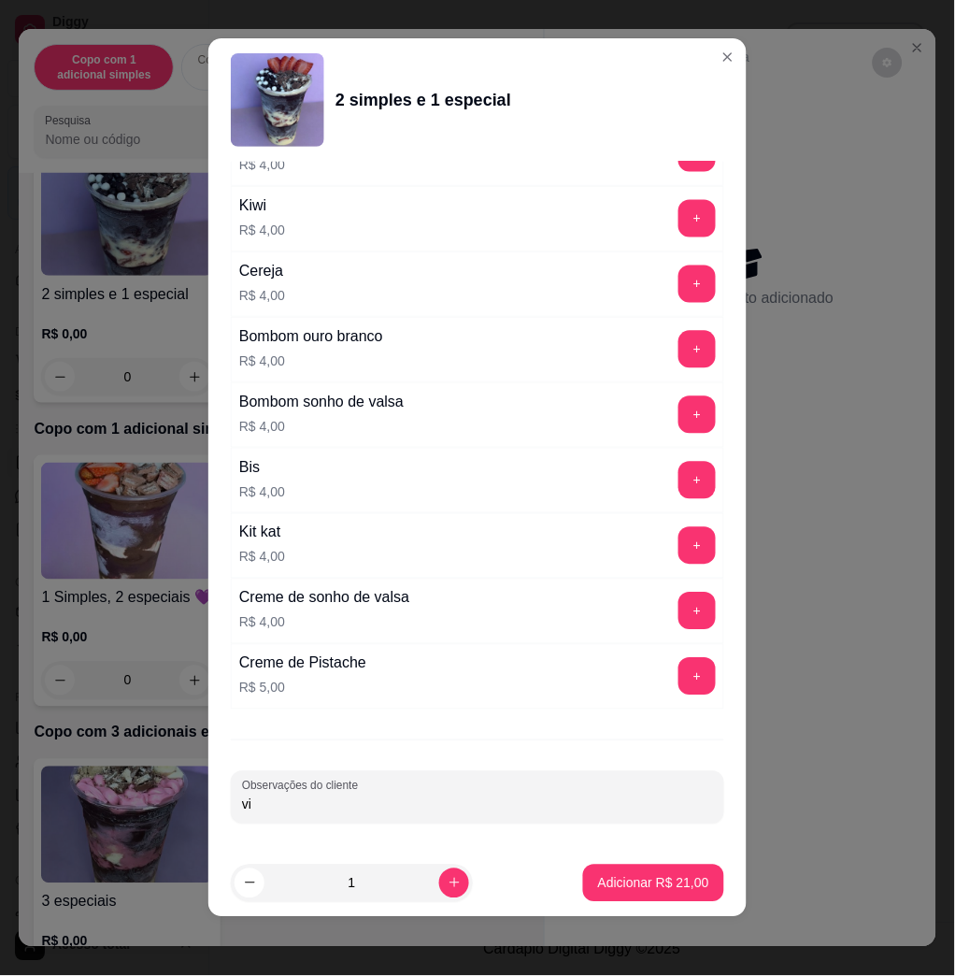
type input "v"
type input "levar"
click at [630, 879] on p "Adicionar R$ 21,00" at bounding box center [653, 883] width 111 height 19
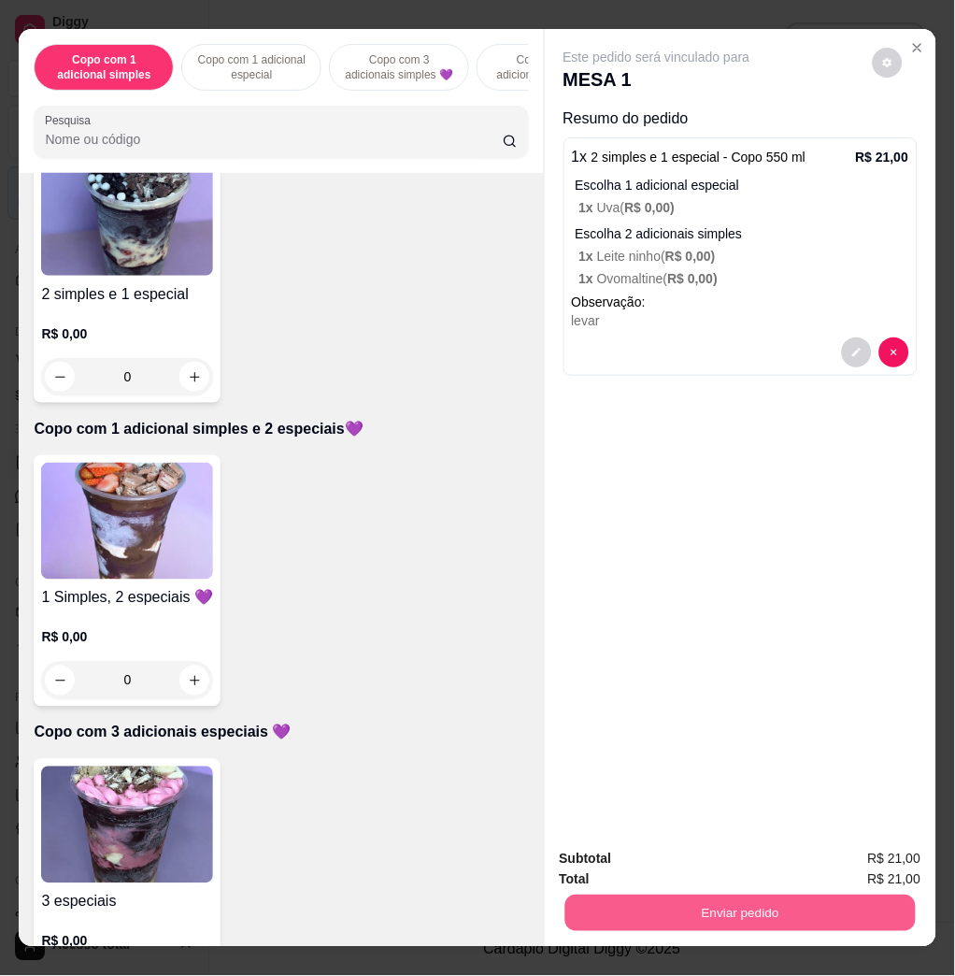
click at [745, 897] on button "Enviar pedido" at bounding box center [740, 912] width 350 height 36
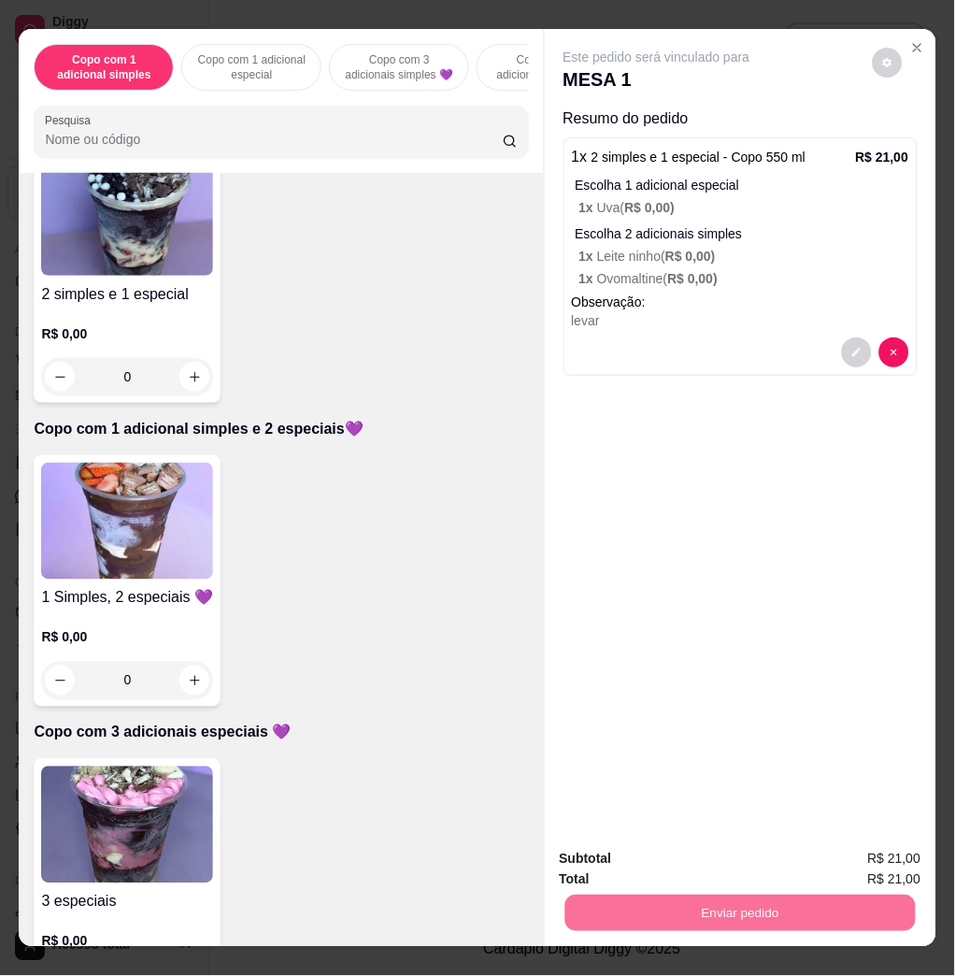
click at [743, 868] on button "Não registrar e enviar pedido" at bounding box center [676, 857] width 189 height 35
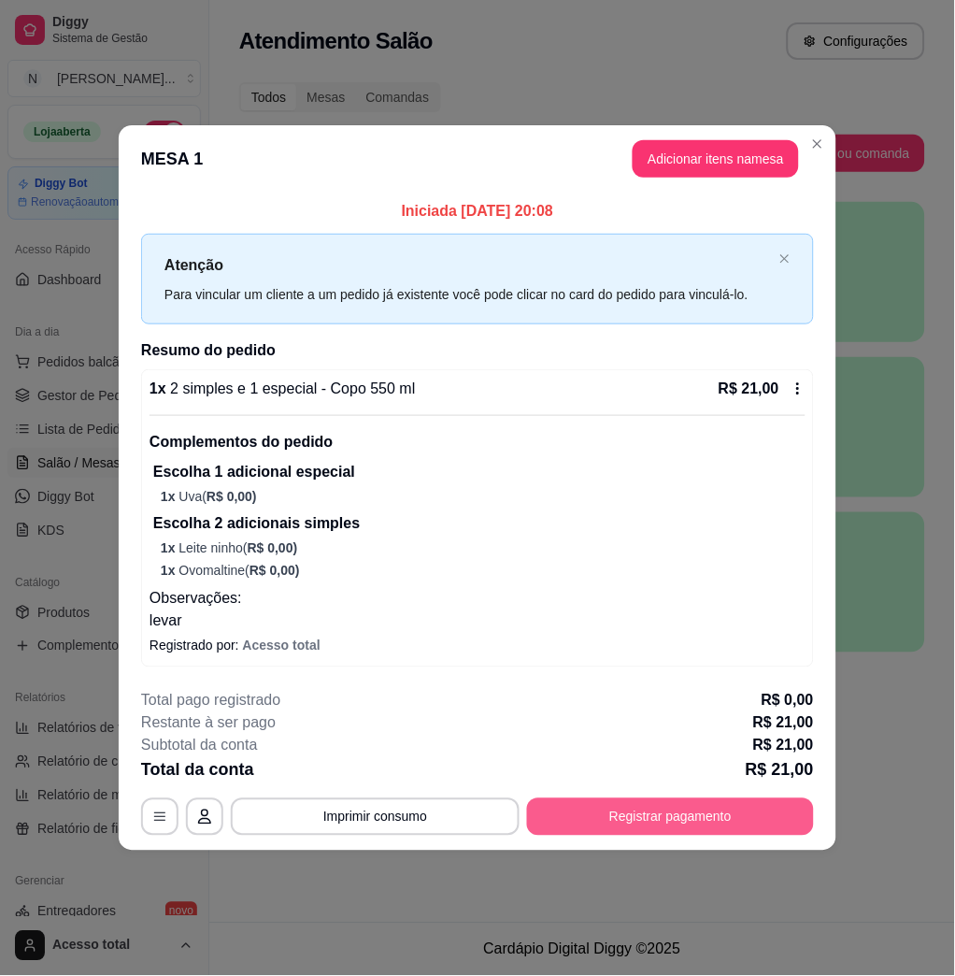
click at [586, 807] on button "Registrar pagamento" at bounding box center [670, 816] width 287 height 37
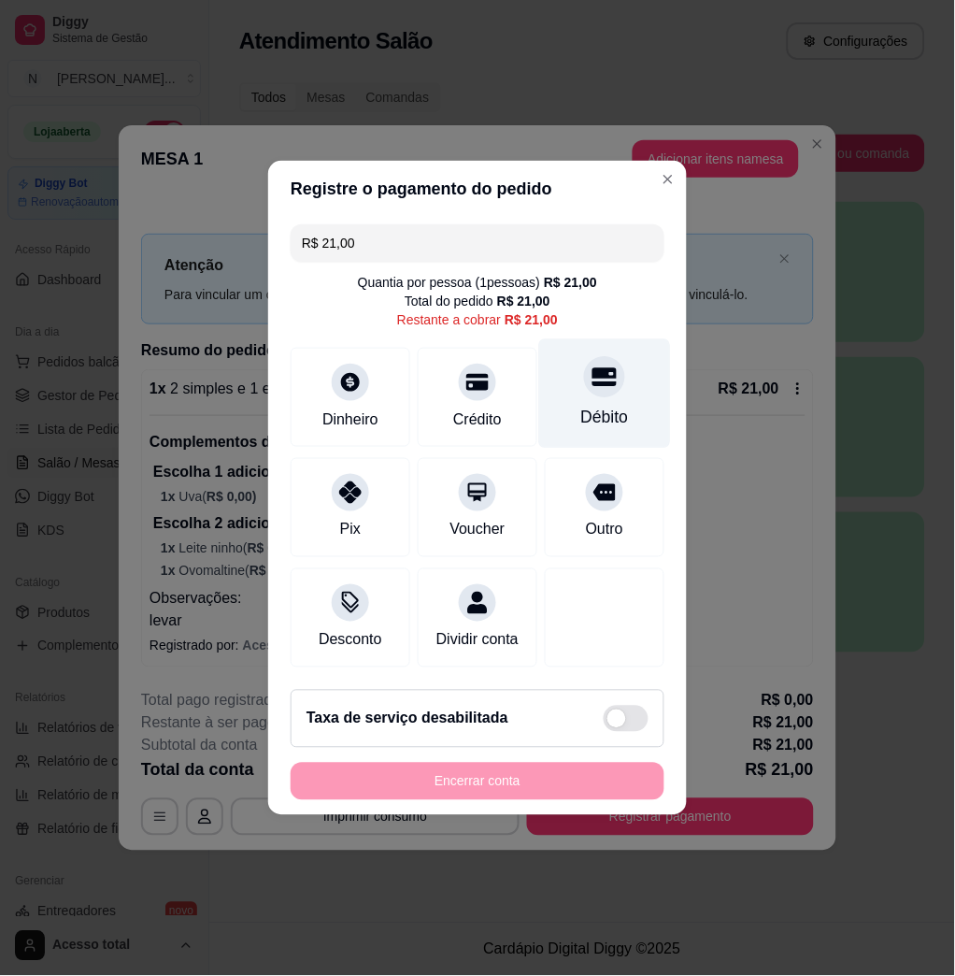
click at [595, 408] on div "Débito" at bounding box center [605, 418] width 48 height 24
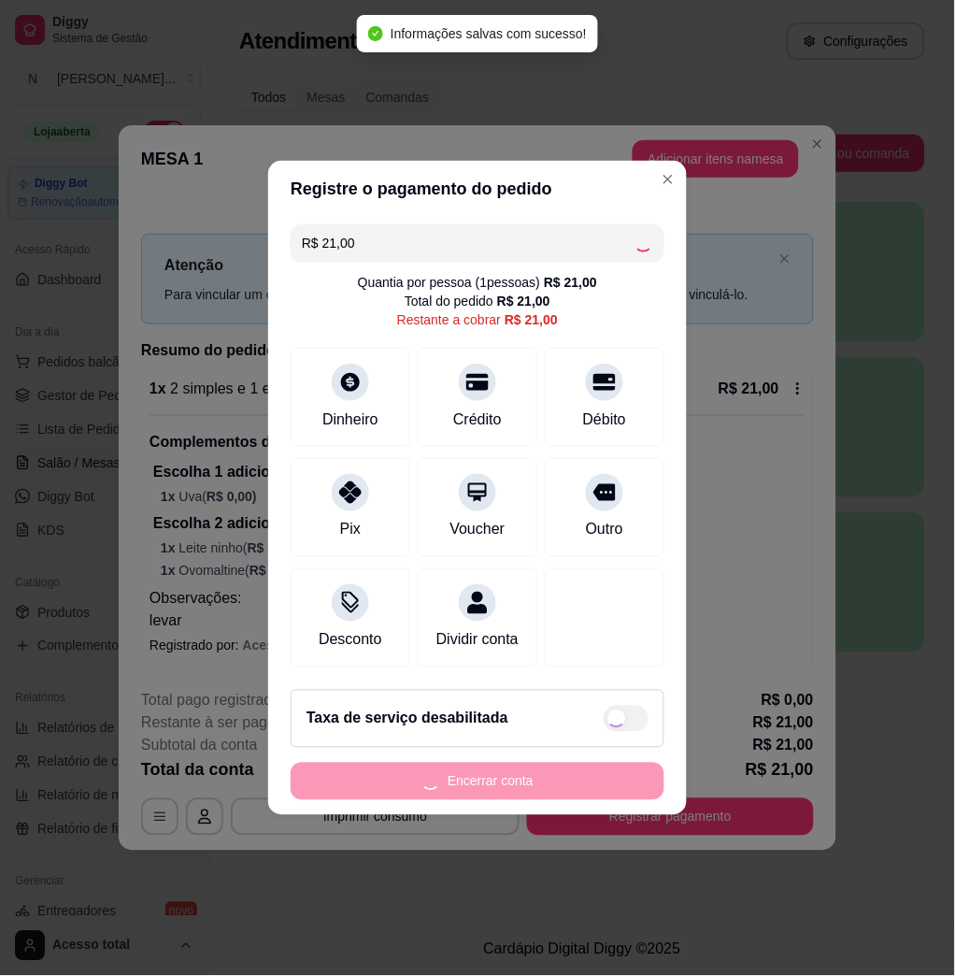
type input "R$ 0,00"
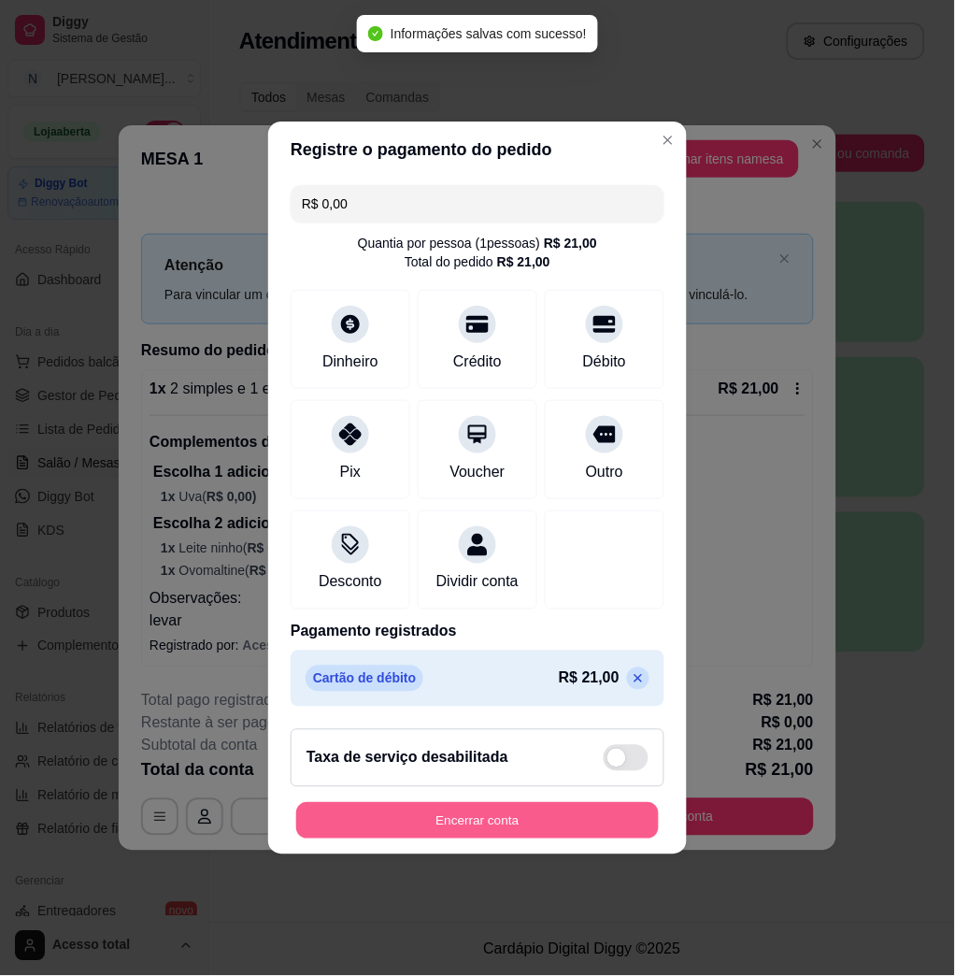
click at [628, 839] on button "Encerrar conta" at bounding box center [477, 821] width 363 height 36
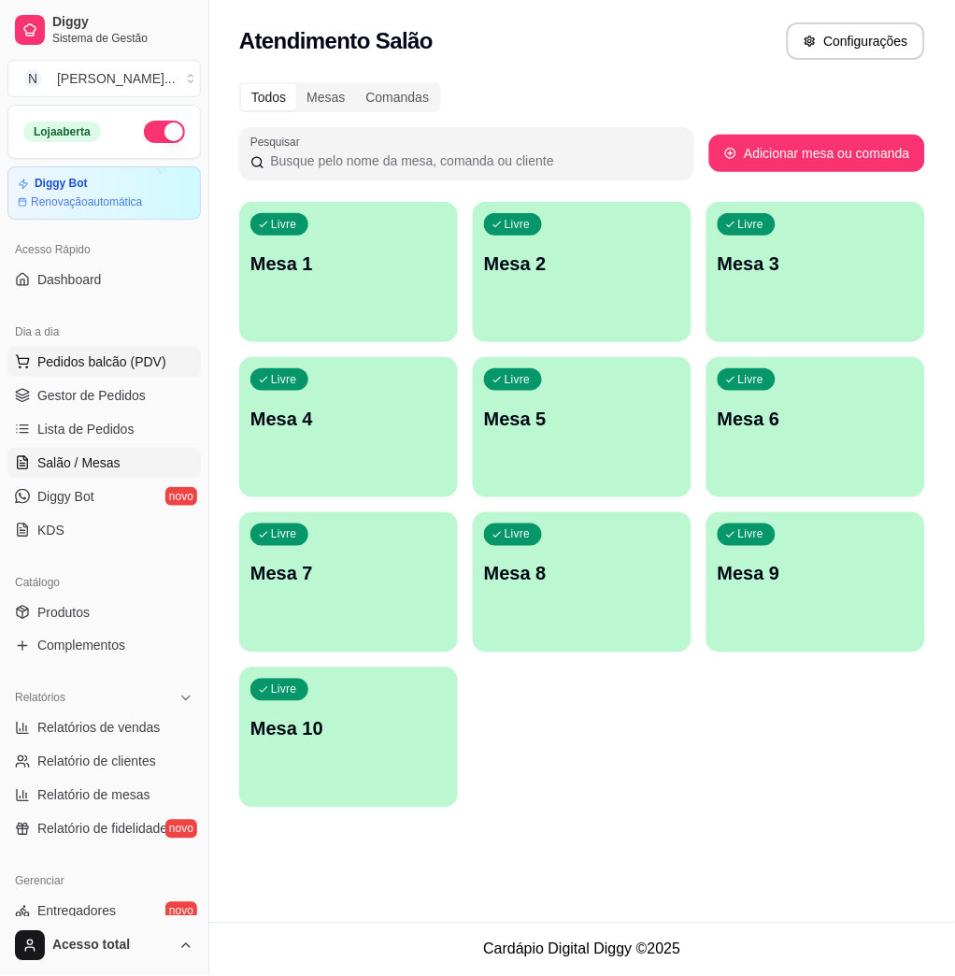
click at [141, 365] on span "Pedidos balcão (PDV)" at bounding box center [101, 361] width 129 height 19
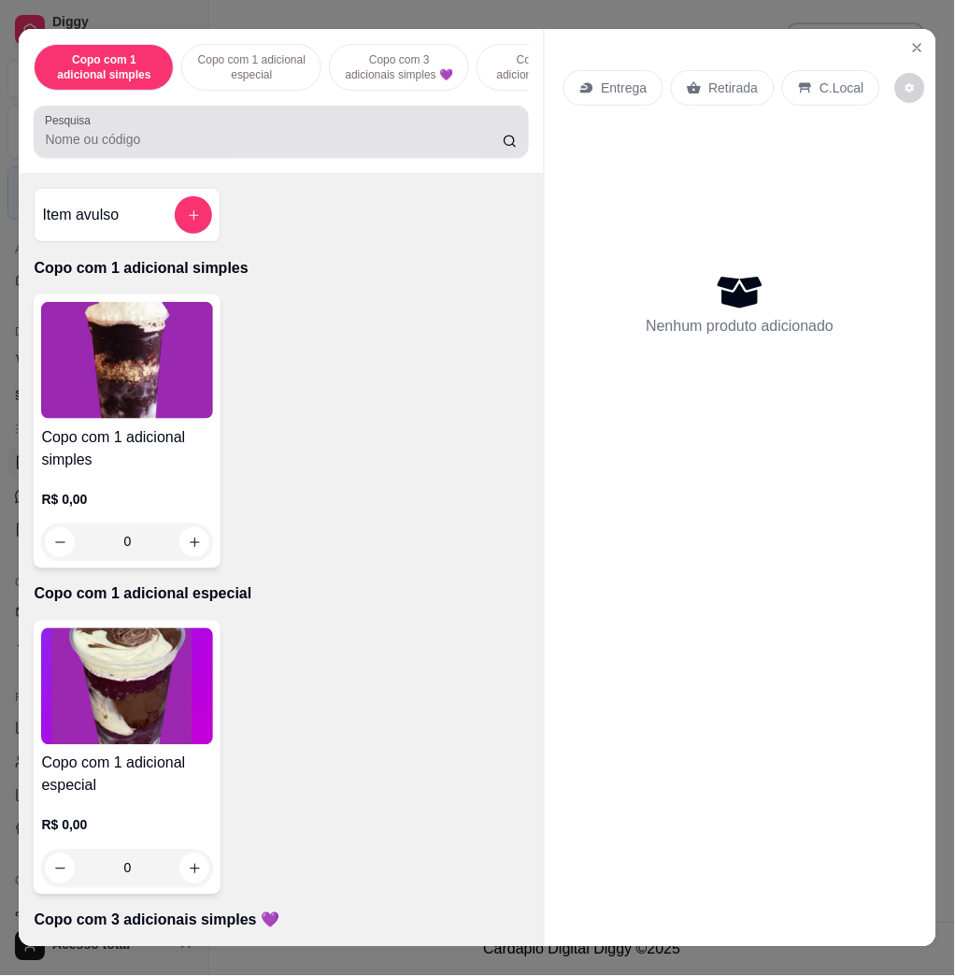
click at [301, 143] on input "Pesquisa" at bounding box center [274, 139] width 458 height 19
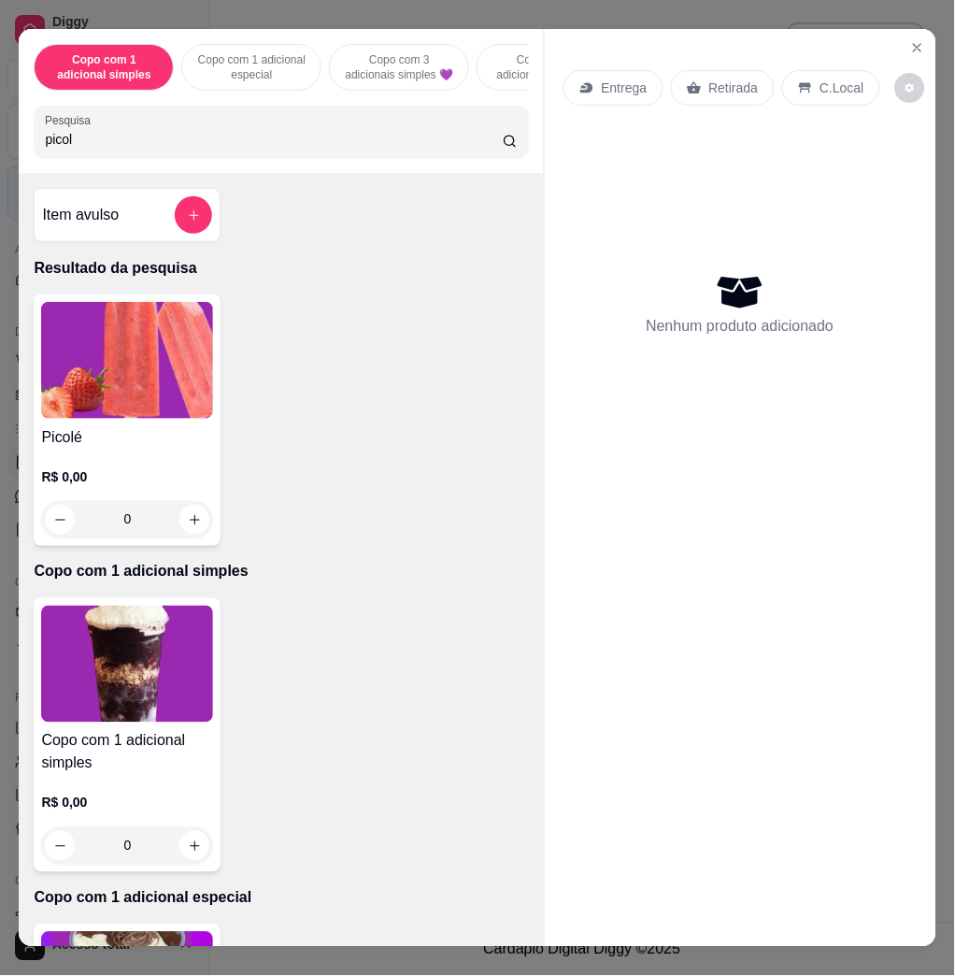
type input "picol"
click at [148, 386] on img at bounding box center [127, 360] width 172 height 117
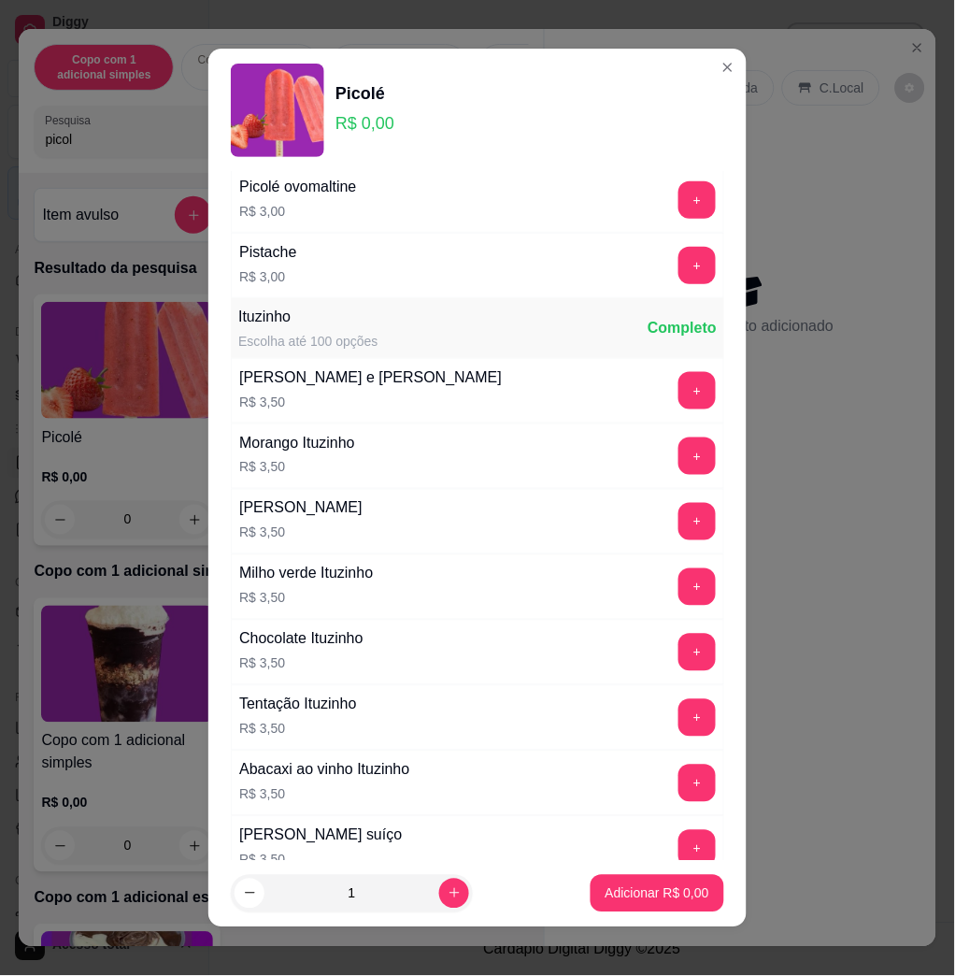
scroll to position [1495, 0]
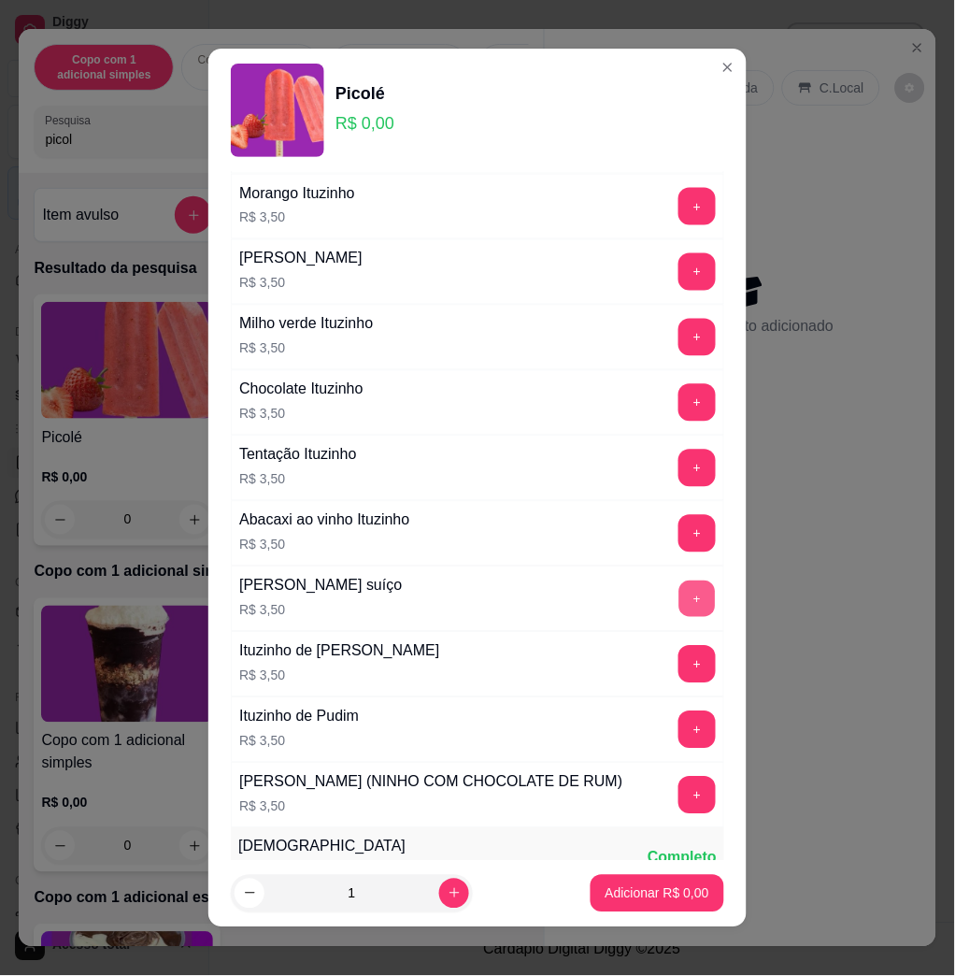
click at [679, 605] on button "+" at bounding box center [697, 599] width 36 height 36
click at [679, 593] on button "+" at bounding box center [697, 599] width 36 height 36
click at [643, 882] on button "Adicionar R$ 7,00" at bounding box center [658, 893] width 130 height 36
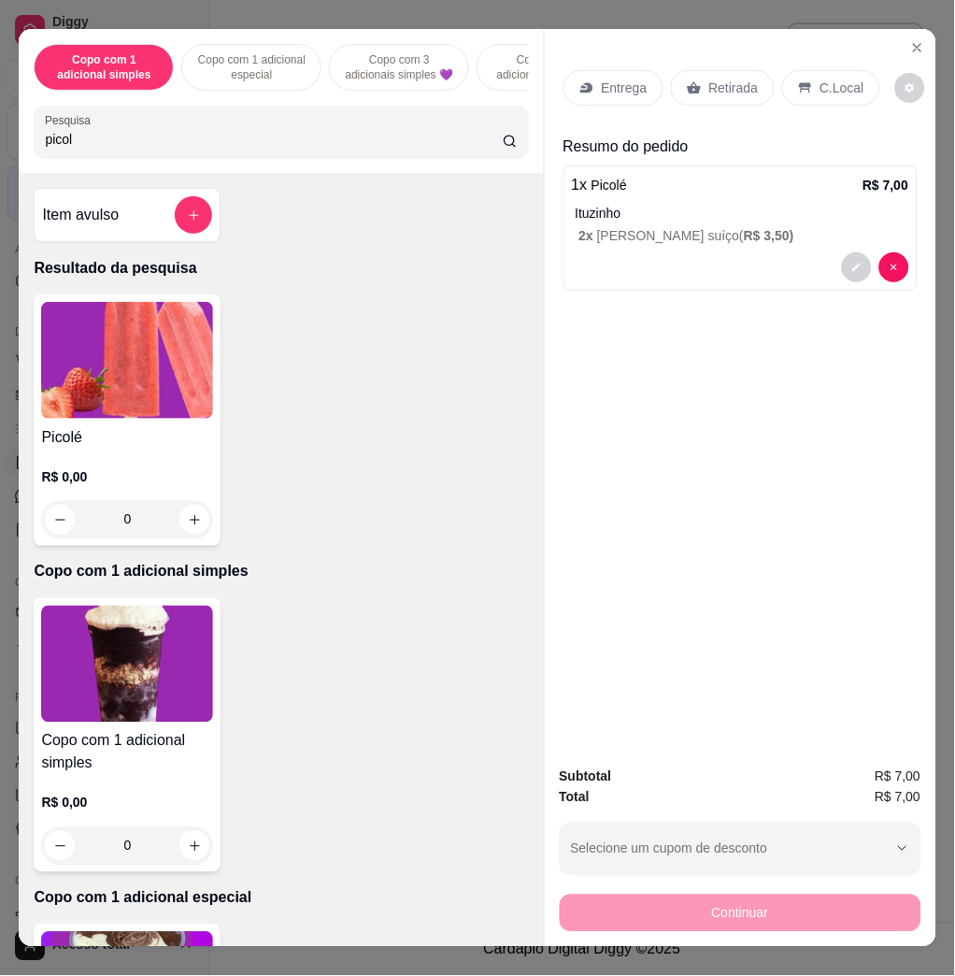
click at [834, 79] on p "C.Local" at bounding box center [843, 88] width 44 height 19
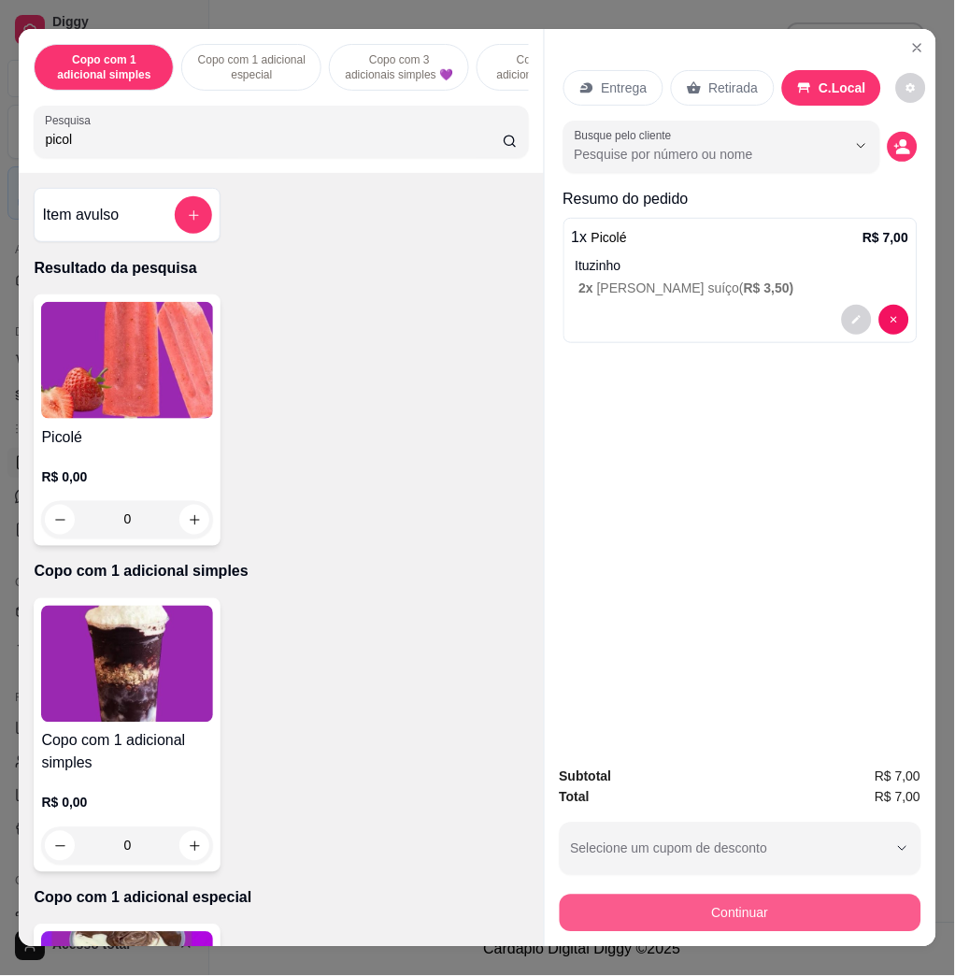
click at [852, 907] on button "Continuar" at bounding box center [741, 912] width 362 height 37
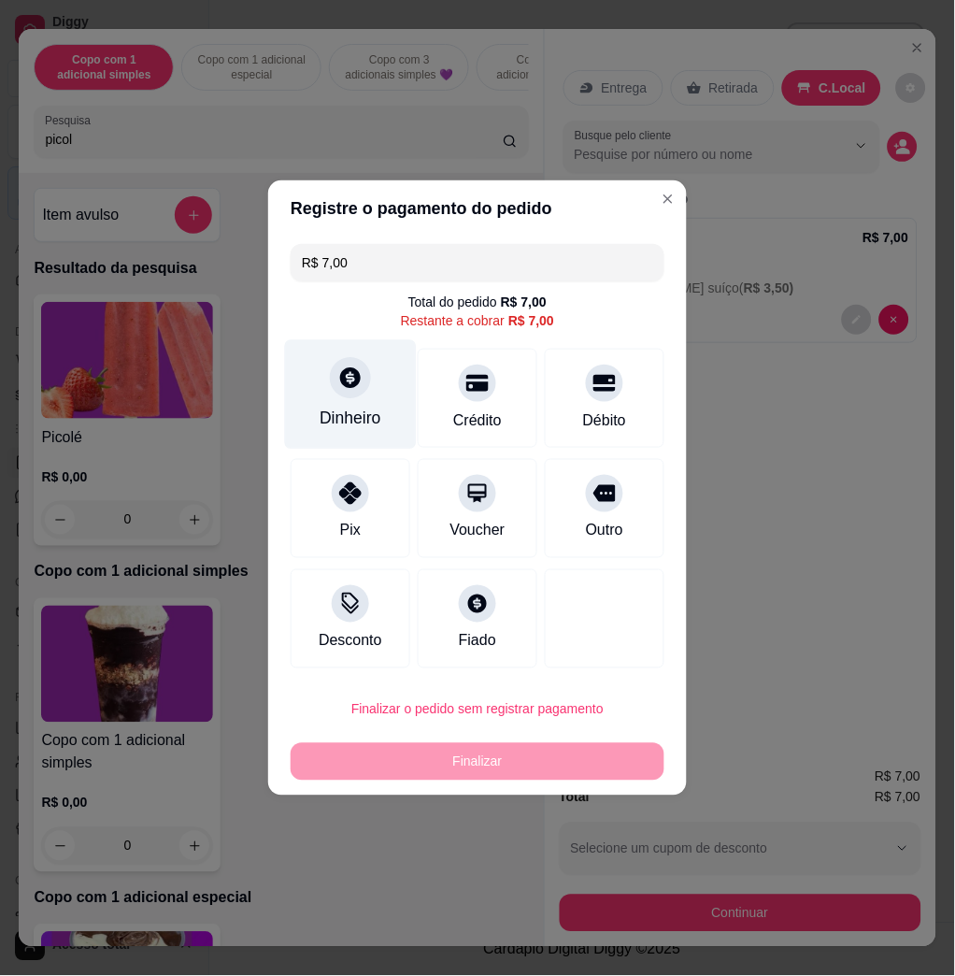
click at [335, 393] on div at bounding box center [350, 377] width 41 height 41
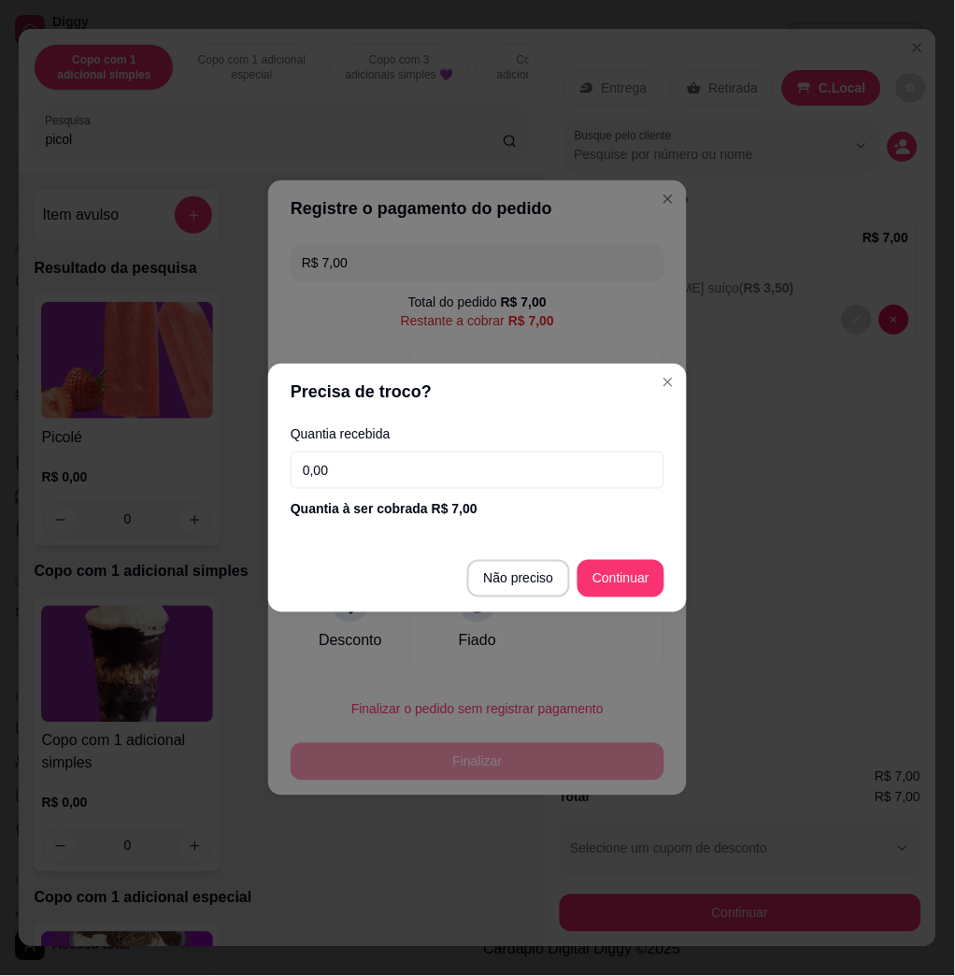
click at [380, 476] on input "0,00" at bounding box center [478, 469] width 374 height 37
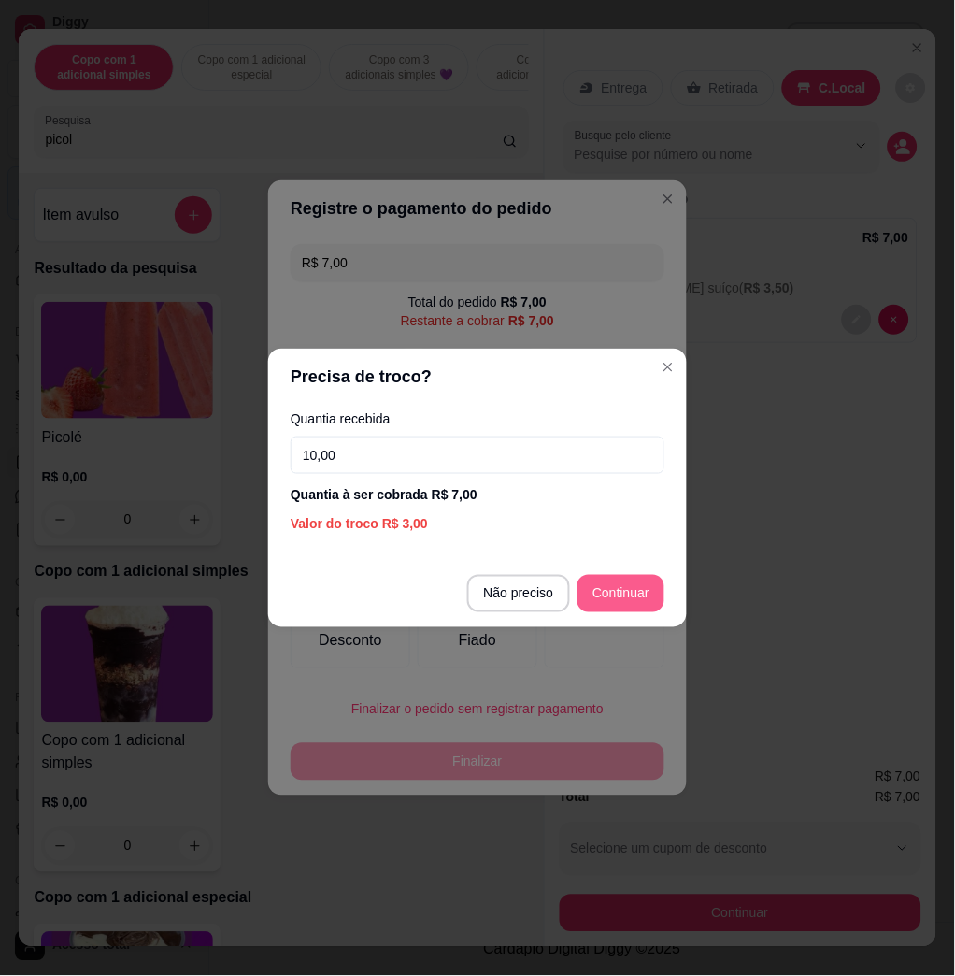
type input "10,00"
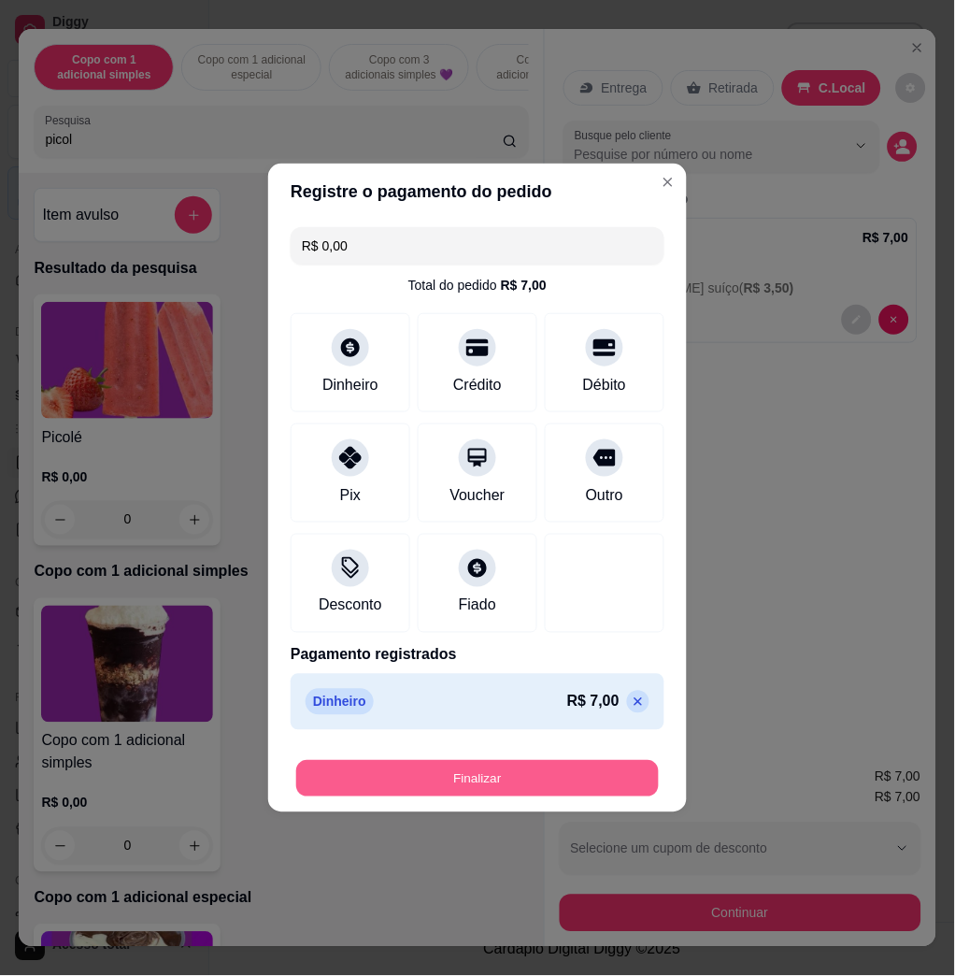
click at [576, 788] on button "Finalizar" at bounding box center [477, 779] width 363 height 36
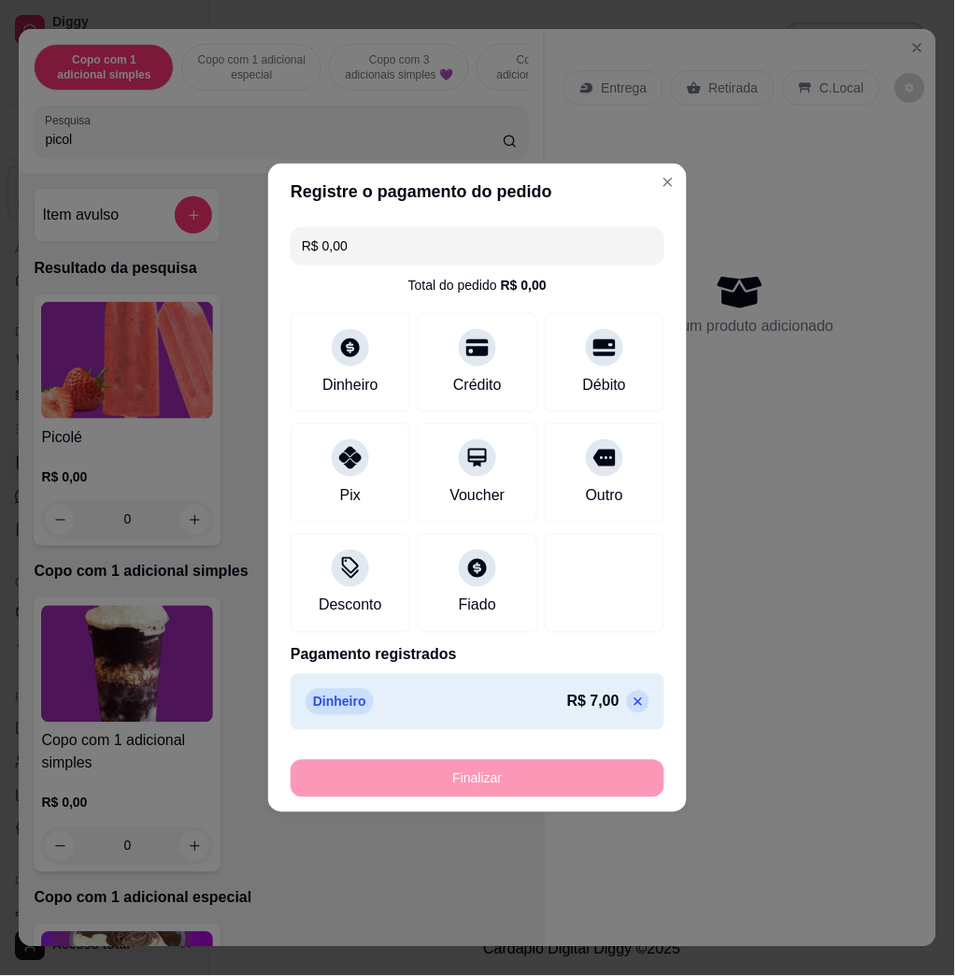
type input "-R$ 7,00"
